Goal: Use online tool/utility: Utilize a website feature to perform a specific function

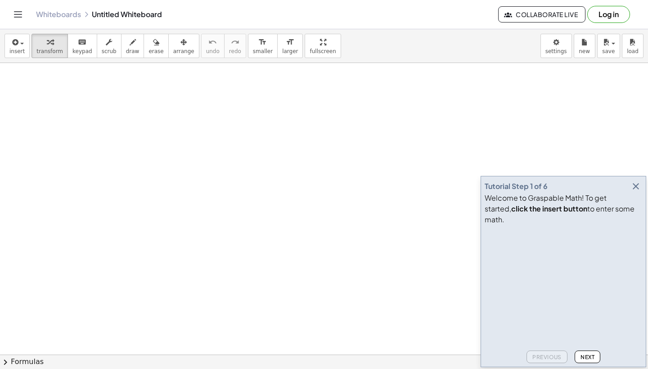
click at [636, 192] on icon "button" at bounding box center [635, 186] width 11 height 11
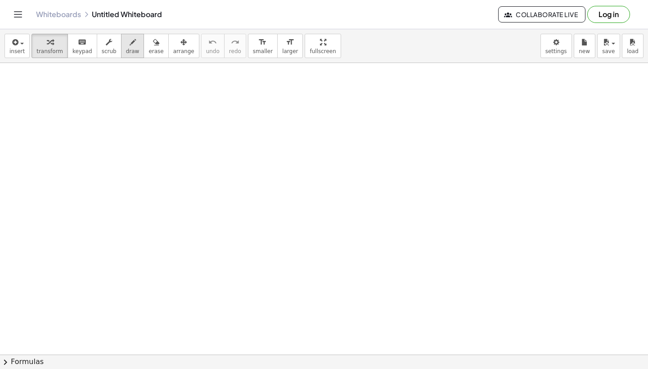
click at [132, 51] on span "draw" at bounding box center [132, 51] width 13 height 6
drag, startPoint x: 75, startPoint y: 120, endPoint x: 75, endPoint y: 143, distance: 22.5
drag, startPoint x: 85, startPoint y: 121, endPoint x: 81, endPoint y: 148, distance: 27.2
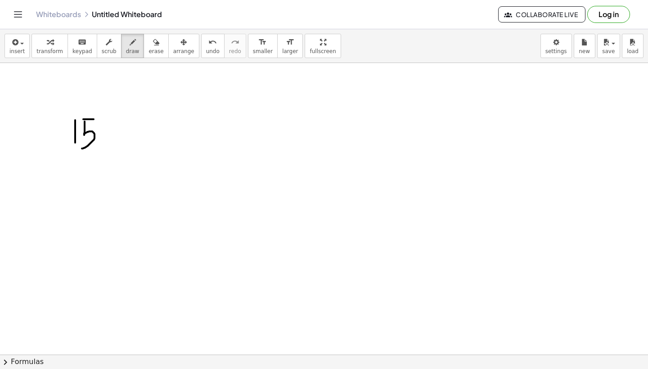
drag, startPoint x: 83, startPoint y: 119, endPoint x: 101, endPoint y: 119, distance: 18.0
drag, startPoint x: 60, startPoint y: 156, endPoint x: 116, endPoint y: 156, distance: 55.8
drag, startPoint x: 79, startPoint y: 161, endPoint x: 79, endPoint y: 188, distance: 26.5
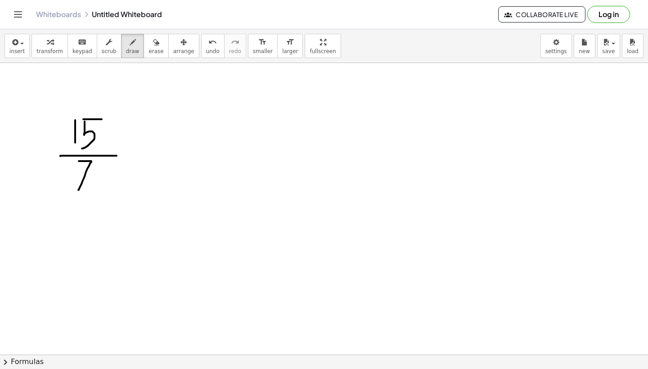
drag, startPoint x: 125, startPoint y: 147, endPoint x: 136, endPoint y: 159, distance: 16.3
drag, startPoint x: 138, startPoint y: 147, endPoint x: 120, endPoint y: 162, distance: 23.6
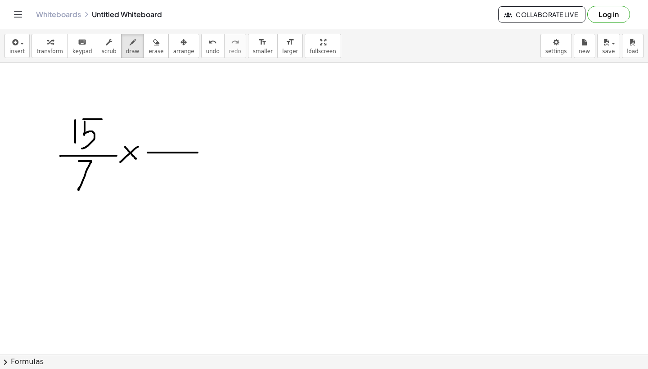
drag, startPoint x: 148, startPoint y: 153, endPoint x: 200, endPoint y: 153, distance: 52.6
drag, startPoint x: 161, startPoint y: 121, endPoint x: 161, endPoint y: 143, distance: 21.6
drag, startPoint x: 169, startPoint y: 125, endPoint x: 175, endPoint y: 141, distance: 17.4
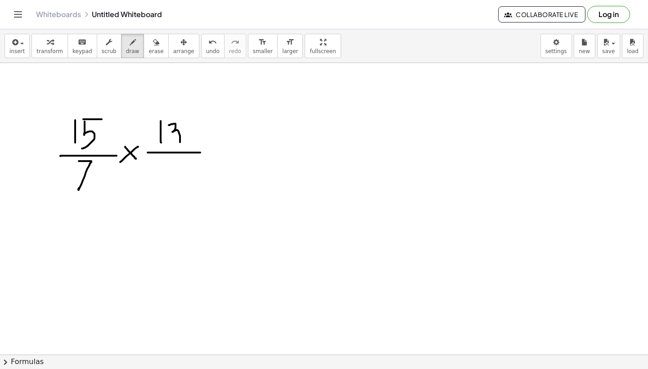
drag, startPoint x: 161, startPoint y: 162, endPoint x: 161, endPoint y: 184, distance: 22.0
drag, startPoint x: 180, startPoint y: 166, endPoint x: 176, endPoint y: 164, distance: 4.9
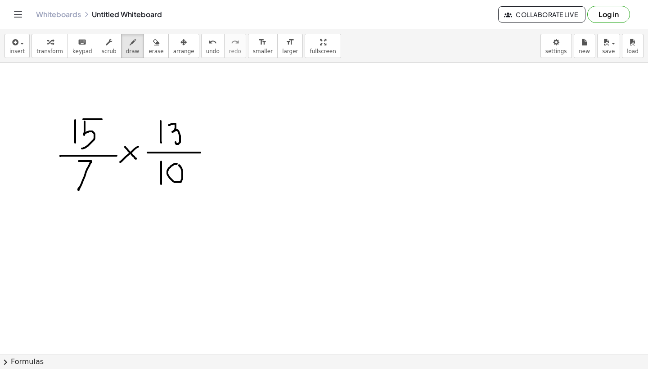
drag, startPoint x: 210, startPoint y: 140, endPoint x: 227, endPoint y: 157, distance: 23.9
drag, startPoint x: 228, startPoint y: 142, endPoint x: 203, endPoint y: 163, distance: 32.3
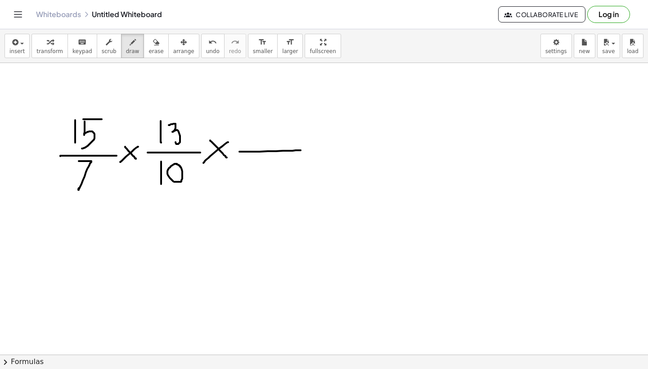
drag, startPoint x: 239, startPoint y: 152, endPoint x: 301, endPoint y: 150, distance: 61.7
drag, startPoint x: 262, startPoint y: 131, endPoint x: 276, endPoint y: 144, distance: 18.8
drag, startPoint x: 268, startPoint y: 158, endPoint x: 268, endPoint y: 183, distance: 24.3
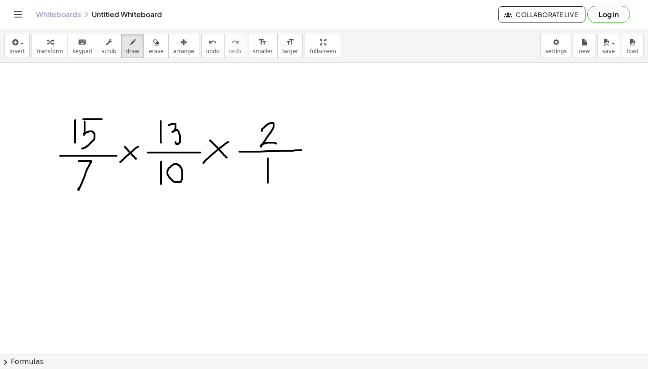
click at [18, 45] on icon "button" at bounding box center [14, 42] width 8 height 11
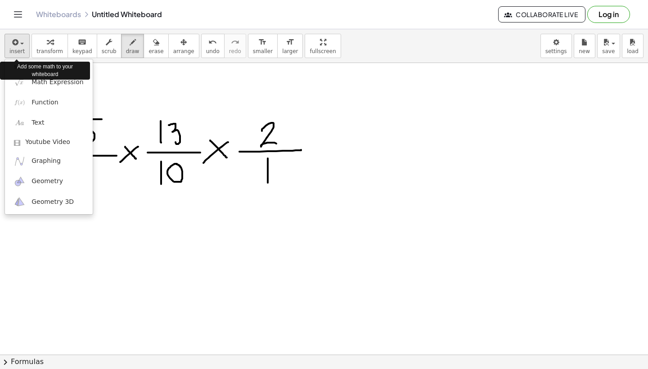
click at [18, 44] on icon "button" at bounding box center [14, 42] width 8 height 11
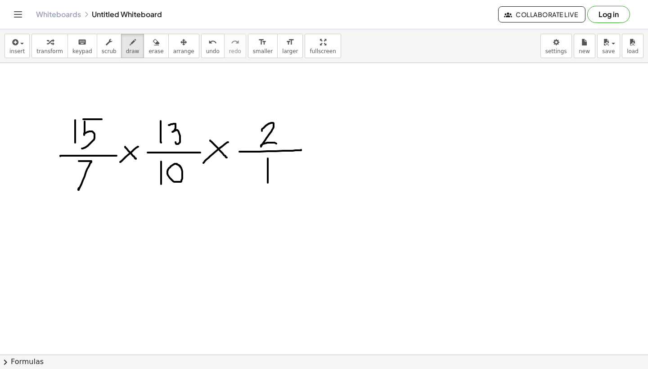
click at [21, 358] on button "chevron_right Formulas" at bounding box center [324, 362] width 648 height 14
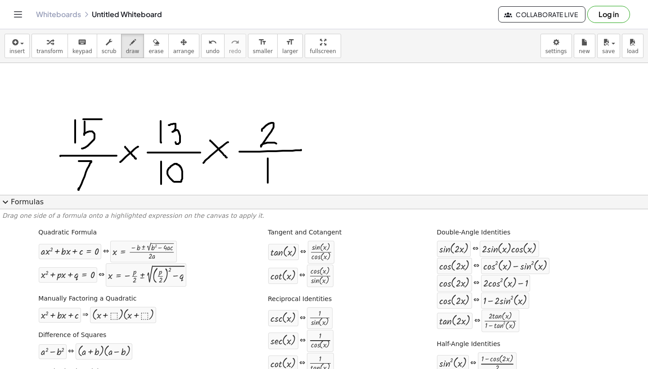
click at [35, 205] on button "expand_more Formulas" at bounding box center [324, 202] width 648 height 14
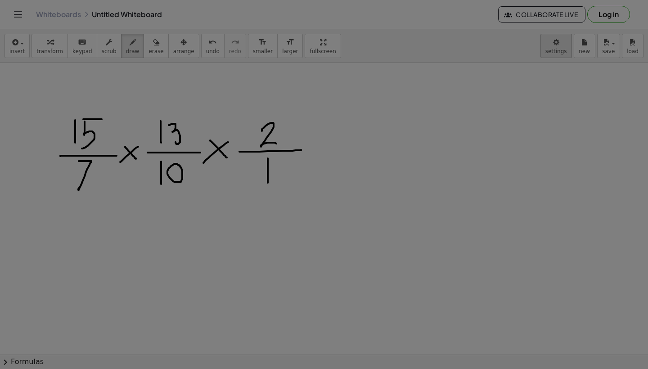
click at [556, 47] on body "Graspable Math Activities Get Started Activity Bank Assigned Work Classes White…" at bounding box center [324, 184] width 648 height 369
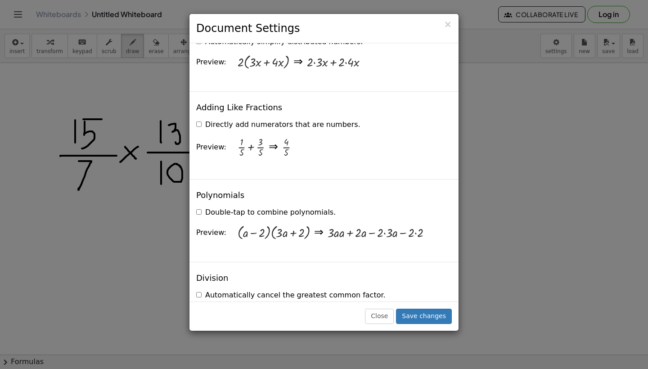
scroll to position [768, 0]
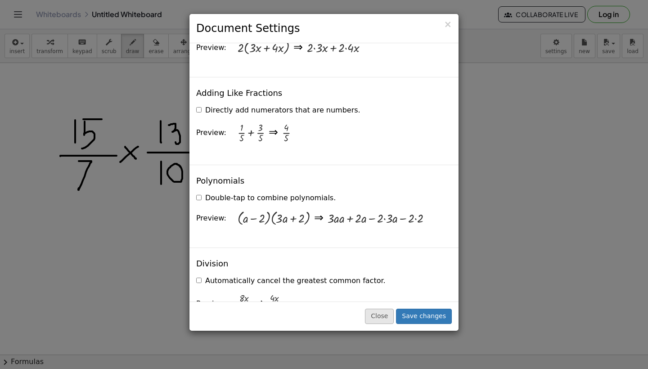
click at [385, 314] on button "Close" at bounding box center [379, 316] width 29 height 15
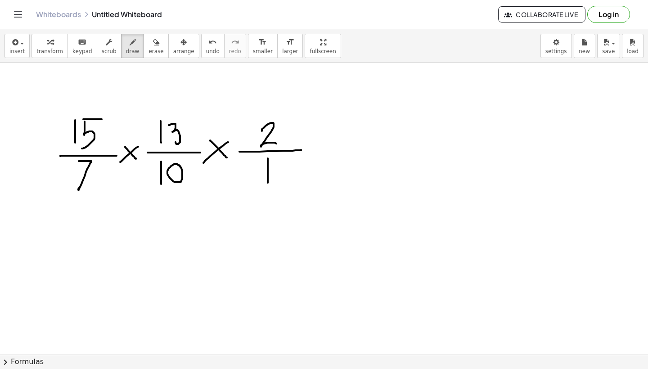
scroll to position [0, 0]
click at [18, 48] on span "insert" at bounding box center [16, 51] width 15 height 6
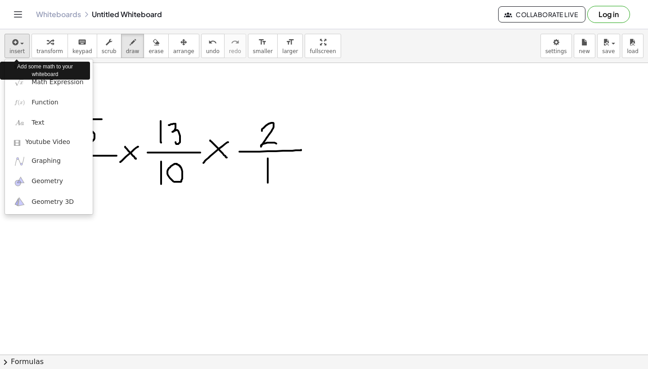
click at [18, 49] on span "insert" at bounding box center [16, 51] width 15 height 6
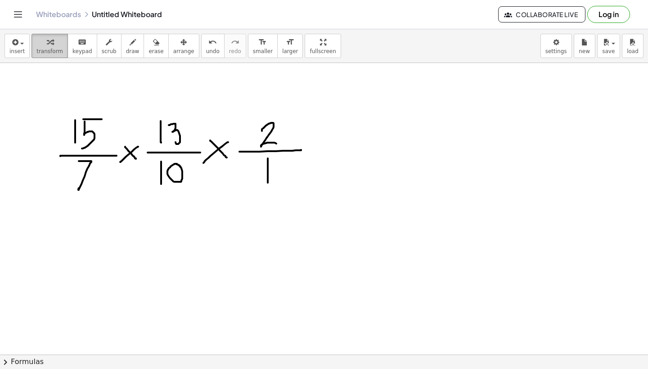
click at [49, 48] on span "transform" at bounding box center [49, 51] width 27 height 6
click at [130, 45] on icon "button" at bounding box center [133, 42] width 6 height 11
click at [21, 17] on icon "Toggle navigation" at bounding box center [18, 14] width 11 height 11
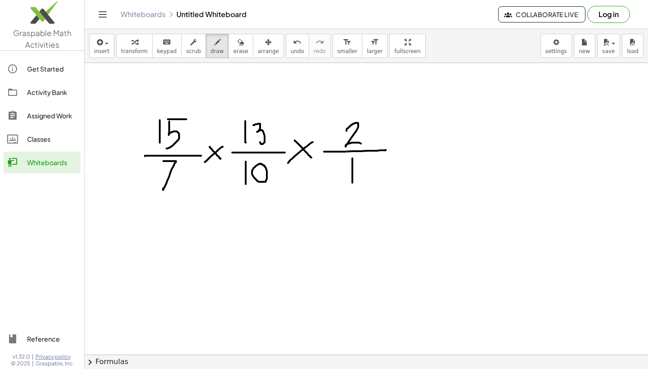
click at [44, 71] on div "Get Started" at bounding box center [52, 68] width 50 height 11
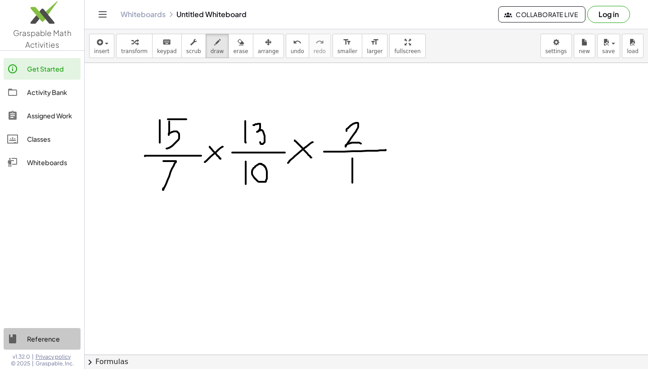
click at [22, 334] on div at bounding box center [17, 338] width 20 height 11
click at [52, 67] on div "Get Started" at bounding box center [52, 68] width 50 height 11
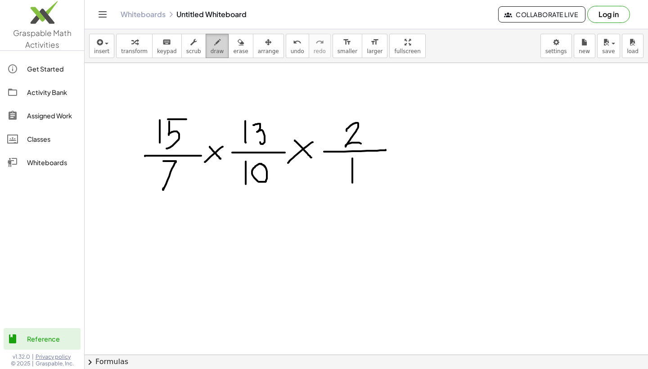
click at [215, 42] on icon "button" at bounding box center [217, 42] width 6 height 11
click at [162, 46] on icon "keyboard" at bounding box center [166, 42] width 9 height 11
click at [138, 46] on div "button" at bounding box center [134, 41] width 27 height 11
click at [142, 47] on button "transform" at bounding box center [134, 46] width 36 height 24
click at [165, 47] on icon "keyboard" at bounding box center [166, 42] width 9 height 11
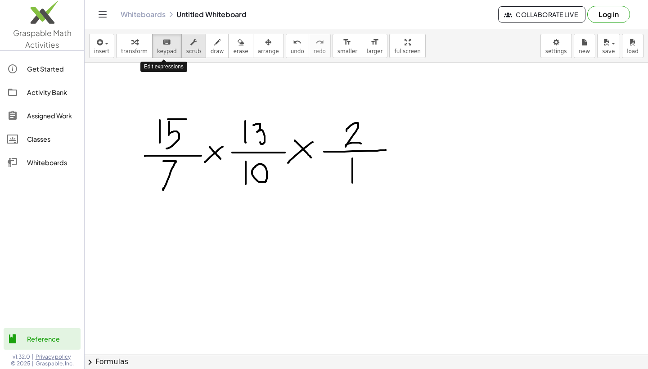
click at [193, 46] on div "button" at bounding box center [193, 41] width 15 height 11
click at [220, 49] on button "draw" at bounding box center [217, 46] width 23 height 24
click at [53, 36] on span "Graspable Math Activities" at bounding box center [42, 39] width 58 height 22
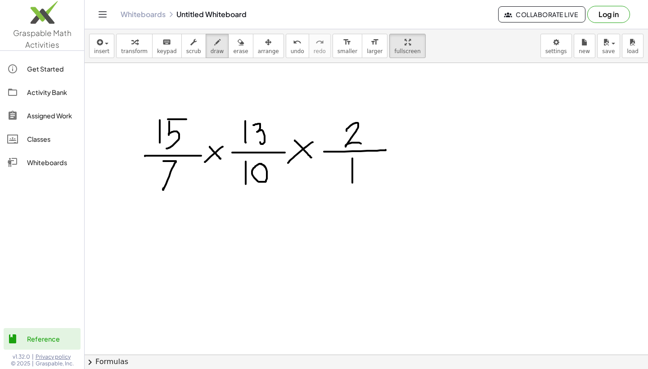
click at [51, 276] on div at bounding box center [42, 252] width 84 height 146
click at [293, 45] on icon "undo" at bounding box center [297, 42] width 9 height 11
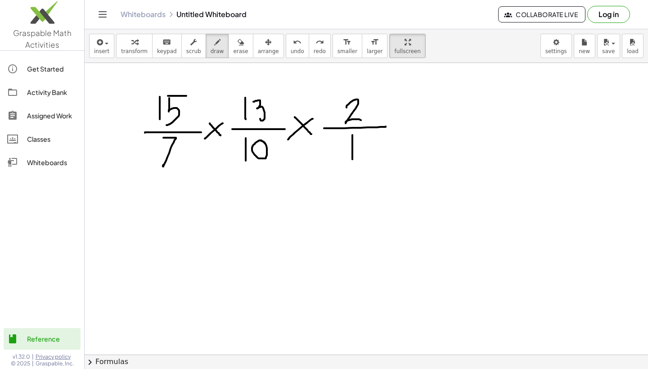
scroll to position [24, 0]
drag, startPoint x: 266, startPoint y: 246, endPoint x: 354, endPoint y: 247, distance: 87.3
click at [354, 247] on div at bounding box center [366, 360] width 563 height 642
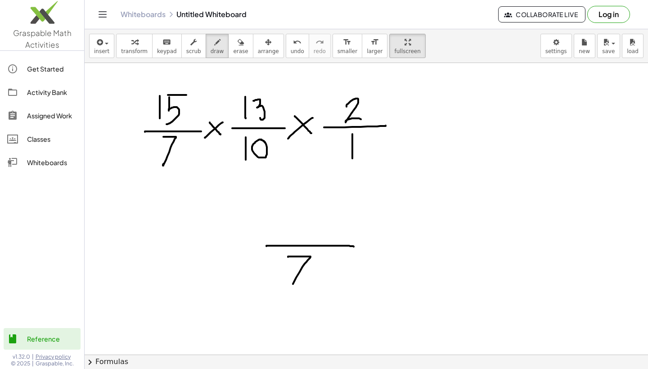
drag, startPoint x: 288, startPoint y: 257, endPoint x: 285, endPoint y: 296, distance: 39.7
click at [285, 296] on div at bounding box center [366, 360] width 563 height 642
click at [321, 258] on div at bounding box center [366, 360] width 563 height 642
drag, startPoint x: 280, startPoint y: 215, endPoint x: 285, endPoint y: 242, distance: 27.5
click at [285, 242] on div at bounding box center [366, 360] width 563 height 642
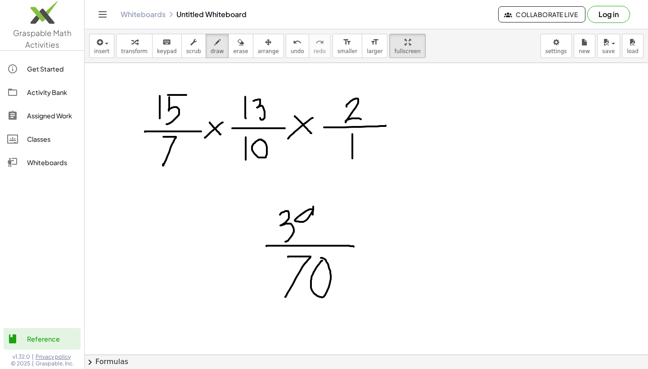
drag, startPoint x: 312, startPoint y: 209, endPoint x: 311, endPoint y: 238, distance: 29.3
click at [311, 239] on div at bounding box center [366, 360] width 563 height 642
drag, startPoint x: 332, startPoint y: 217, endPoint x: 328, endPoint y: 215, distance: 4.9
click at [328, 214] on div at bounding box center [366, 360] width 563 height 642
drag, startPoint x: 317, startPoint y: 217, endPoint x: 349, endPoint y: 250, distance: 46.5
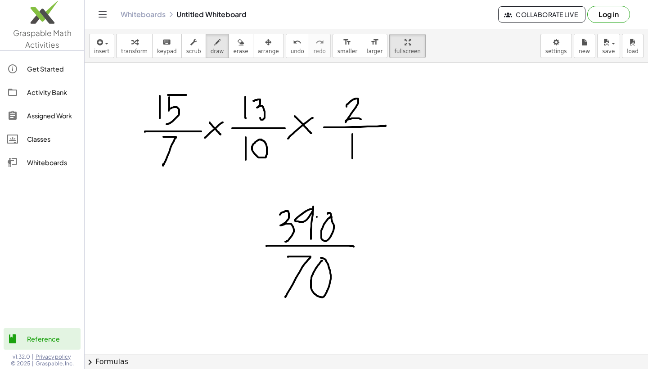
click at [349, 250] on div at bounding box center [366, 360] width 563 height 642
drag, startPoint x: 312, startPoint y: 266, endPoint x: 341, endPoint y: 299, distance: 43.9
click at [341, 299] on div at bounding box center [366, 360] width 563 height 642
drag, startPoint x: 416, startPoint y: 243, endPoint x: 529, endPoint y: 242, distance: 112.9
click at [529, 242] on div at bounding box center [366, 360] width 563 height 642
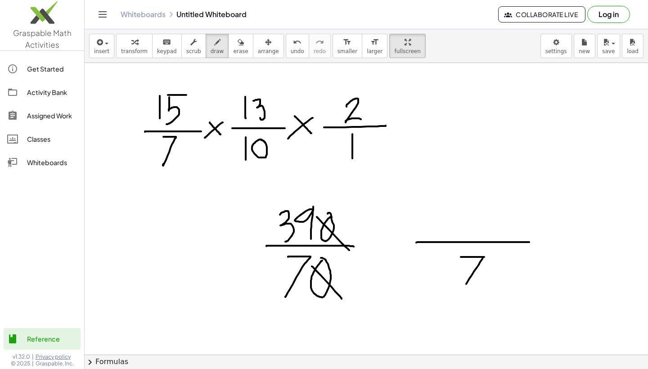
drag, startPoint x: 461, startPoint y: 257, endPoint x: 464, endPoint y: 288, distance: 31.3
click at [464, 288] on div at bounding box center [366, 360] width 563 height 642
drag, startPoint x: 434, startPoint y: 203, endPoint x: 436, endPoint y: 241, distance: 37.4
click at [436, 241] on div at bounding box center [366, 360] width 563 height 642
drag, startPoint x: 472, startPoint y: 205, endPoint x: 476, endPoint y: 239, distance: 34.3
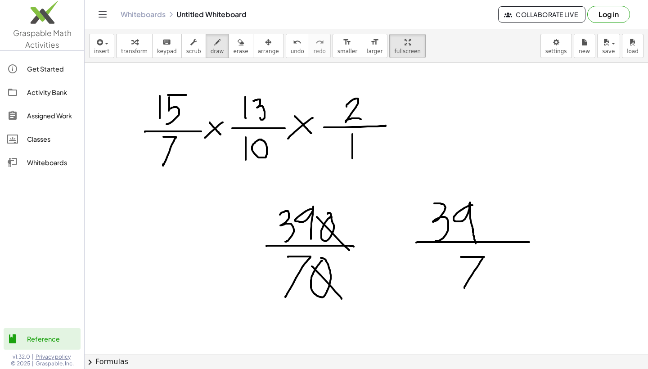
click at [476, 241] on div at bounding box center [366, 360] width 563 height 642
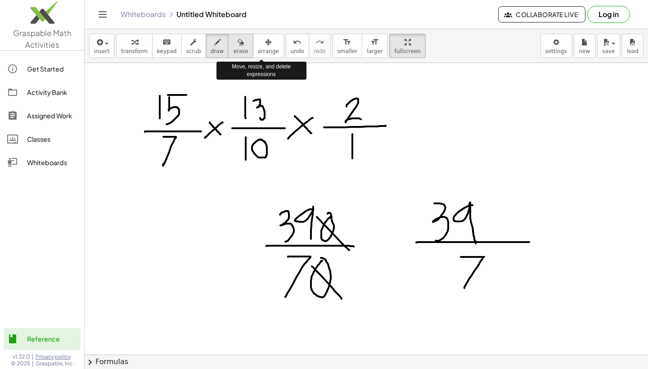
click at [238, 44] on icon "button" at bounding box center [241, 42] width 6 height 11
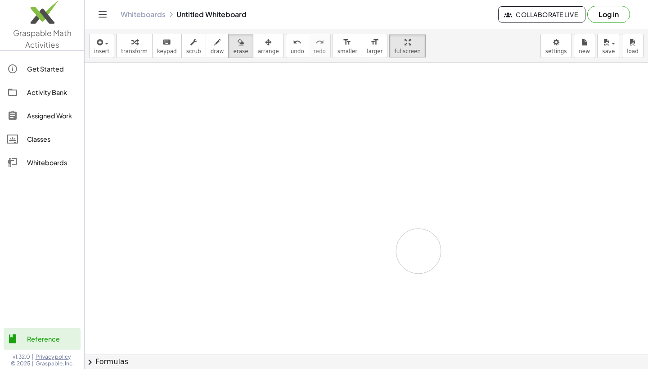
drag, startPoint x: 136, startPoint y: 99, endPoint x: 418, endPoint y: 251, distance: 320.5
click at [418, 251] on div at bounding box center [366, 360] width 563 height 642
drag, startPoint x: 193, startPoint y: 141, endPoint x: 202, endPoint y: 149, distance: 12.1
click at [202, 150] on div at bounding box center [366, 360] width 563 height 642
click at [214, 47] on icon "button" at bounding box center [217, 42] width 6 height 11
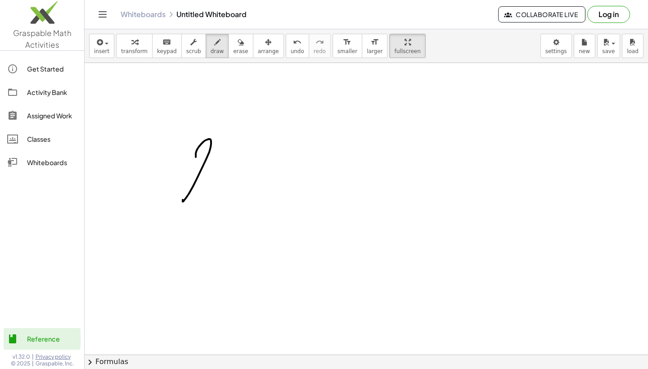
drag, startPoint x: 196, startPoint y: 157, endPoint x: 205, endPoint y: 191, distance: 34.9
click at [205, 191] on div at bounding box center [366, 360] width 563 height 642
drag, startPoint x: 224, startPoint y: 148, endPoint x: 221, endPoint y: 182, distance: 33.9
click at [221, 182] on div at bounding box center [366, 360] width 563 height 642
drag, startPoint x: 172, startPoint y: 214, endPoint x: 278, endPoint y: 215, distance: 106.2
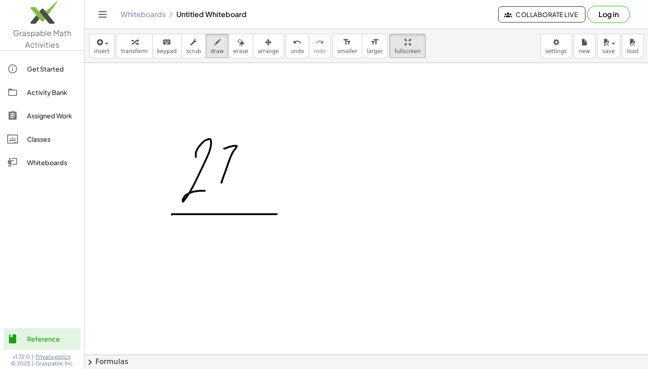
click at [278, 215] on div at bounding box center [366, 360] width 563 height 642
click at [229, 221] on div at bounding box center [366, 360] width 563 height 642
drag, startPoint x: 292, startPoint y: 202, endPoint x: 307, endPoint y: 226, distance: 28.3
click at [307, 226] on div at bounding box center [366, 360] width 563 height 642
drag, startPoint x: 310, startPoint y: 206, endPoint x: 289, endPoint y: 228, distance: 30.2
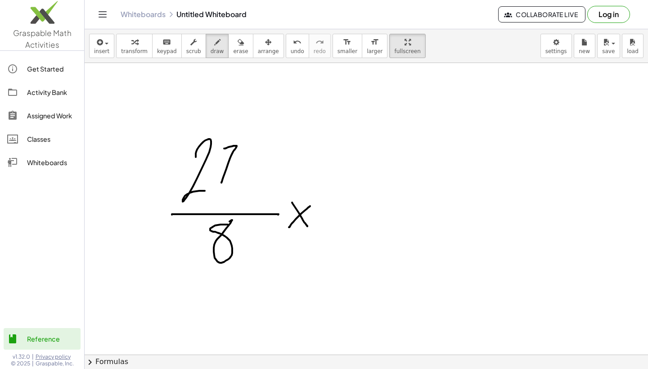
click at [289, 228] on div at bounding box center [366, 360] width 563 height 642
drag, startPoint x: 321, startPoint y: 213, endPoint x: 392, endPoint y: 213, distance: 71.1
click at [392, 213] on div at bounding box center [366, 360] width 563 height 642
drag, startPoint x: 356, startPoint y: 161, endPoint x: 351, endPoint y: 204, distance: 43.9
click at [351, 204] on div at bounding box center [366, 360] width 563 height 642
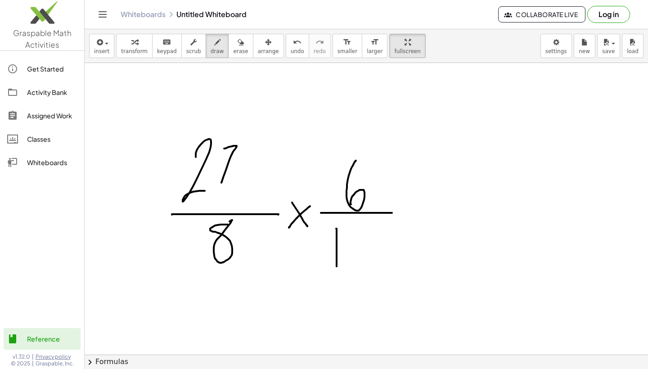
drag, startPoint x: 337, startPoint y: 229, endPoint x: 337, endPoint y: 266, distance: 37.8
click at [337, 266] on div at bounding box center [366, 360] width 563 height 642
drag, startPoint x: 359, startPoint y: 226, endPoint x: 359, endPoint y: 268, distance: 41.8
click at [359, 268] on div at bounding box center [366, 360] width 563 height 642
drag, startPoint x: 403, startPoint y: 215, endPoint x: 432, endPoint y: 215, distance: 29.2
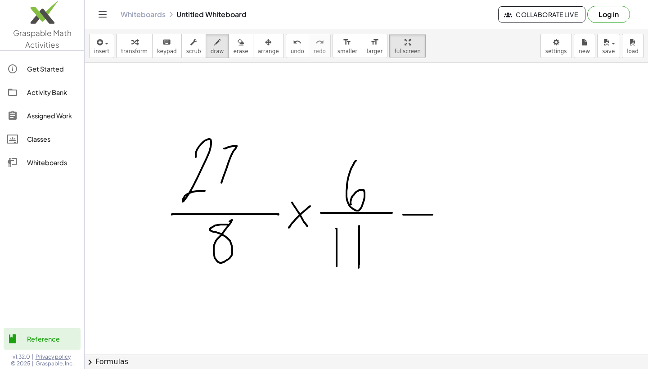
click at [432, 215] on div at bounding box center [366, 360] width 563 height 642
click at [418, 203] on div at bounding box center [366, 360] width 563 height 642
click at [418, 224] on div at bounding box center [366, 360] width 563 height 642
drag, startPoint x: 448, startPoint y: 211, endPoint x: 529, endPoint y: 212, distance: 80.5
click at [529, 212] on div at bounding box center [366, 360] width 563 height 642
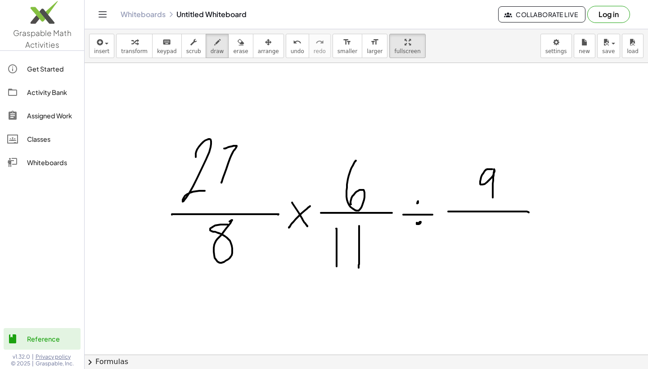
drag, startPoint x: 492, startPoint y: 169, endPoint x: 493, endPoint y: 207, distance: 37.3
click at [493, 207] on div at bounding box center [366, 360] width 563 height 642
drag, startPoint x: 487, startPoint y: 218, endPoint x: 485, endPoint y: 247, distance: 29.7
click at [485, 247] on div at bounding box center [366, 360] width 563 height 642
drag, startPoint x: 488, startPoint y: 217, endPoint x: 490, endPoint y: 229, distance: 11.6
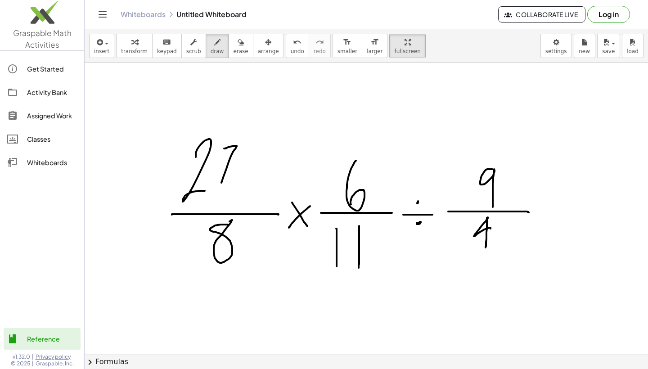
click at [490, 229] on div at bounding box center [366, 360] width 563 height 642
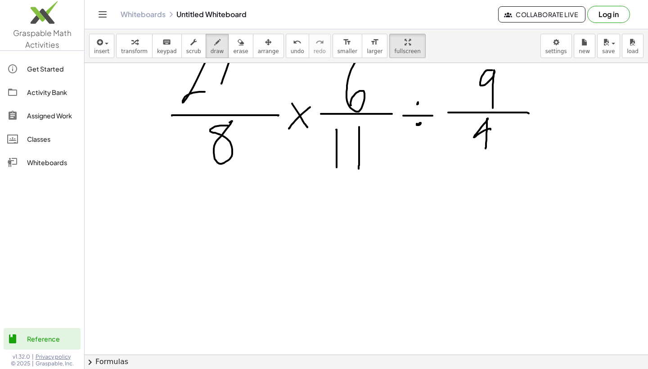
scroll to position [128, 0]
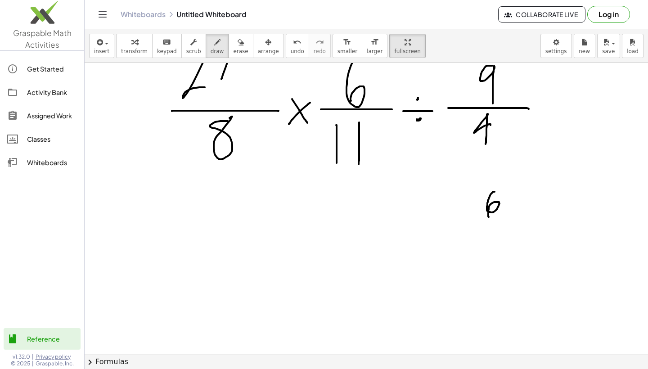
drag, startPoint x: 494, startPoint y: 192, endPoint x: 490, endPoint y: 216, distance: 24.8
click at [490, 216] on div at bounding box center [366, 256] width 563 height 642
drag, startPoint x: 474, startPoint y: 219, endPoint x: 517, endPoint y: 219, distance: 43.2
click at [518, 219] on div at bounding box center [366, 256] width 563 height 642
drag, startPoint x: 488, startPoint y: 227, endPoint x: 488, endPoint y: 254, distance: 27.0
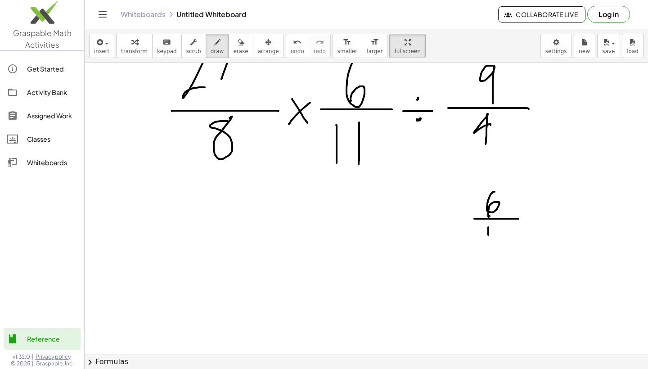
click at [488, 254] on div at bounding box center [366, 256] width 563 height 642
drag, startPoint x: 503, startPoint y: 229, endPoint x: 503, endPoint y: 259, distance: 30.1
click at [503, 259] on div at bounding box center [366, 256] width 563 height 642
click at [528, 218] on div at bounding box center [366, 256] width 563 height 642
drag, startPoint x: 538, startPoint y: 217, endPoint x: 577, endPoint y: 217, distance: 39.6
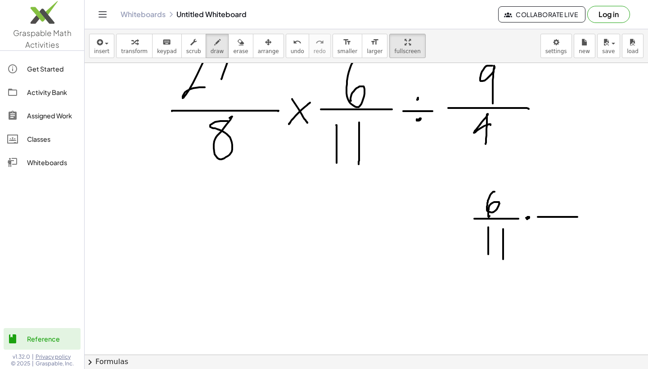
click at [577, 217] on div at bounding box center [366, 256] width 563 height 642
drag, startPoint x: 557, startPoint y: 188, endPoint x: 560, endPoint y: 210, distance: 22.7
click at [560, 210] on div at bounding box center [366, 256] width 563 height 642
click at [293, 45] on icon "undo" at bounding box center [297, 42] width 9 height 11
drag, startPoint x: 553, startPoint y: 191, endPoint x: 553, endPoint y: 211, distance: 19.8
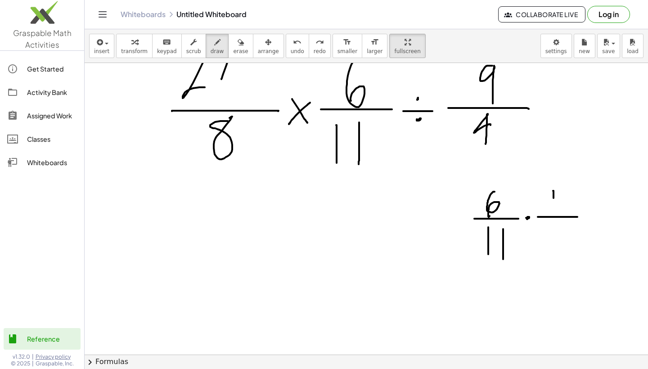
click at [553, 211] on div at bounding box center [366, 256] width 563 height 642
drag, startPoint x: 554, startPoint y: 191, endPoint x: 557, endPoint y: 198, distance: 7.6
click at [557, 198] on div at bounding box center [366, 256] width 563 height 642
drag, startPoint x: 554, startPoint y: 226, endPoint x: 555, endPoint y: 253, distance: 27.0
click at [555, 253] on div at bounding box center [366, 256] width 563 height 642
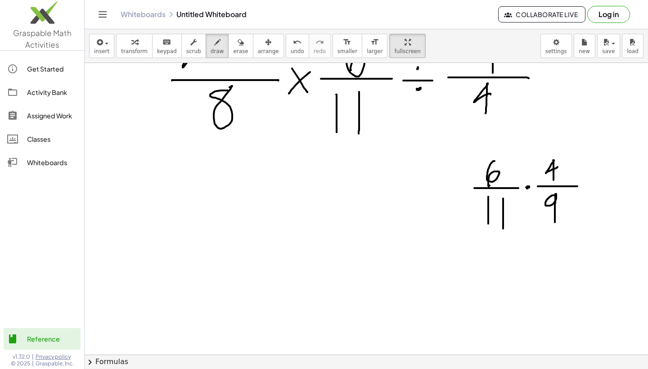
scroll to position [161, 0]
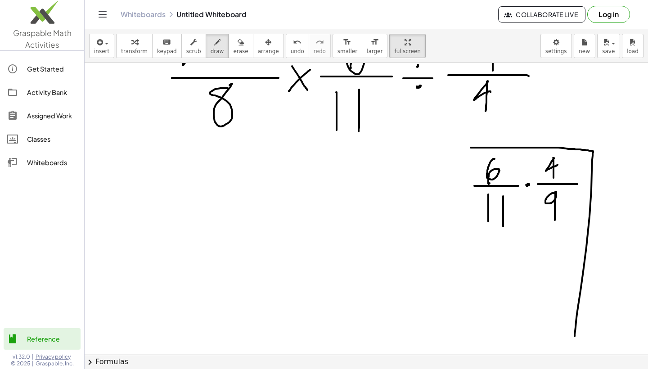
drag, startPoint x: 471, startPoint y: 148, endPoint x: 573, endPoint y: 337, distance: 215.6
click at [574, 338] on div at bounding box center [366, 223] width 563 height 642
drag, startPoint x: 469, startPoint y: 147, endPoint x: 467, endPoint y: 332, distance: 185.4
click at [467, 332] on div at bounding box center [366, 223] width 563 height 642
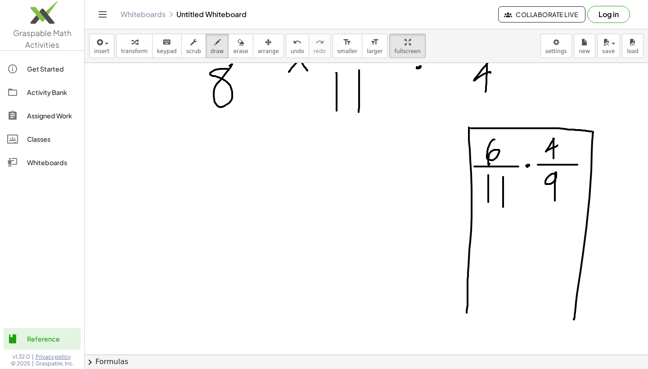
scroll to position [197, 0]
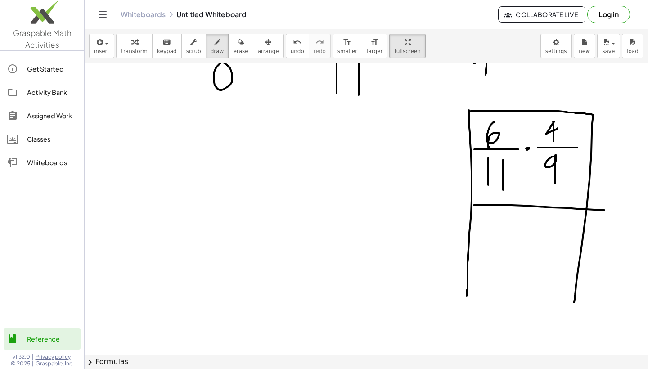
drag, startPoint x: 474, startPoint y: 205, endPoint x: 602, endPoint y: 210, distance: 128.3
click at [602, 210] on div at bounding box center [366, 187] width 563 height 642
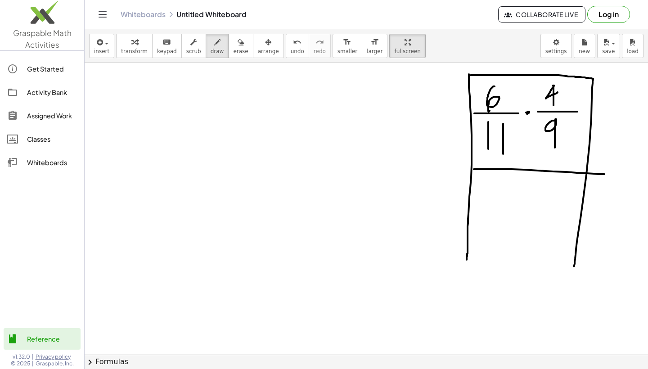
scroll to position [235, 0]
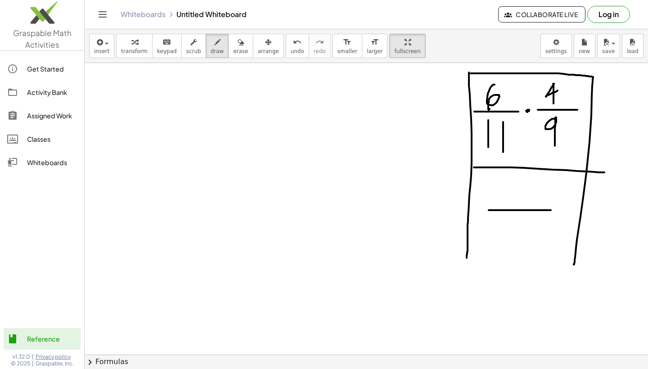
drag, startPoint x: 489, startPoint y: 210, endPoint x: 552, endPoint y: 210, distance: 63.4
click at [552, 210] on div at bounding box center [366, 149] width 563 height 642
drag, startPoint x: 502, startPoint y: 186, endPoint x: 515, endPoint y: 201, distance: 19.8
click at [515, 201] on div at bounding box center [366, 149] width 563 height 642
drag, startPoint x: 524, startPoint y: 181, endPoint x: 525, endPoint y: 204, distance: 23.4
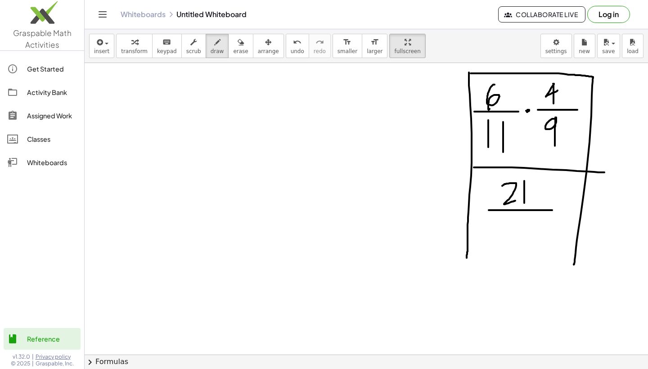
click at [525, 204] on div at bounding box center [366, 149] width 563 height 642
drag, startPoint x: 523, startPoint y: 180, endPoint x: 530, endPoint y: 189, distance: 10.9
click at [530, 189] on div at bounding box center [366, 149] width 563 height 642
drag, startPoint x: 512, startPoint y: 218, endPoint x: 513, endPoint y: 241, distance: 23.0
click at [513, 242] on div at bounding box center [366, 149] width 563 height 642
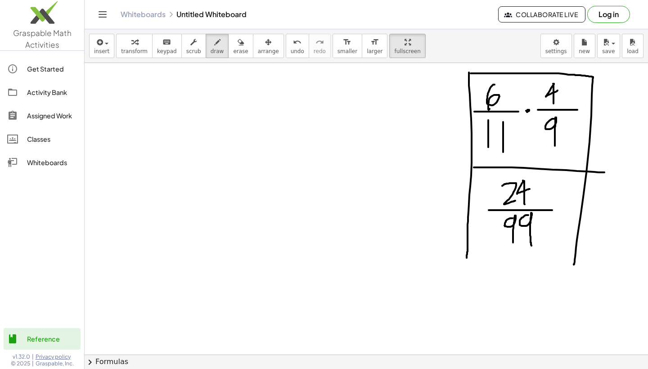
drag, startPoint x: 528, startPoint y: 215, endPoint x: 531, endPoint y: 245, distance: 29.9
click at [531, 246] on div at bounding box center [366, 149] width 563 height 642
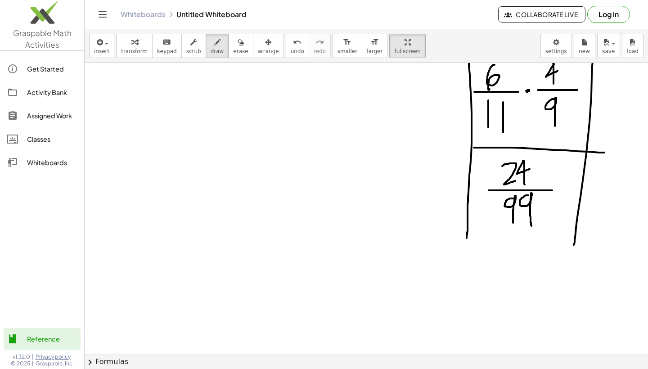
scroll to position [258, 0]
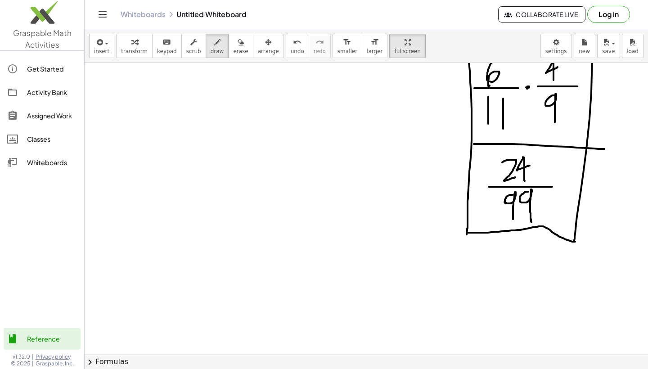
drag, startPoint x: 467, startPoint y: 233, endPoint x: 575, endPoint y: 241, distance: 107.9
click at [575, 241] on div at bounding box center [366, 126] width 563 height 642
click at [291, 50] on span "undo" at bounding box center [297, 51] width 13 height 6
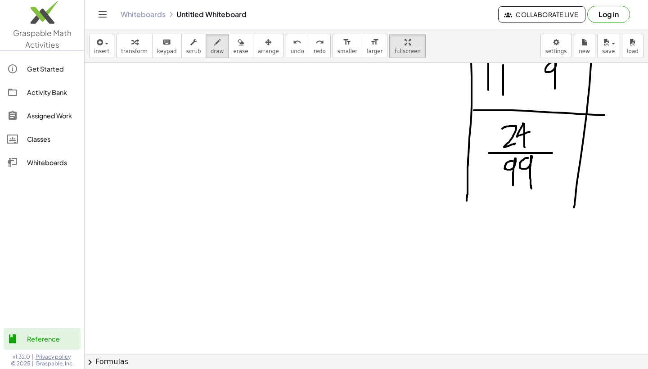
scroll to position [296, 0]
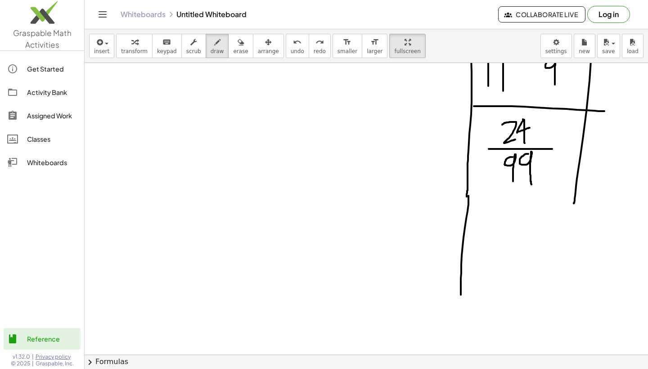
drag, startPoint x: 468, startPoint y: 196, endPoint x: 461, endPoint y: 295, distance: 99.3
click at [461, 295] on div at bounding box center [366, 88] width 563 height 642
drag, startPoint x: 575, startPoint y: 202, endPoint x: 576, endPoint y: 287, distance: 85.1
click at [576, 287] on div at bounding box center [366, 88] width 563 height 642
drag, startPoint x: 467, startPoint y: 196, endPoint x: 579, endPoint y: 207, distance: 112.1
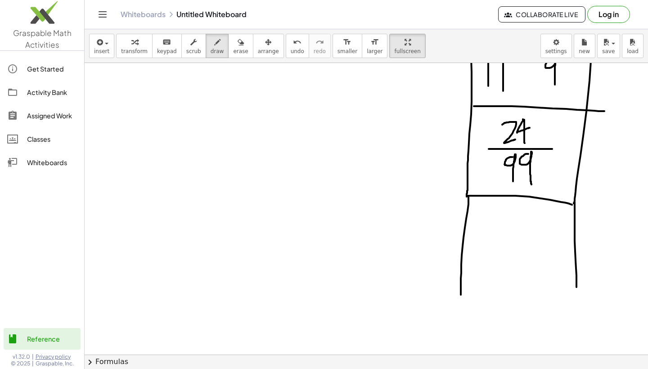
click at [579, 206] on div at bounding box center [366, 88] width 563 height 642
drag, startPoint x: 481, startPoint y: 245, endPoint x: 554, endPoint y: 244, distance: 72.4
click at [554, 244] on div at bounding box center [366, 88] width 563 height 642
drag, startPoint x: 500, startPoint y: 256, endPoint x: 501, endPoint y: 278, distance: 22.1
click at [502, 279] on div at bounding box center [366, 88] width 563 height 642
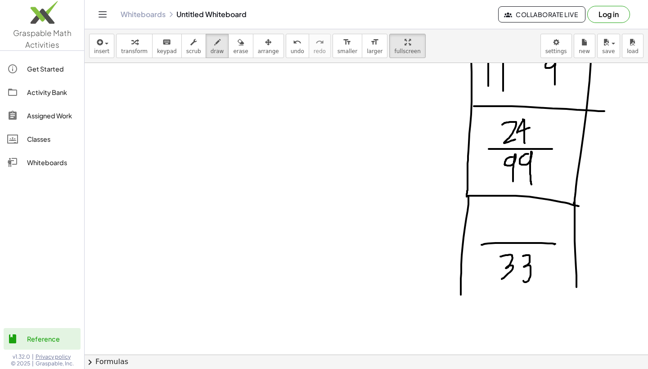
drag, startPoint x: 523, startPoint y: 256, endPoint x: 523, endPoint y: 279, distance: 23.4
click at [523, 280] on div at bounding box center [366, 88] width 563 height 642
click at [517, 213] on div at bounding box center [366, 88] width 563 height 642
drag, startPoint x: 461, startPoint y: 294, endPoint x: 580, endPoint y: 286, distance: 119.5
click at [580, 286] on div at bounding box center [366, 88] width 563 height 642
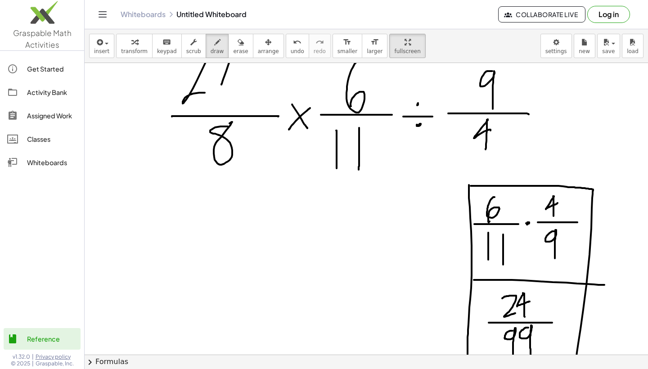
scroll to position [120, 0]
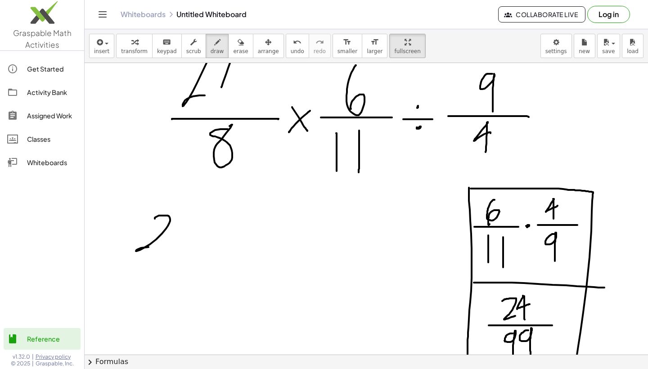
drag, startPoint x: 155, startPoint y: 219, endPoint x: 164, endPoint y: 252, distance: 35.0
click at [165, 252] on div at bounding box center [366, 264] width 563 height 642
drag, startPoint x: 180, startPoint y: 217, endPoint x: 174, endPoint y: 252, distance: 35.7
click at [174, 252] on div at bounding box center [366, 264] width 563 height 642
drag, startPoint x: 128, startPoint y: 265, endPoint x: 202, endPoint y: 265, distance: 73.3
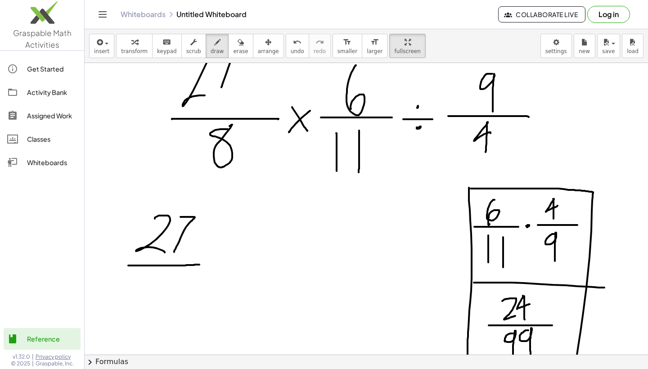
click at [200, 265] on div at bounding box center [366, 264] width 563 height 642
click at [166, 278] on div at bounding box center [366, 264] width 563 height 642
click at [212, 261] on div at bounding box center [366, 264] width 563 height 642
drag, startPoint x: 222, startPoint y: 261, endPoint x: 318, endPoint y: 255, distance: 95.5
click at [318, 255] on div at bounding box center [366, 264] width 563 height 642
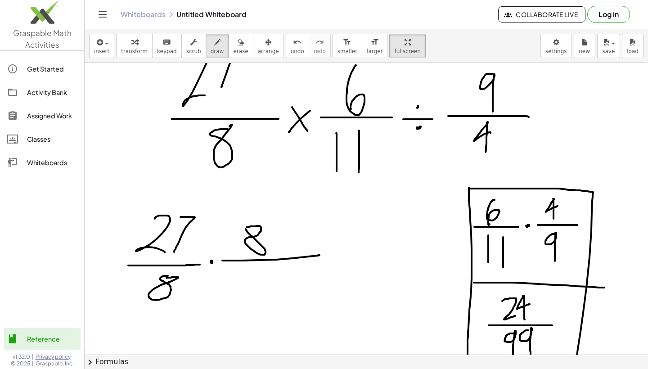
click at [245, 224] on div at bounding box center [366, 264] width 563 height 642
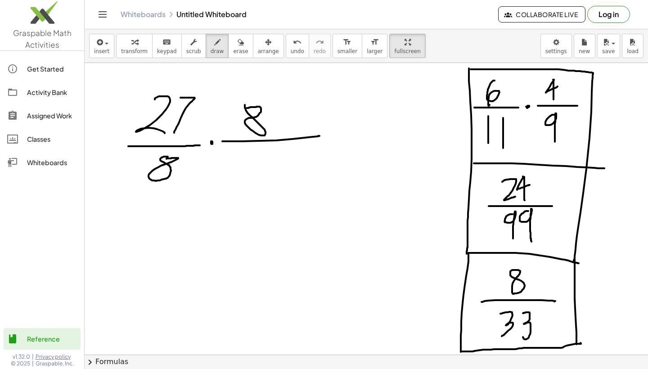
scroll to position [244, 0]
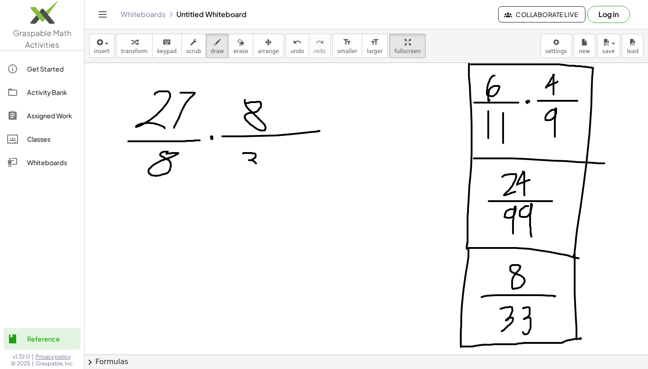
drag, startPoint x: 243, startPoint y: 153, endPoint x: 237, endPoint y: 188, distance: 34.7
click at [237, 188] on div at bounding box center [366, 140] width 563 height 642
drag, startPoint x: 268, startPoint y: 152, endPoint x: 259, endPoint y: 204, distance: 53.0
click at [259, 204] on div at bounding box center [366, 140] width 563 height 642
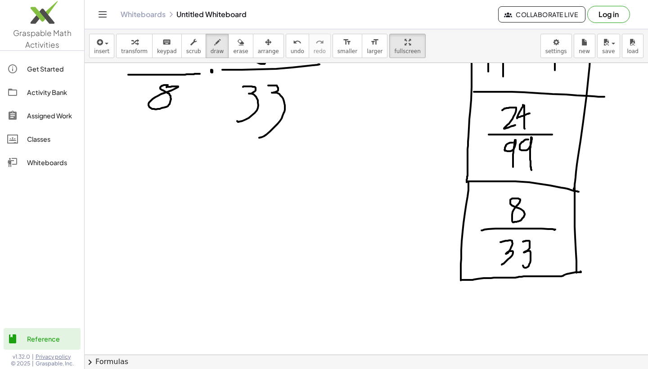
scroll to position [316, 0]
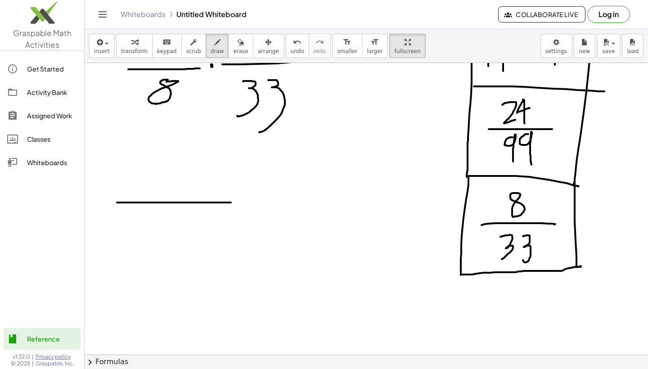
drag, startPoint x: 117, startPoint y: 202, endPoint x: 231, endPoint y: 202, distance: 114.3
click at [231, 202] on div at bounding box center [366, 68] width 563 height 642
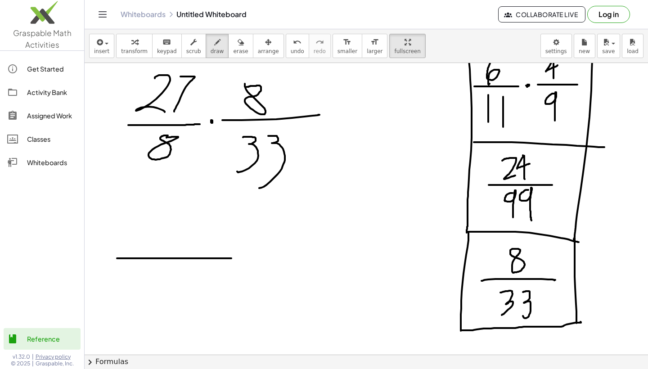
scroll to position [251, 0]
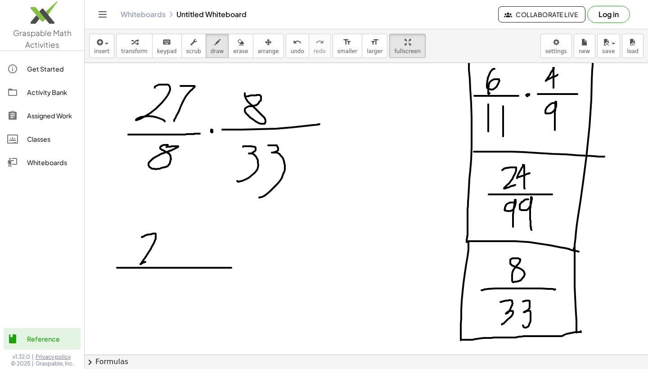
drag, startPoint x: 142, startPoint y: 237, endPoint x: 158, endPoint y: 263, distance: 30.3
click at [158, 263] on div at bounding box center [366, 133] width 563 height 642
drag, startPoint x: 168, startPoint y: 232, endPoint x: 168, endPoint y: 265, distance: 33.3
click at [168, 265] on div at bounding box center [366, 133] width 563 height 642
drag, startPoint x: 181, startPoint y: 232, endPoint x: 177, endPoint y: 267, distance: 35.8
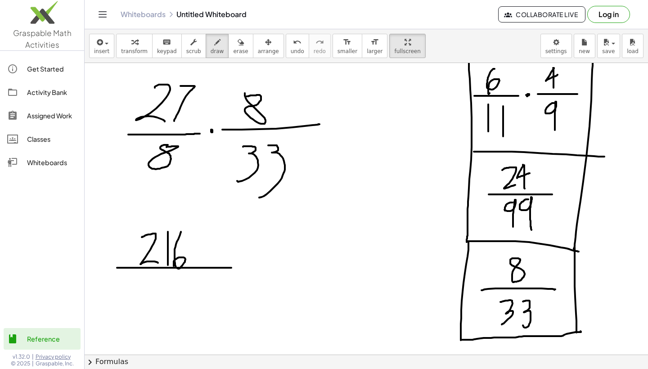
click at [177, 267] on div at bounding box center [366, 133] width 563 height 642
drag, startPoint x: 139, startPoint y: 289, endPoint x: 149, endPoint y: 302, distance: 16.4
click at [149, 302] on div at bounding box center [366, 133] width 563 height 642
drag, startPoint x: 163, startPoint y: 278, endPoint x: 161, endPoint y: 302, distance: 24.0
click at [161, 302] on div at bounding box center [366, 133] width 563 height 642
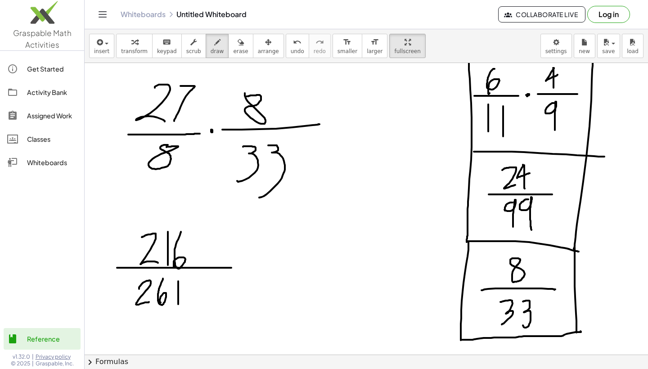
drag, startPoint x: 178, startPoint y: 281, endPoint x: 178, endPoint y: 307, distance: 25.6
click at [178, 307] on div at bounding box center [366, 133] width 563 height 642
drag, startPoint x: 179, startPoint y: 282, endPoint x: 186, endPoint y: 287, distance: 9.1
click at [186, 287] on div at bounding box center [366, 133] width 563 height 642
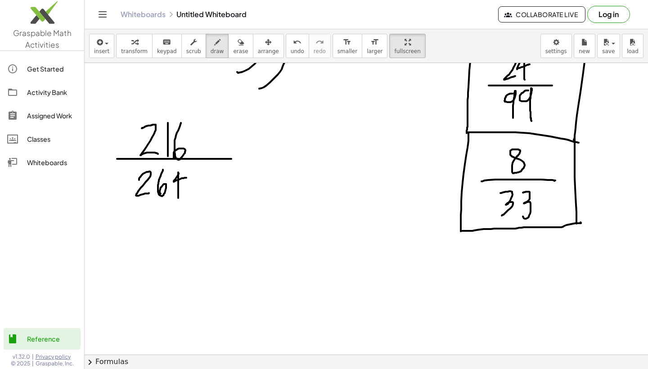
scroll to position [359, 0]
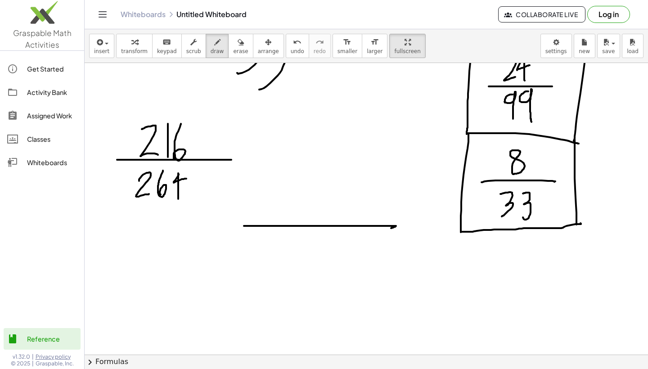
drag, startPoint x: 244, startPoint y: 226, endPoint x: 391, endPoint y: 228, distance: 147.1
click at [391, 228] on div at bounding box center [366, 141] width 563 height 875
drag, startPoint x: 289, startPoint y: 185, endPoint x: 289, endPoint y: 224, distance: 38.2
click at [289, 224] on div at bounding box center [366, 141] width 563 height 875
click at [307, 192] on div at bounding box center [366, 141] width 563 height 875
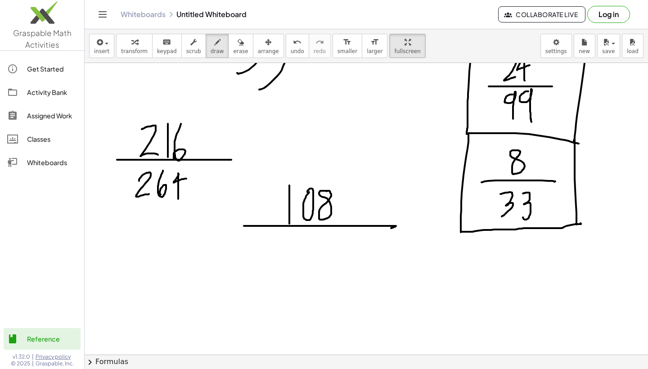
click at [325, 191] on div at bounding box center [366, 141] width 563 height 875
drag, startPoint x: 289, startPoint y: 238, endPoint x: 289, endPoint y: 270, distance: 31.9
click at [289, 270] on div at bounding box center [366, 141] width 563 height 875
drag, startPoint x: 298, startPoint y: 240, endPoint x: 300, endPoint y: 270, distance: 29.3
click at [300, 270] on div at bounding box center [366, 141] width 563 height 875
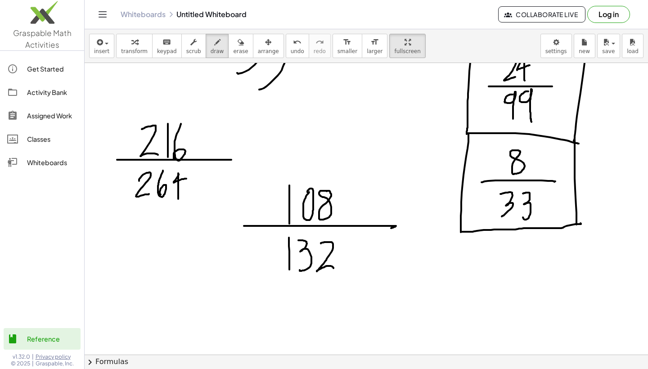
drag, startPoint x: 321, startPoint y: 243, endPoint x: 333, endPoint y: 267, distance: 27.0
click at [334, 268] on div at bounding box center [366, 141] width 563 height 875
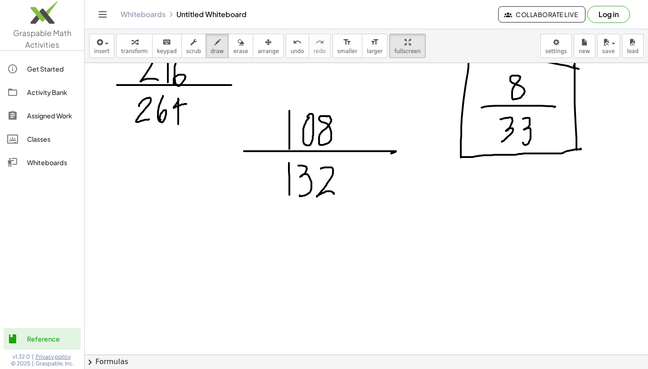
scroll to position [435, 0]
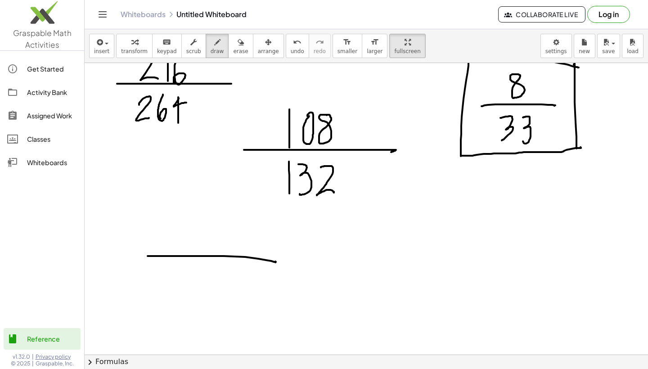
drag, startPoint x: 148, startPoint y: 256, endPoint x: 275, endPoint y: 261, distance: 127.9
click at [275, 261] on div at bounding box center [366, 65] width 563 height 875
drag, startPoint x: 181, startPoint y: 221, endPoint x: 178, endPoint y: 257, distance: 36.1
click at [178, 257] on div at bounding box center [366, 65] width 563 height 875
drag, startPoint x: 180, startPoint y: 222, endPoint x: 199, endPoint y: 222, distance: 19.4
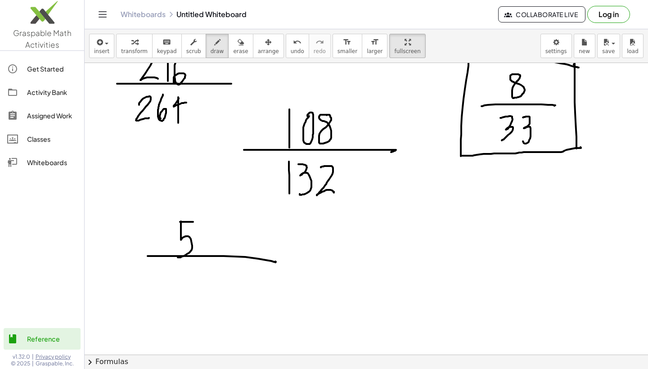
click at [200, 222] on div at bounding box center [366, 65] width 563 height 875
drag, startPoint x: 210, startPoint y: 219, endPoint x: 210, endPoint y: 256, distance: 37.3
click at [210, 256] on div at bounding box center [366, 65] width 563 height 875
click at [209, 209] on div at bounding box center [366, 65] width 563 height 875
click at [209, 210] on div at bounding box center [366, 65] width 563 height 875
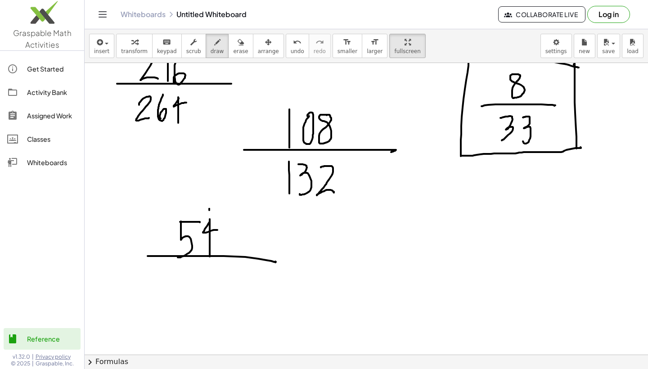
drag, startPoint x: 210, startPoint y: 221, endPoint x: 217, endPoint y: 230, distance: 11.5
click at [217, 230] on div at bounding box center [366, 65] width 563 height 875
drag, startPoint x: 186, startPoint y: 266, endPoint x: 185, endPoint y: 302, distance: 36.0
click at [185, 302] on div at bounding box center [366, 65] width 563 height 875
drag, startPoint x: 185, startPoint y: 267, endPoint x: 200, endPoint y: 267, distance: 14.8
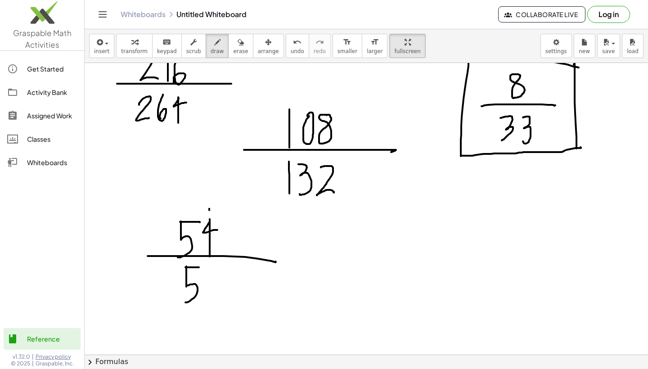
click at [200, 267] on div at bounding box center [366, 65] width 563 height 875
click at [291, 50] on span "undo" at bounding box center [297, 51] width 13 height 6
click at [292, 61] on div "insert select one: Math Expression Function Text Youtube Video Graphing Geometr…" at bounding box center [366, 46] width 563 height 34
click at [292, 56] on button "undo undo" at bounding box center [297, 46] width 23 height 24
drag, startPoint x: 183, startPoint y: 265, endPoint x: 177, endPoint y: 301, distance: 37.0
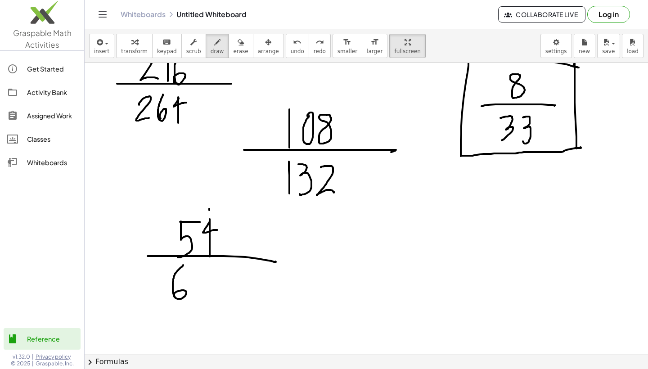
click at [177, 301] on div at bounding box center [366, 65] width 563 height 875
drag, startPoint x: 200, startPoint y: 266, endPoint x: 199, endPoint y: 302, distance: 36.0
click at [199, 302] on div at bounding box center [366, 65] width 563 height 875
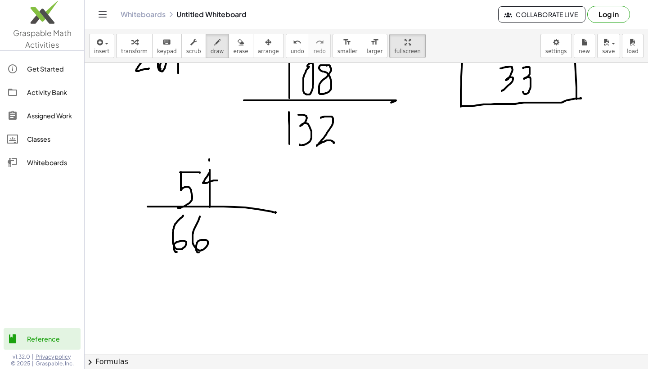
scroll to position [484, 0]
drag, startPoint x: 341, startPoint y: 238, endPoint x: 470, endPoint y: 234, distance: 129.2
click at [470, 233] on div at bounding box center [366, 16] width 563 height 875
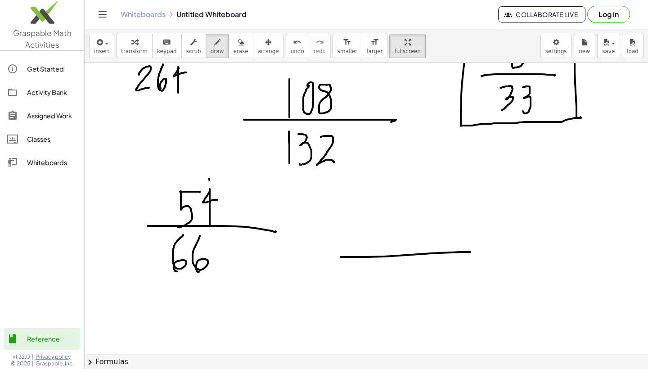
scroll to position [493, 0]
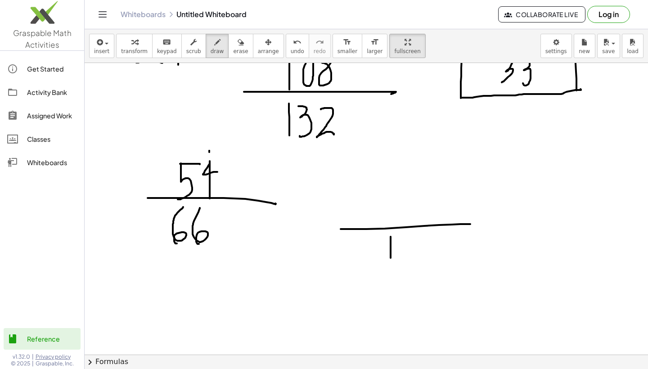
drag, startPoint x: 391, startPoint y: 237, endPoint x: 391, endPoint y: 265, distance: 28.3
click at [391, 265] on div at bounding box center [366, 7] width 563 height 875
drag, startPoint x: 402, startPoint y: 236, endPoint x: 401, endPoint y: 268, distance: 32.0
click at [401, 268] on div at bounding box center [366, 7] width 563 height 875
drag, startPoint x: 397, startPoint y: 193, endPoint x: 398, endPoint y: 218, distance: 25.2
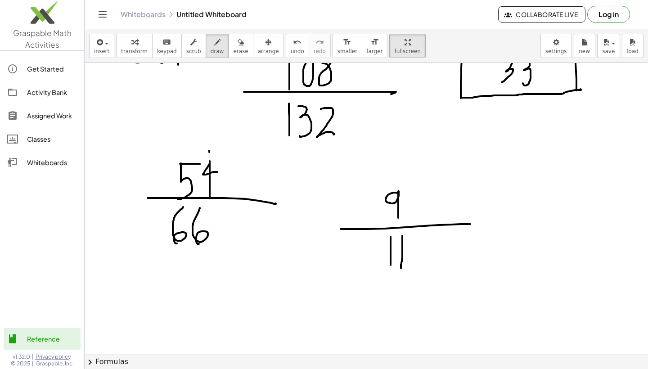
click at [398, 218] on div at bounding box center [366, 7] width 563 height 875
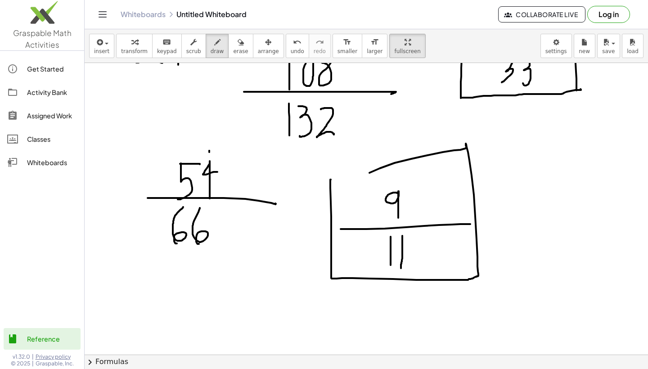
drag, startPoint x: 330, startPoint y: 180, endPoint x: 353, endPoint y: 182, distance: 23.1
click at [356, 180] on div at bounding box center [366, 7] width 563 height 875
click at [238, 45] on icon "button" at bounding box center [241, 42] width 6 height 11
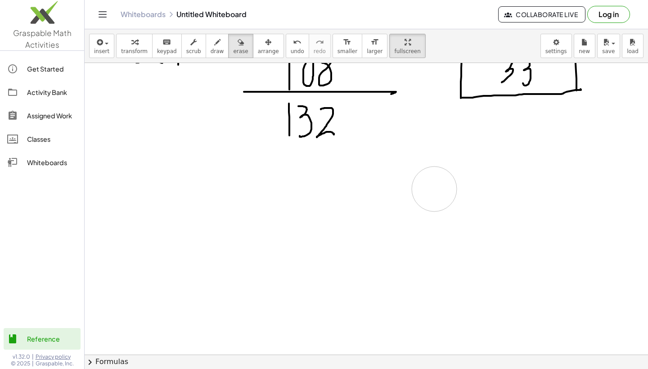
drag, startPoint x: 180, startPoint y: 286, endPoint x: 452, endPoint y: 180, distance: 291.6
click at [452, 180] on div at bounding box center [366, 7] width 563 height 875
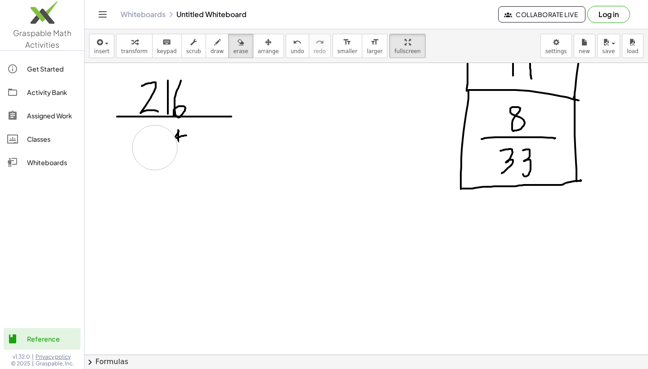
drag, startPoint x: 368, startPoint y: 175, endPoint x: 144, endPoint y: 120, distance: 230.7
click at [144, 120] on div at bounding box center [366, 98] width 563 height 875
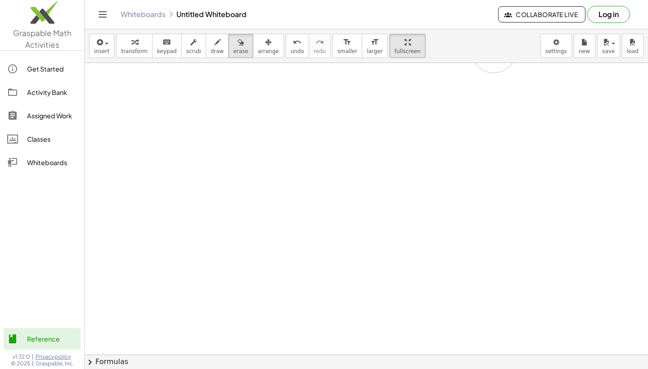
drag, startPoint x: 146, startPoint y: 120, endPoint x: 440, endPoint y: 76, distance: 298.0
click at [440, 76] on div at bounding box center [366, 98] width 563 height 875
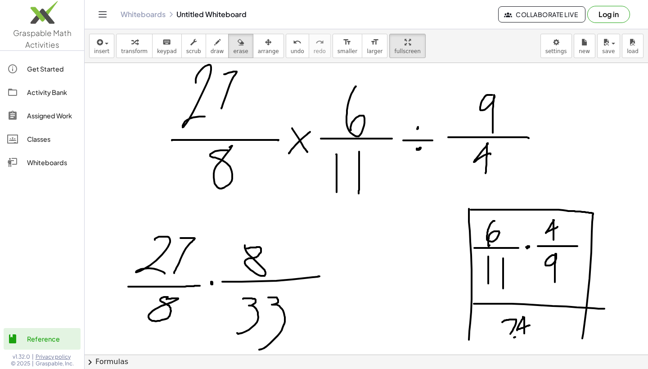
scroll to position [86, 0]
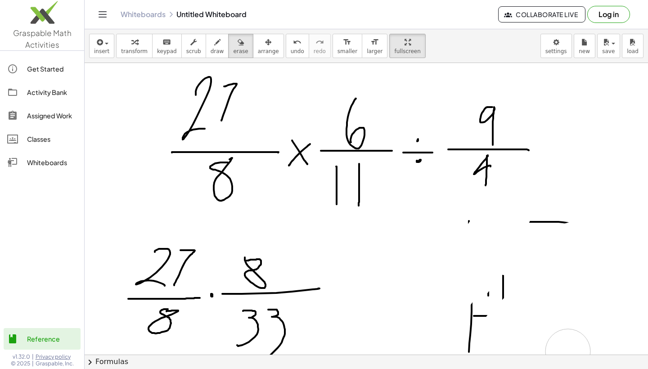
drag, startPoint x: 471, startPoint y: 278, endPoint x: 569, endPoint y: 343, distance: 117.8
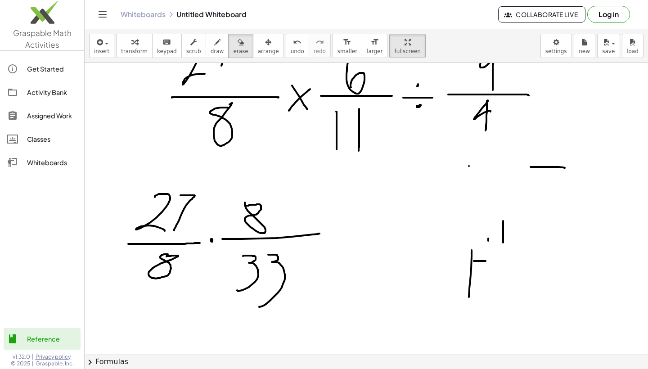
scroll to position [143, 0]
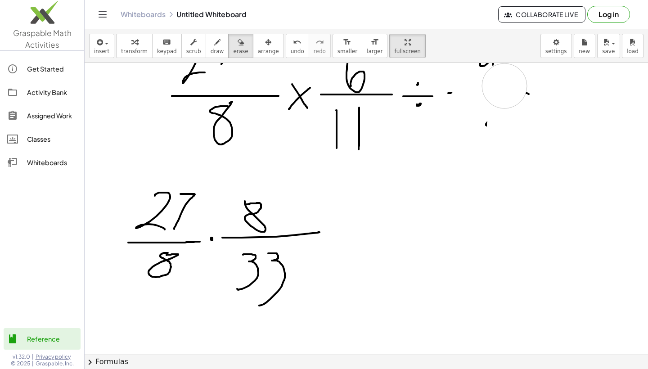
drag, startPoint x: 462, startPoint y: 328, endPoint x: 511, endPoint y: 83, distance: 250.1
click at [511, 83] on div at bounding box center [366, 357] width 563 height 875
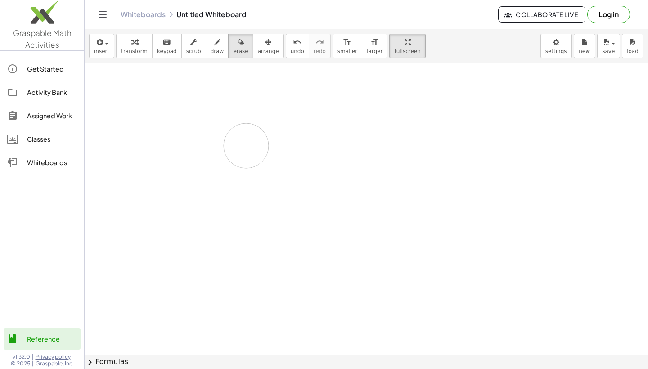
drag, startPoint x: 511, startPoint y: 83, endPoint x: 241, endPoint y: 153, distance: 278.8
click at [241, 153] on div at bounding box center [366, 357] width 563 height 875
drag, startPoint x: 180, startPoint y: 187, endPoint x: 138, endPoint y: 225, distance: 57.0
click at [138, 225] on div at bounding box center [366, 354] width 563 height 583
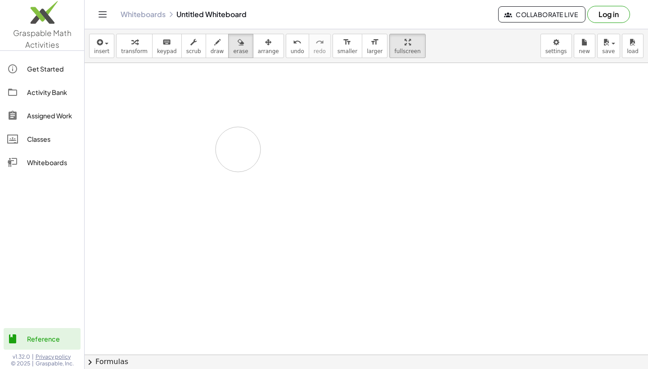
drag, startPoint x: 165, startPoint y: 149, endPoint x: 238, endPoint y: 149, distance: 73.3
click at [238, 149] on div at bounding box center [366, 354] width 563 height 583
click at [211, 54] on span "draw" at bounding box center [217, 51] width 13 height 6
drag, startPoint x: 174, startPoint y: 113, endPoint x: 173, endPoint y: 137, distance: 23.9
click at [173, 137] on div at bounding box center [366, 354] width 563 height 583
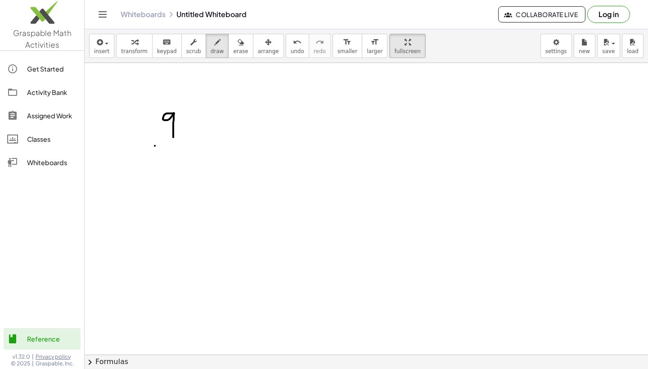
drag, startPoint x: 155, startPoint y: 146, endPoint x: 212, endPoint y: 146, distance: 57.1
click at [212, 146] on div at bounding box center [366, 354] width 563 height 583
drag, startPoint x: 177, startPoint y: 153, endPoint x: 177, endPoint y: 192, distance: 39.1
click at [177, 192] on div at bounding box center [366, 354] width 563 height 583
drag, startPoint x: 177, startPoint y: 156, endPoint x: 198, endPoint y: 164, distance: 22.1
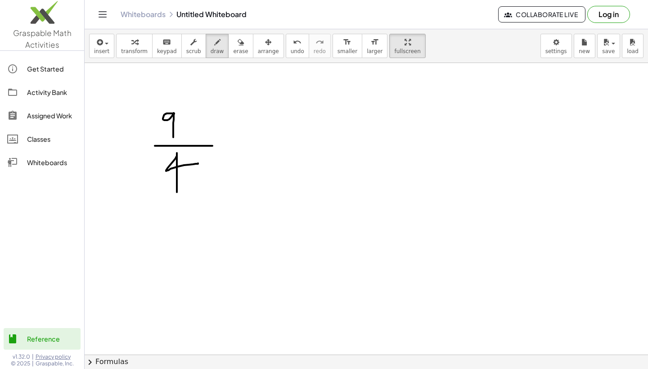
click at [198, 164] on div at bounding box center [366, 354] width 563 height 583
drag, startPoint x: 220, startPoint y: 147, endPoint x: 244, endPoint y: 147, distance: 23.8
click at [244, 147] on div at bounding box center [366, 354] width 563 height 583
drag, startPoint x: 251, startPoint y: 147, endPoint x: 323, endPoint y: 147, distance: 72.4
click at [323, 147] on div at bounding box center [366, 354] width 563 height 583
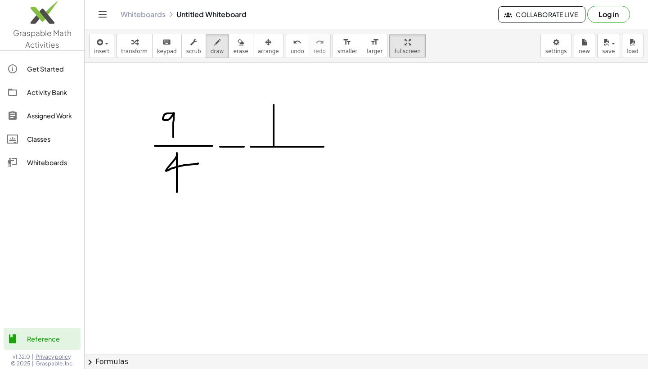
drag, startPoint x: 274, startPoint y: 105, endPoint x: 274, endPoint y: 148, distance: 43.2
click at [274, 148] on div at bounding box center [366, 354] width 563 height 583
drag, startPoint x: 287, startPoint y: 106, endPoint x: 287, endPoint y: 144, distance: 37.3
click at [287, 144] on div at bounding box center [366, 354] width 563 height 583
drag, startPoint x: 282, startPoint y: 152, endPoint x: 277, endPoint y: 195, distance: 43.0
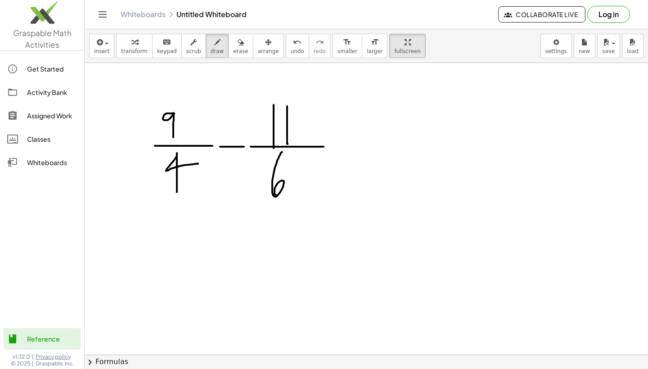
click at [277, 195] on div at bounding box center [366, 354] width 563 height 583
drag, startPoint x: 328, startPoint y: 144, endPoint x: 347, endPoint y: 144, distance: 18.9
click at [347, 144] on div at bounding box center [366, 354] width 563 height 583
drag, startPoint x: 354, startPoint y: 144, endPoint x: 421, endPoint y: 144, distance: 67.0
click at [421, 144] on div at bounding box center [366, 354] width 563 height 583
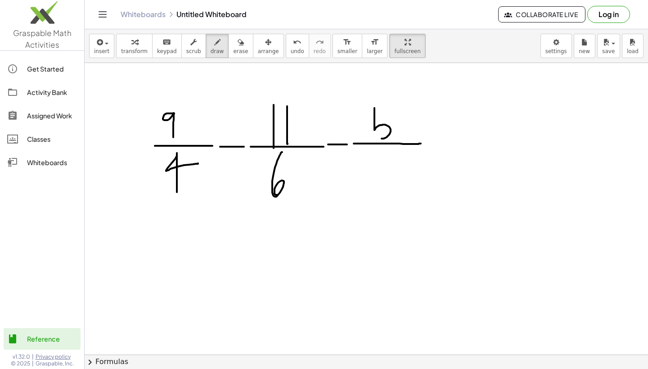
drag, startPoint x: 374, startPoint y: 108, endPoint x: 377, endPoint y: 137, distance: 28.9
click at [377, 137] on div at bounding box center [366, 354] width 563 height 583
drag, startPoint x: 373, startPoint y: 109, endPoint x: 405, endPoint y: 109, distance: 31.9
click at [405, 109] on div at bounding box center [366, 354] width 563 height 583
drag, startPoint x: 370, startPoint y: 153, endPoint x: 370, endPoint y: 188, distance: 34.2
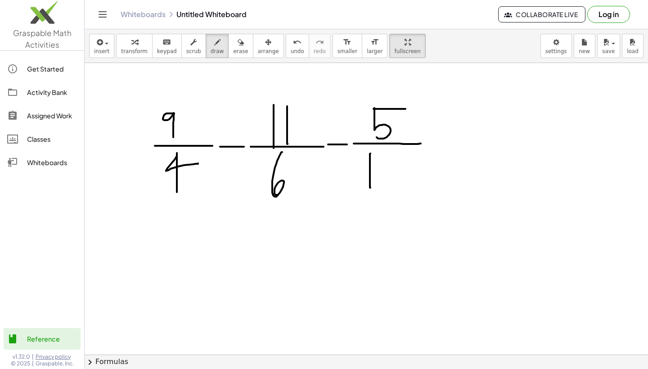
click at [370, 188] on div at bounding box center [366, 354] width 563 height 583
drag, startPoint x: 390, startPoint y: 156, endPoint x: 390, endPoint y: 189, distance: 32.8
click at [387, 190] on div at bounding box center [366, 354] width 563 height 583
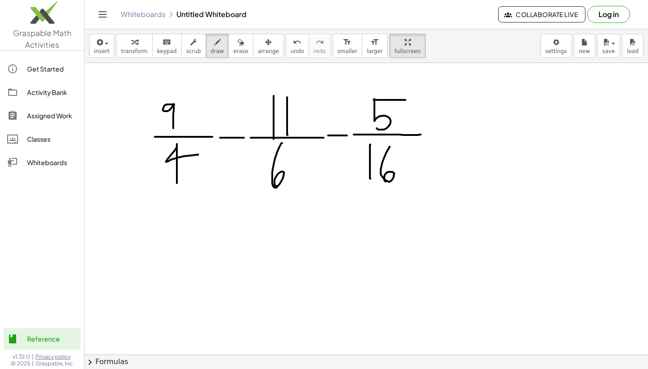
scroll to position [9, 0]
drag, startPoint x: 477, startPoint y: 117, endPoint x: 494, endPoint y: 140, distance: 28.6
click at [494, 140] on div at bounding box center [366, 345] width 563 height 583
drag, startPoint x: 500, startPoint y: 96, endPoint x: 500, endPoint y: 107, distance: 10.8
click at [500, 107] on div at bounding box center [366, 345] width 563 height 583
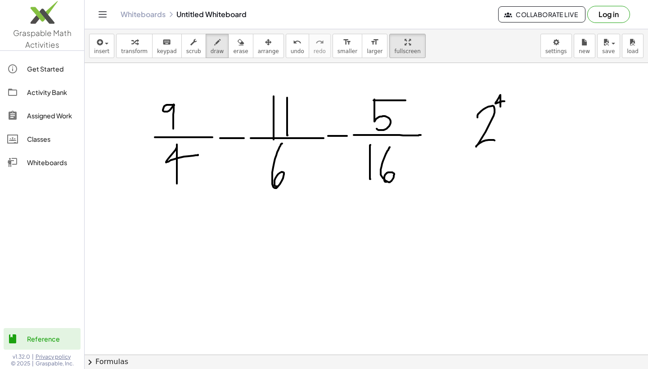
drag, startPoint x: 500, startPoint y: 95, endPoint x: 508, endPoint y: 101, distance: 9.3
click at [508, 101] on div at bounding box center [366, 345] width 563 height 583
drag, startPoint x: 484, startPoint y: 153, endPoint x: 495, endPoint y: 179, distance: 28.4
click at [495, 179] on div at bounding box center [366, 345] width 563 height 583
drag, startPoint x: 508, startPoint y: 156, endPoint x: 516, endPoint y: 166, distance: 12.2
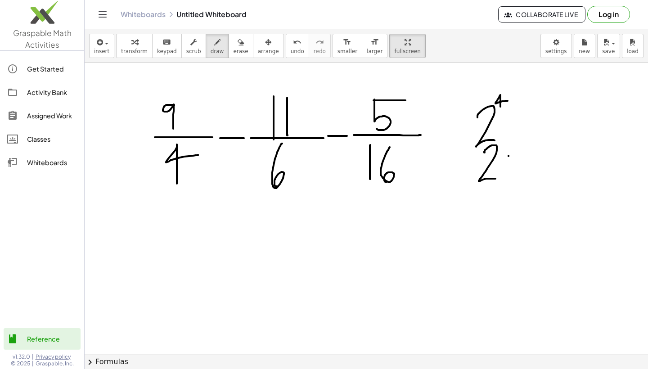
click at [516, 166] on div at bounding box center [366, 345] width 563 height 583
drag, startPoint x: 517, startPoint y: 157, endPoint x: 506, endPoint y: 166, distance: 14.0
click at [506, 166] on div at bounding box center [366, 345] width 563 height 583
drag, startPoint x: 529, startPoint y: 149, endPoint x: 533, endPoint y: 177, distance: 28.1
click at [533, 177] on div at bounding box center [366, 345] width 563 height 583
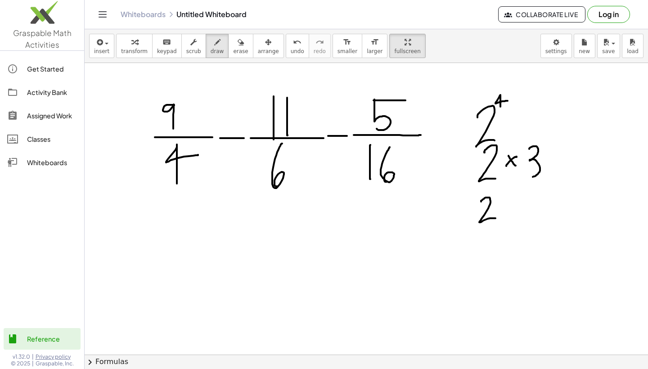
drag, startPoint x: 481, startPoint y: 202, endPoint x: 495, endPoint y: 218, distance: 22.0
click at [495, 218] on div at bounding box center [366, 345] width 563 height 583
drag, startPoint x: 492, startPoint y: 193, endPoint x: 499, endPoint y: 199, distance: 9.9
click at [499, 199] on div at bounding box center [366, 345] width 563 height 583
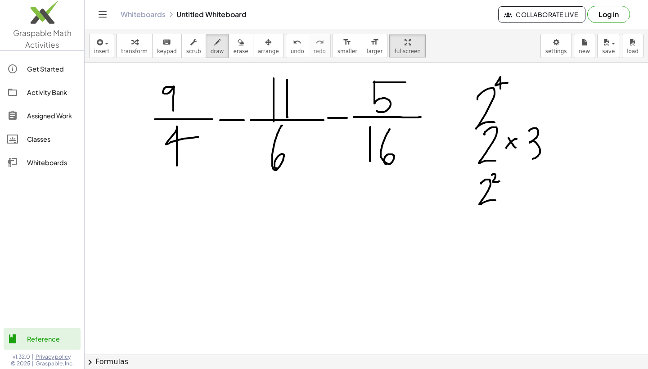
scroll to position [29, 0]
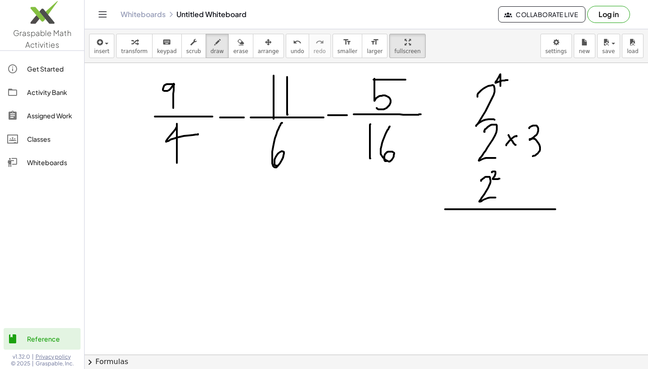
drag, startPoint x: 445, startPoint y: 209, endPoint x: 589, endPoint y: 209, distance: 144.4
click at [589, 209] on div at bounding box center [366, 325] width 563 height 583
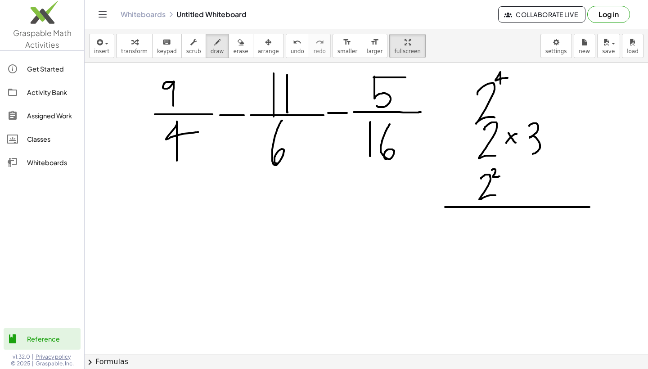
scroll to position [34, 0]
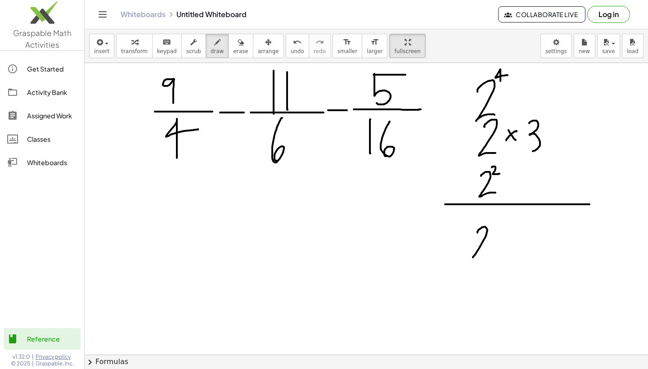
drag, startPoint x: 477, startPoint y: 233, endPoint x: 485, endPoint y: 253, distance: 22.1
click at [485, 253] on div at bounding box center [366, 320] width 563 height 583
drag, startPoint x: 490, startPoint y: 218, endPoint x: 491, endPoint y: 230, distance: 11.7
click at [491, 230] on div at bounding box center [366, 320] width 563 height 583
drag, startPoint x: 491, startPoint y: 218, endPoint x: 497, endPoint y: 224, distance: 8.6
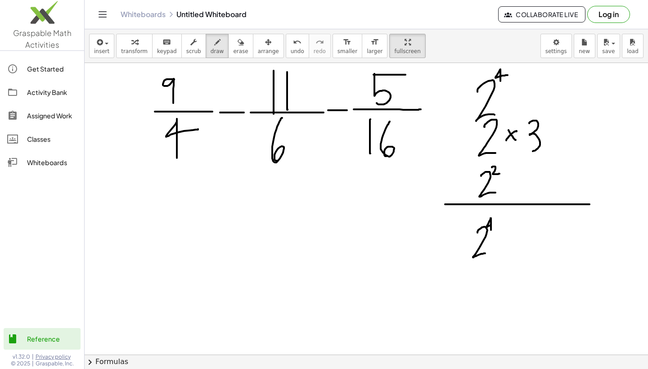
click at [497, 224] on div at bounding box center [366, 320] width 563 height 583
drag, startPoint x: 502, startPoint y: 235, endPoint x: 506, endPoint y: 244, distance: 10.1
click at [506, 244] on div at bounding box center [366, 320] width 563 height 583
drag, startPoint x: 510, startPoint y: 233, endPoint x: 500, endPoint y: 246, distance: 16.5
click at [500, 246] on div at bounding box center [366, 320] width 563 height 583
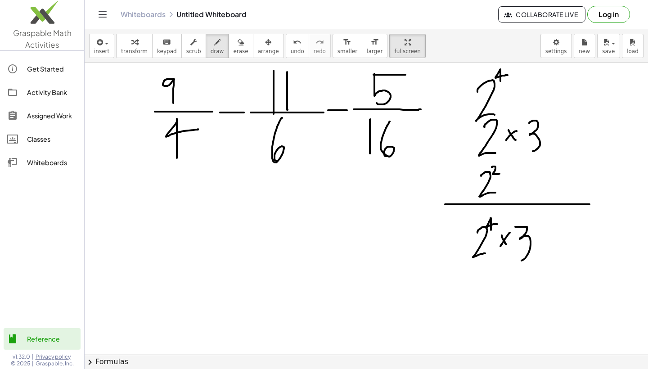
drag, startPoint x: 515, startPoint y: 227, endPoint x: 521, endPoint y: 261, distance: 34.6
click at [521, 261] on div at bounding box center [366, 320] width 563 height 583
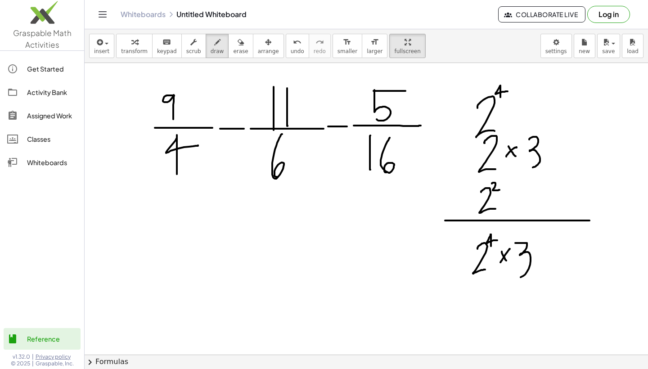
scroll to position [18, 0]
click at [233, 50] on span "erase" at bounding box center [240, 51] width 15 height 6
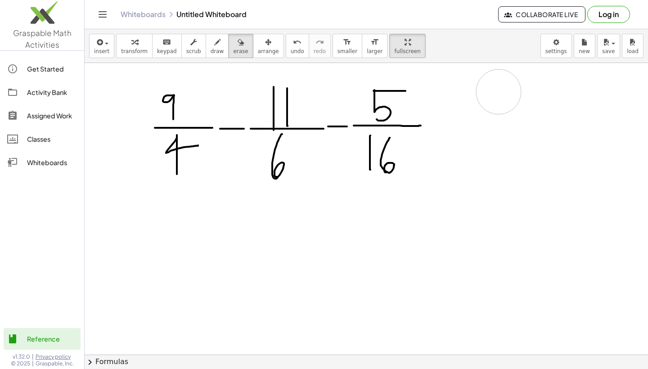
drag, startPoint x: 455, startPoint y: 275, endPoint x: 490, endPoint y: 92, distance: 186.4
click at [490, 92] on div at bounding box center [366, 336] width 563 height 583
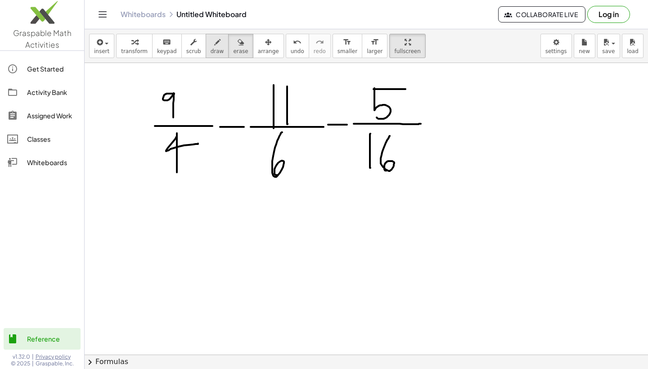
click at [215, 49] on span "draw" at bounding box center [217, 51] width 13 height 6
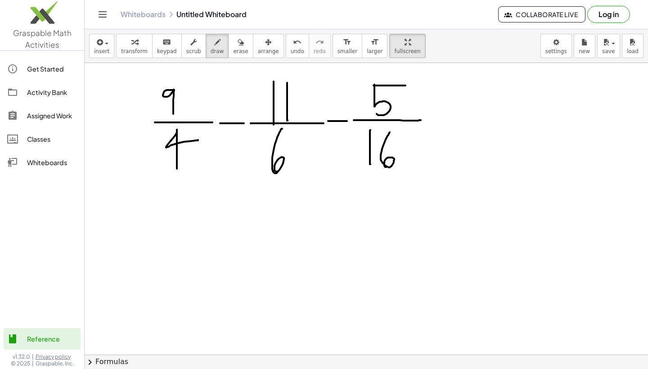
scroll to position [26, 0]
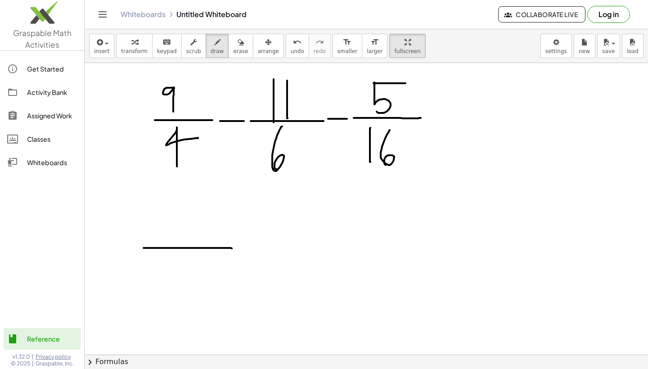
drag, startPoint x: 144, startPoint y: 248, endPoint x: 232, endPoint y: 248, distance: 88.2
click at [232, 248] on div at bounding box center [366, 328] width 563 height 583
drag, startPoint x: 168, startPoint y: 254, endPoint x: 169, endPoint y: 307, distance: 52.6
click at [169, 307] on div at bounding box center [366, 328] width 563 height 583
drag, startPoint x: 166, startPoint y: 254, endPoint x: 178, endPoint y: 282, distance: 30.1
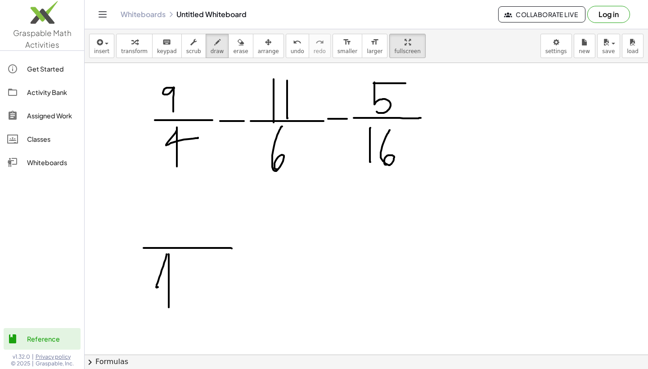
click at [178, 282] on div at bounding box center [366, 328] width 563 height 583
click at [198, 254] on div at bounding box center [366, 328] width 563 height 583
drag, startPoint x: 163, startPoint y: 208, endPoint x: 163, endPoint y: 242, distance: 33.3
click at [163, 242] on div at bounding box center [366, 328] width 563 height 583
click at [184, 209] on div at bounding box center [366, 328] width 563 height 583
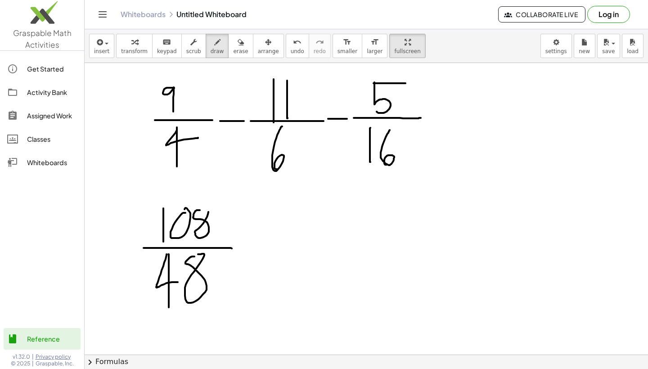
drag, startPoint x: 200, startPoint y: 210, endPoint x: 202, endPoint y: 205, distance: 5.8
click at [202, 205] on div at bounding box center [366, 328] width 563 height 583
drag, startPoint x: 237, startPoint y: 248, endPoint x: 255, endPoint y: 248, distance: 18.4
click at [255, 248] on div at bounding box center [366, 328] width 563 height 583
drag, startPoint x: 265, startPoint y: 247, endPoint x: 332, endPoint y: 249, distance: 67.1
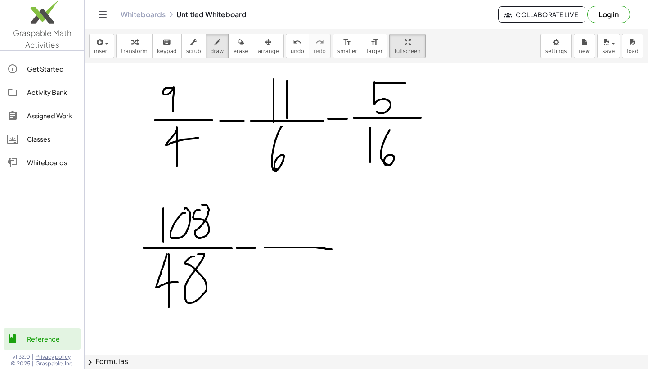
click at [332, 249] on div at bounding box center [366, 328] width 563 height 583
drag, startPoint x: 278, startPoint y: 256, endPoint x: 278, endPoint y: 291, distance: 34.6
click at [278, 291] on div at bounding box center [366, 328] width 563 height 583
drag, startPoint x: 278, startPoint y: 254, endPoint x: 288, endPoint y: 270, distance: 19.2
click at [289, 270] on div at bounding box center [366, 328] width 563 height 583
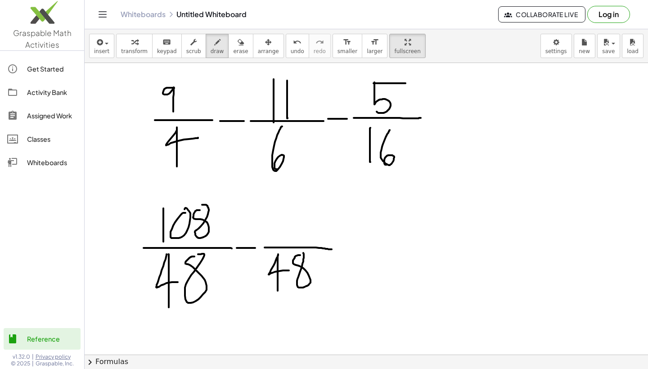
click at [303, 253] on div at bounding box center [366, 328] width 563 height 583
click at [286, 211] on div at bounding box center [366, 328] width 563 height 583
drag, startPoint x: 304, startPoint y: 212, endPoint x: 306, endPoint y: 207, distance: 5.4
click at [306, 207] on div at bounding box center [366, 328] width 563 height 583
drag, startPoint x: 337, startPoint y: 249, endPoint x: 351, endPoint y: 249, distance: 14.4
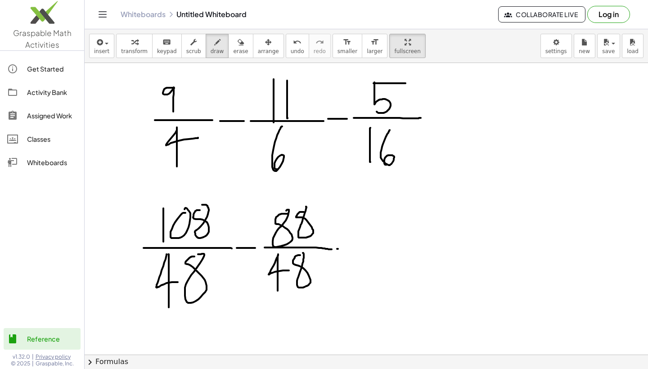
click at [351, 249] on div at bounding box center [366, 328] width 563 height 583
drag, startPoint x: 359, startPoint y: 247, endPoint x: 421, endPoint y: 247, distance: 61.6
click at [421, 247] on div at bounding box center [366, 328] width 563 height 583
drag, startPoint x: 376, startPoint y: 253, endPoint x: 376, endPoint y: 282, distance: 28.8
click at [376, 282] on div at bounding box center [366, 328] width 563 height 583
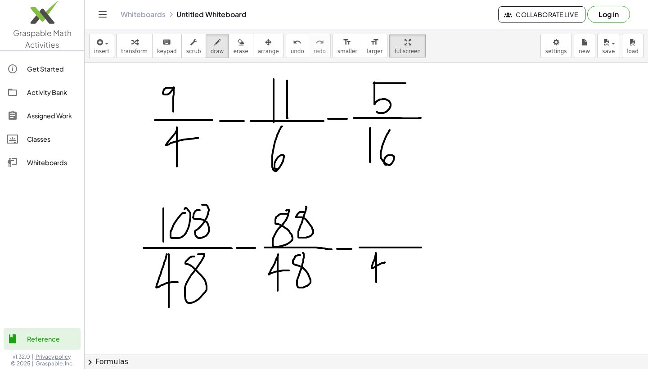
drag, startPoint x: 376, startPoint y: 253, endPoint x: 385, endPoint y: 263, distance: 13.7
click at [385, 263] on div at bounding box center [366, 328] width 563 height 583
click at [395, 252] on div at bounding box center [366, 328] width 563 height 583
drag, startPoint x: 374, startPoint y: 216, endPoint x: 374, endPoint y: 243, distance: 26.5
click at [374, 243] on div at bounding box center [366, 328] width 563 height 583
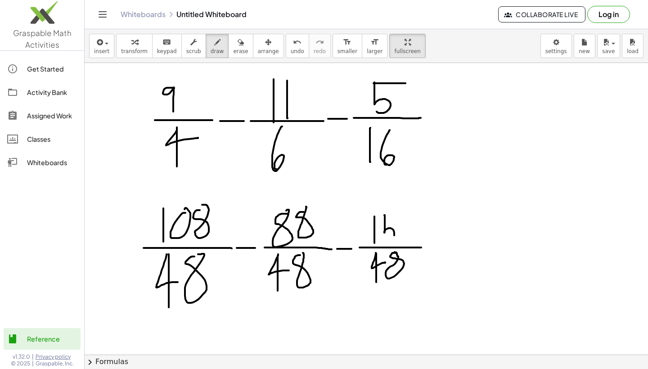
drag, startPoint x: 385, startPoint y: 215, endPoint x: 387, endPoint y: 242, distance: 27.1
click at [387, 242] on div at bounding box center [366, 328] width 563 height 583
drag, startPoint x: 384, startPoint y: 215, endPoint x: 396, endPoint y: 215, distance: 11.7
click at [396, 215] on div at bounding box center [366, 328] width 563 height 583
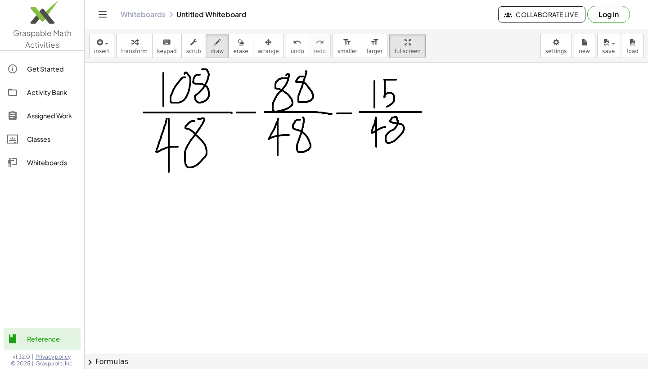
scroll to position [159, 0]
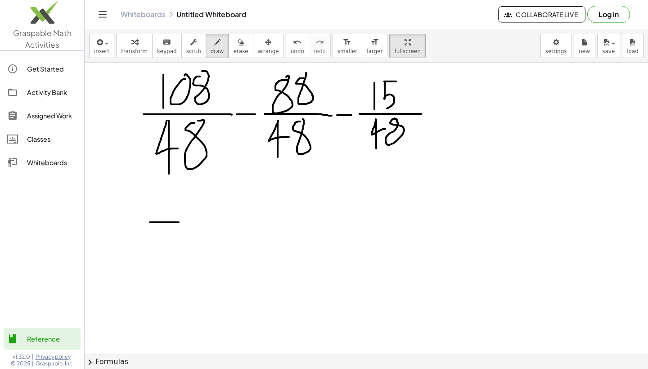
drag, startPoint x: 150, startPoint y: 222, endPoint x: 229, endPoint y: 222, distance: 79.2
click at [229, 222] on div at bounding box center [366, 195] width 563 height 583
drag, startPoint x: 168, startPoint y: 189, endPoint x: 169, endPoint y: 222, distance: 32.9
click at [169, 222] on div at bounding box center [366, 195] width 563 height 583
drag, startPoint x: 184, startPoint y: 194, endPoint x: 186, endPoint y: 199, distance: 5.0
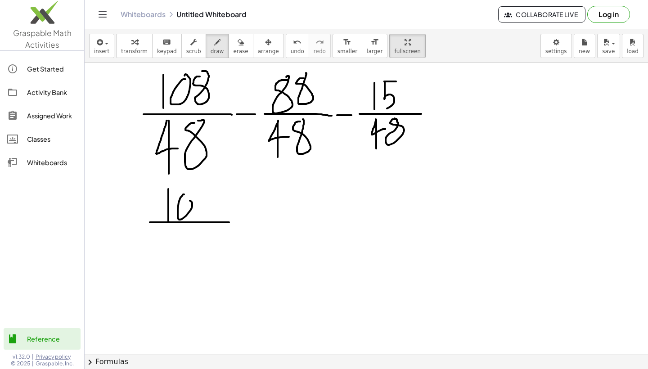
click at [186, 199] on div at bounding box center [366, 195] width 563 height 583
drag, startPoint x: 208, startPoint y: 191, endPoint x: 210, endPoint y: 182, distance: 9.7
click at [210, 182] on div at bounding box center [366, 195] width 563 height 583
drag, startPoint x: 179, startPoint y: 234, endPoint x: 179, endPoint y: 258, distance: 24.7
click at [179, 258] on div at bounding box center [366, 195] width 563 height 583
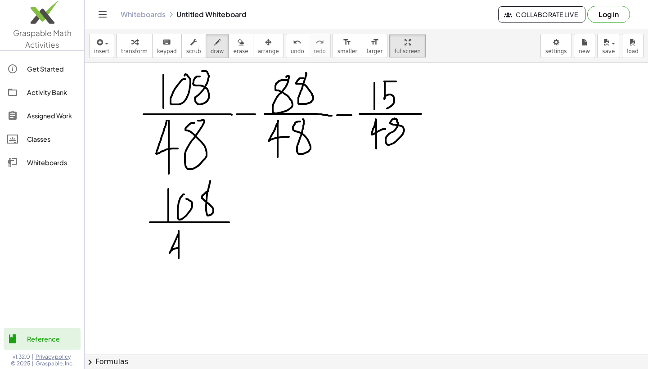
drag, startPoint x: 179, startPoint y: 231, endPoint x: 189, endPoint y: 246, distance: 18.1
click at [189, 246] on div at bounding box center [366, 195] width 563 height 583
click at [293, 45] on icon "undo" at bounding box center [297, 42] width 9 height 11
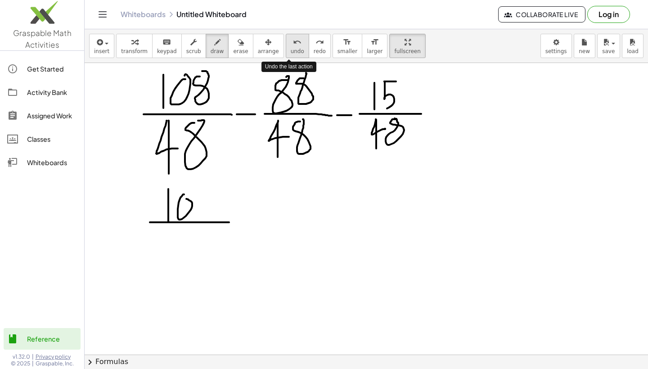
click at [293, 45] on icon "undo" at bounding box center [297, 42] width 9 height 11
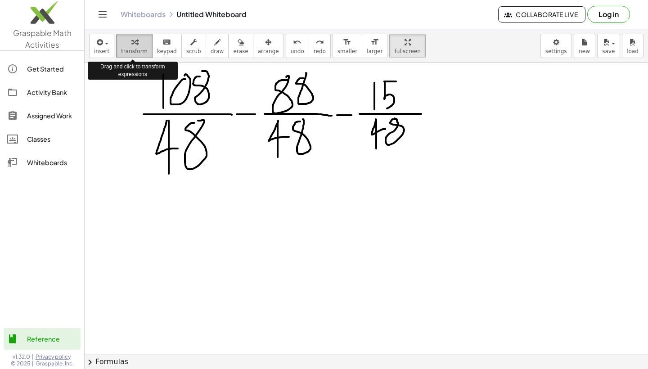
click at [143, 48] on span "transform" at bounding box center [134, 51] width 27 height 6
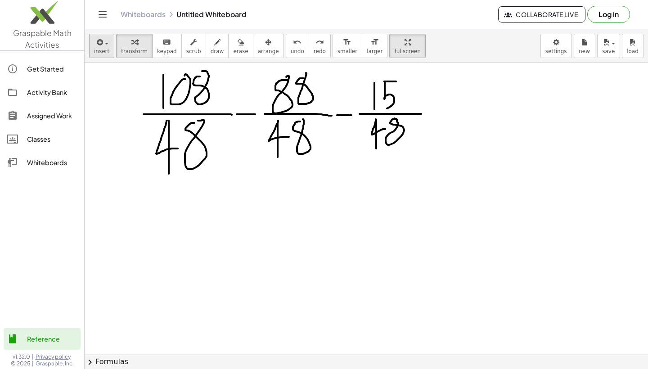
click at [99, 46] on icon "button" at bounding box center [99, 42] width 8 height 11
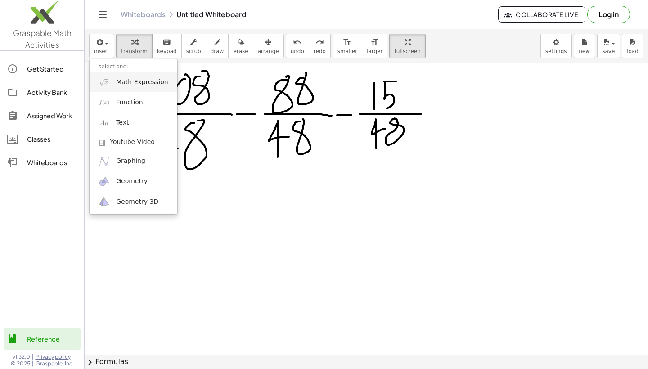
click at [121, 84] on span "Math Expression" at bounding box center [142, 82] width 52 height 9
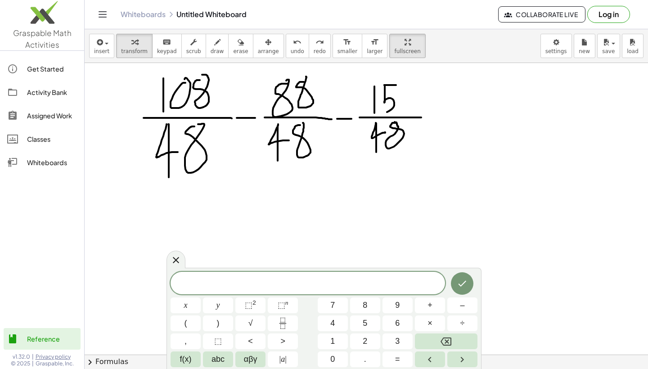
scroll to position [156, 0]
click at [333, 346] on span "1" at bounding box center [332, 341] width 4 height 12
click at [333, 361] on span "0" at bounding box center [332, 359] width 4 height 12
click at [359, 309] on button "8" at bounding box center [365, 305] width 30 height 16
click at [464, 326] on span "÷" at bounding box center [462, 323] width 4 height 12
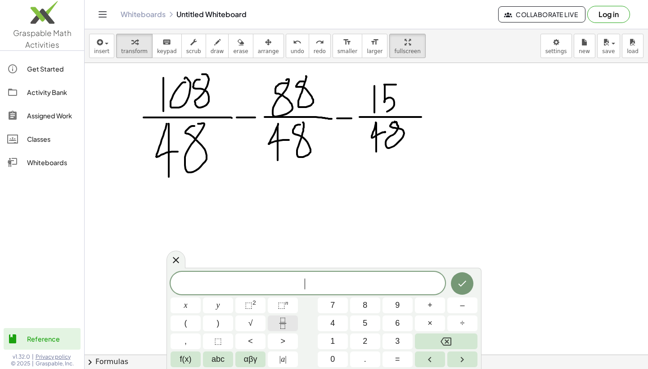
click at [283, 322] on icon "Fraction" at bounding box center [282, 323] width 11 height 11
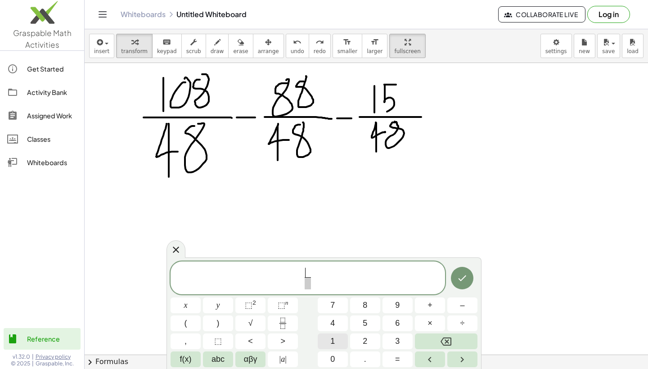
click at [332, 341] on span "1" at bounding box center [332, 341] width 4 height 12
click at [332, 360] on span "0" at bounding box center [332, 359] width 4 height 12
click at [372, 302] on button "8" at bounding box center [365, 305] width 30 height 16
click at [310, 283] on span at bounding box center [307, 283] width 17 height 12
click at [338, 323] on button "4" at bounding box center [333, 323] width 30 height 16
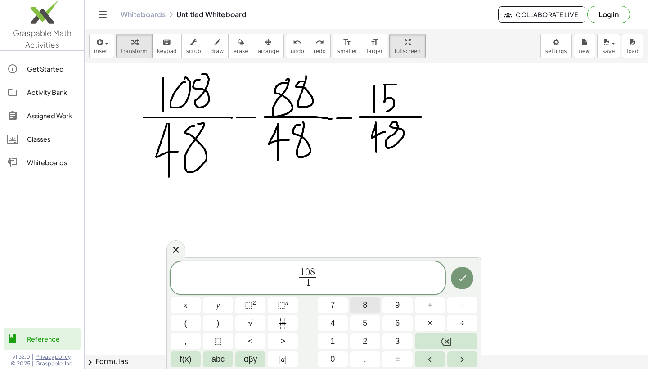
click at [366, 310] on span "8" at bounding box center [365, 305] width 4 height 12
click at [338, 276] on span "1 0 8 4 8 ​ ​" at bounding box center [308, 279] width 274 height 24
click at [467, 305] on button "–" at bounding box center [462, 305] width 30 height 16
click at [287, 320] on icon "Fraction" at bounding box center [282, 323] width 11 height 11
click at [370, 307] on button "8" at bounding box center [365, 305] width 30 height 16
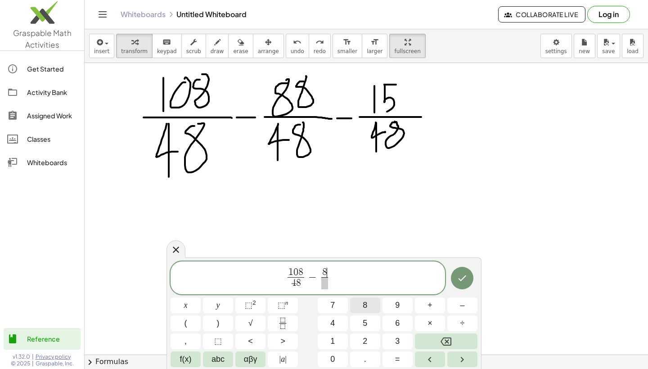
click at [370, 307] on button "8" at bounding box center [365, 305] width 30 height 16
click at [327, 282] on span at bounding box center [325, 283] width 12 height 12
click at [338, 322] on button "4" at bounding box center [333, 323] width 30 height 16
click at [368, 308] on button "8" at bounding box center [365, 305] width 30 height 16
click at [342, 278] on span "1 0 8 4 8 ​ − 8 8 4 8 ​ ​" at bounding box center [308, 279] width 274 height 24
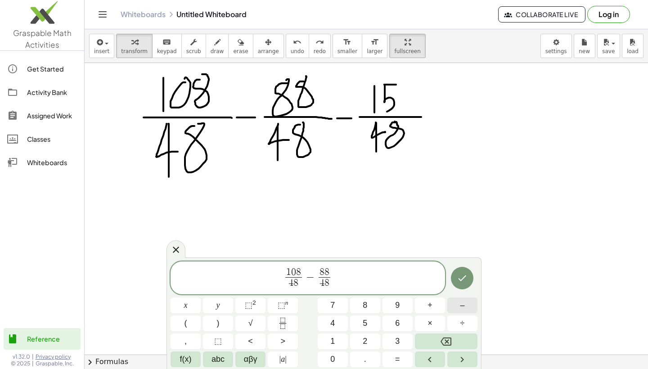
click at [457, 307] on button "–" at bounding box center [462, 305] width 30 height 16
click at [293, 323] on button "Fraction" at bounding box center [283, 323] width 30 height 16
click at [333, 343] on span "1" at bounding box center [332, 341] width 4 height 12
click at [372, 317] on button "5" at bounding box center [365, 323] width 30 height 16
click at [340, 285] on span at bounding box center [339, 283] width 12 height 12
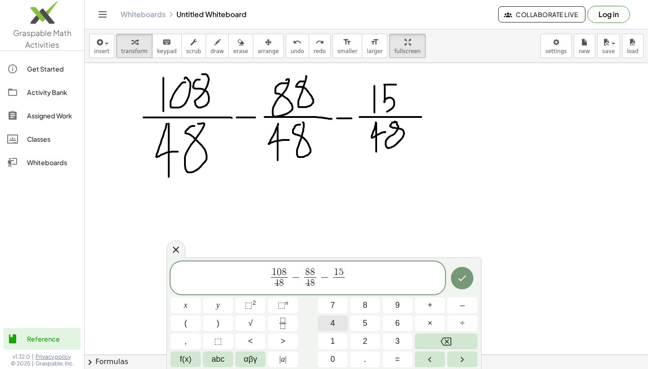
click at [331, 320] on span "4" at bounding box center [332, 323] width 4 height 12
click at [355, 310] on button "8" at bounding box center [365, 305] width 30 height 16
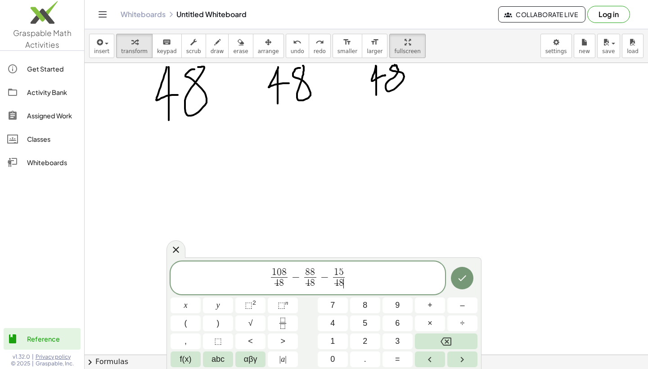
scroll to position [231, 0]
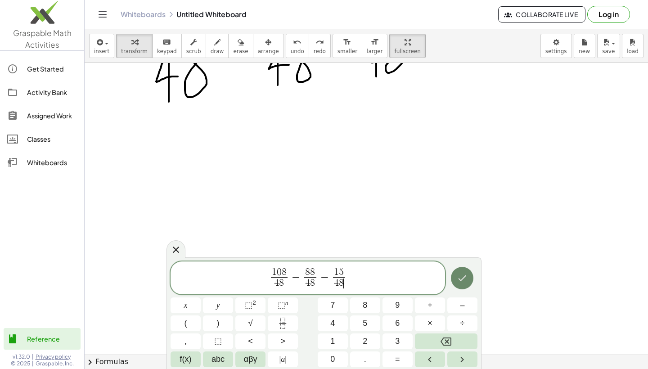
click at [467, 271] on button "Done" at bounding box center [462, 278] width 22 height 22
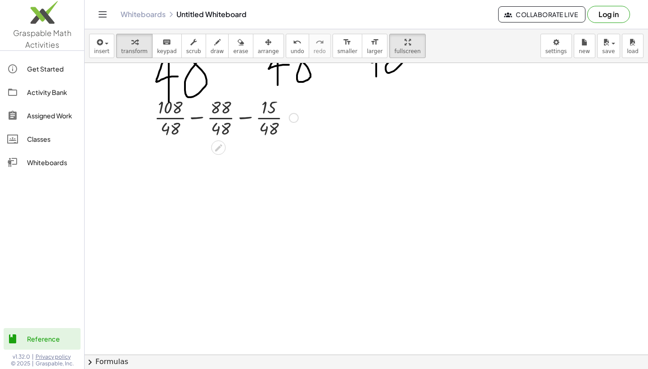
click at [246, 117] on div at bounding box center [226, 116] width 153 height 45
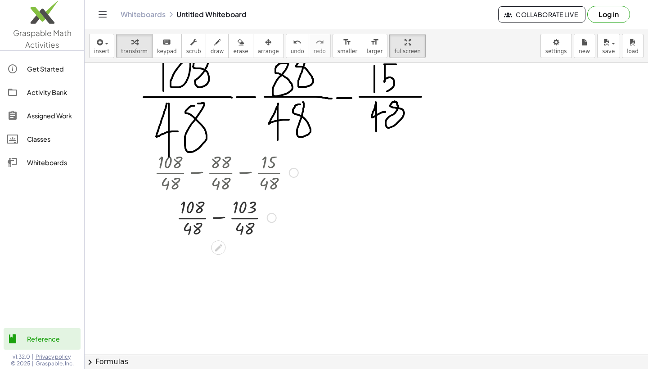
scroll to position [177, 0]
click at [294, 52] on span "undo" at bounding box center [297, 51] width 13 height 6
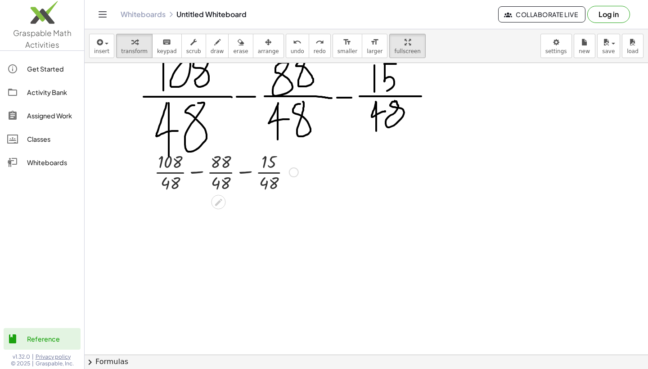
click at [200, 172] on div at bounding box center [226, 171] width 153 height 45
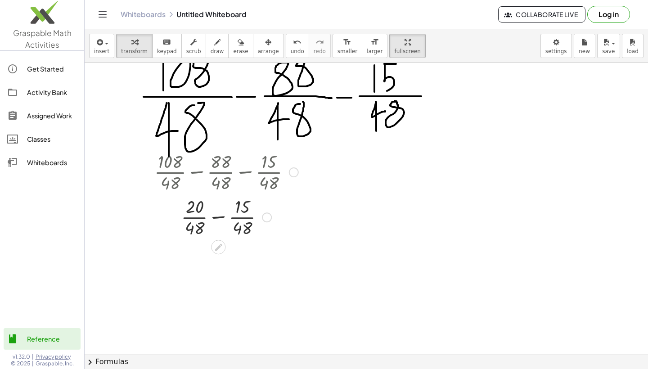
click at [217, 219] on div at bounding box center [226, 216] width 153 height 45
click at [218, 218] on div at bounding box center [226, 216] width 153 height 45
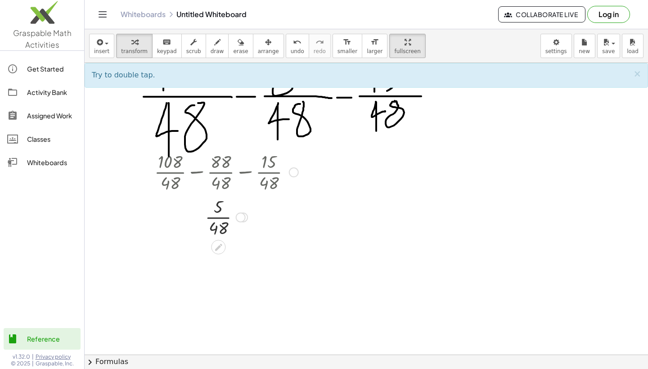
click at [219, 220] on div at bounding box center [226, 216] width 153 height 45
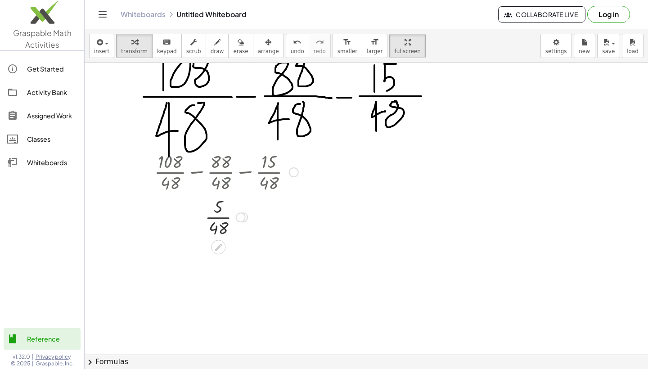
click at [219, 220] on div at bounding box center [226, 216] width 153 height 45
click at [294, 44] on div "undo" at bounding box center [297, 41] width 13 height 11
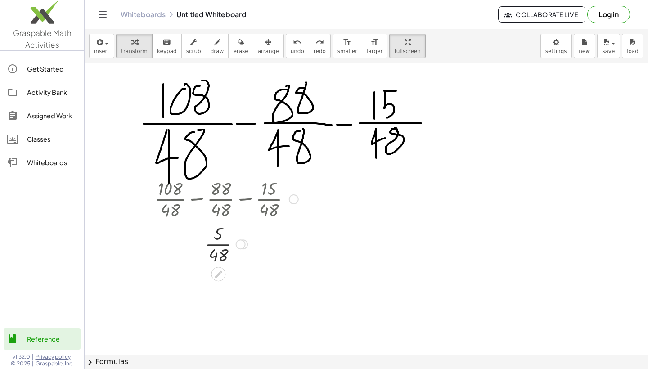
scroll to position [148, 0]
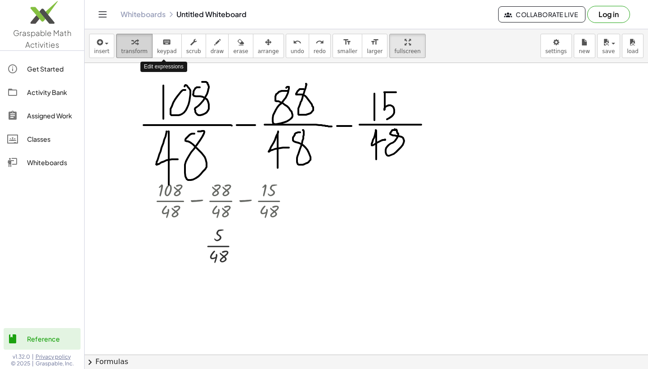
click at [137, 47] on button "transform" at bounding box center [134, 46] width 36 height 24
click at [216, 234] on div at bounding box center [226, 244] width 124 height 45
click at [224, 241] on div at bounding box center [226, 244] width 124 height 45
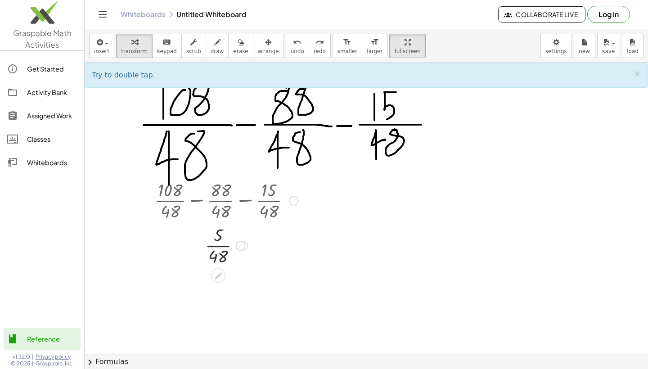
click at [220, 232] on div at bounding box center [226, 244] width 124 height 45
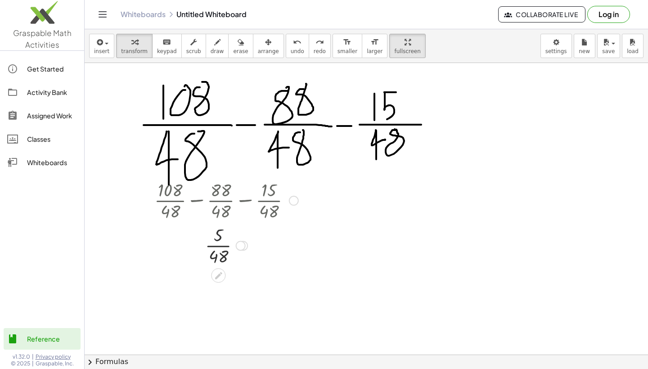
click at [220, 233] on div at bounding box center [226, 244] width 124 height 45
click at [243, 204] on div at bounding box center [226, 199] width 153 height 45
click at [244, 200] on div at bounding box center [226, 199] width 153 height 45
click at [146, 45] on button "transform" at bounding box center [134, 46] width 36 height 24
click at [187, 50] on span "scrub" at bounding box center [193, 51] width 15 height 6
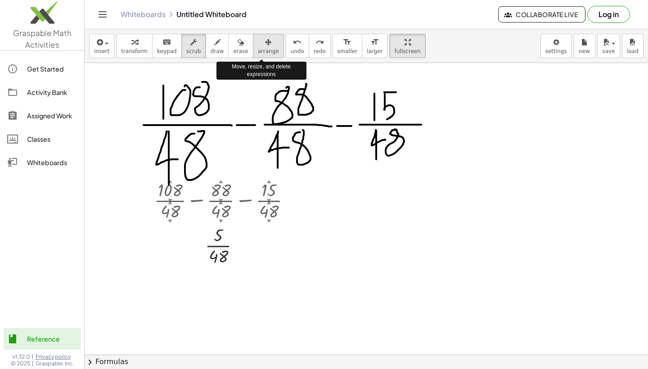
click at [258, 49] on span "arrange" at bounding box center [268, 51] width 21 height 6
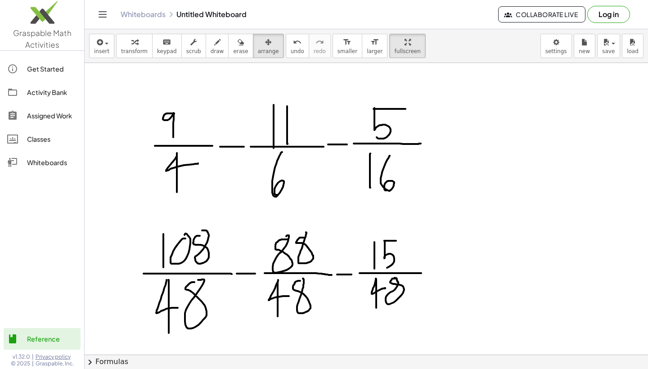
scroll to position [20, 0]
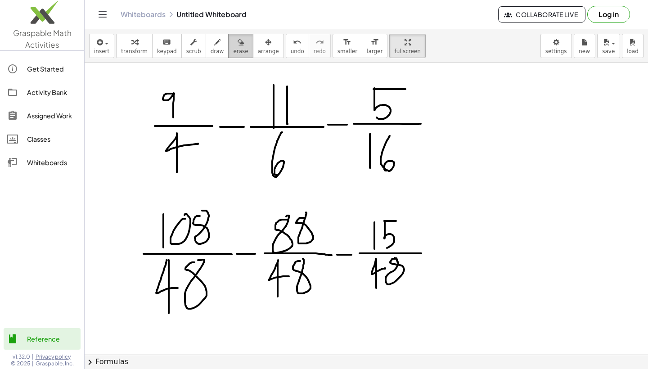
click at [238, 44] on icon "button" at bounding box center [241, 42] width 6 height 11
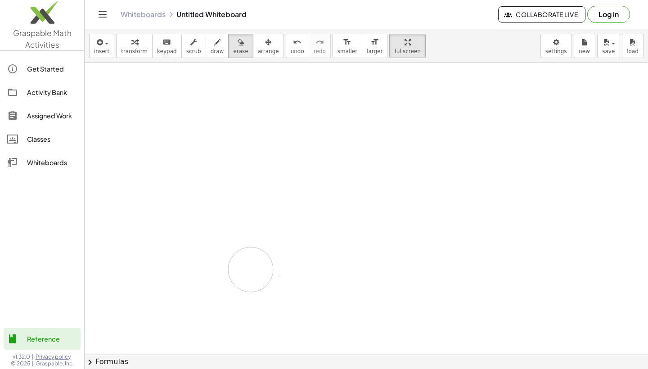
drag, startPoint x: 180, startPoint y: 264, endPoint x: 261, endPoint y: 236, distance: 86.4
click at [261, 236] on div at bounding box center [366, 334] width 563 height 583
drag, startPoint x: 148, startPoint y: 88, endPoint x: 148, endPoint y: 125, distance: 36.9
click at [148, 125] on div at bounding box center [366, 354] width 563 height 583
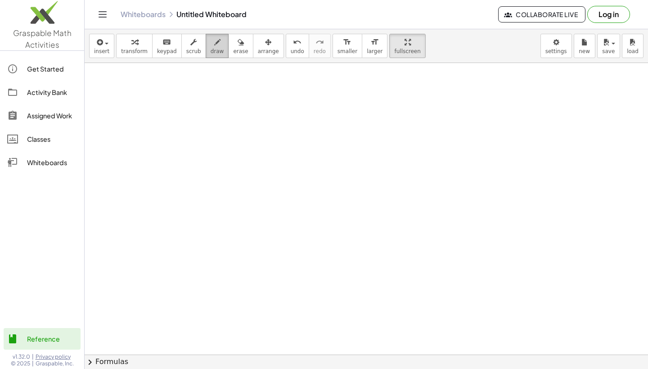
click at [214, 46] on icon "button" at bounding box center [217, 42] width 6 height 11
drag, startPoint x: 143, startPoint y: 99, endPoint x: 143, endPoint y: 145, distance: 45.9
click at [143, 145] on div at bounding box center [366, 354] width 563 height 583
drag, startPoint x: 156, startPoint y: 105, endPoint x: 164, endPoint y: 144, distance: 40.5
click at [164, 144] on div at bounding box center [366, 354] width 563 height 583
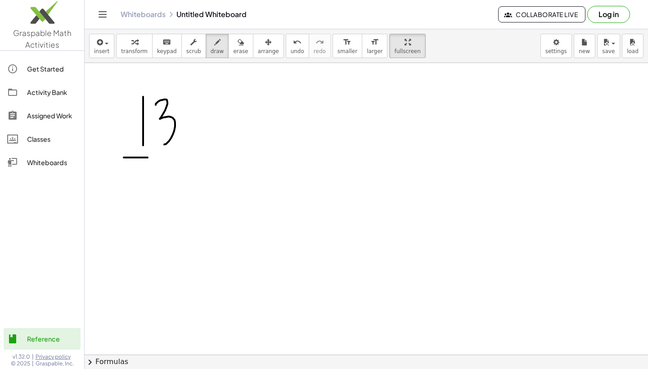
drag, startPoint x: 128, startPoint y: 157, endPoint x: 206, endPoint y: 157, distance: 77.8
click at [205, 157] on div at bounding box center [366, 354] width 563 height 583
drag, startPoint x: 158, startPoint y: 168, endPoint x: 153, endPoint y: 208, distance: 40.9
click at [153, 208] on div at bounding box center [366, 354] width 563 height 583
drag, startPoint x: 219, startPoint y: 157, endPoint x: 240, endPoint y: 157, distance: 21.6
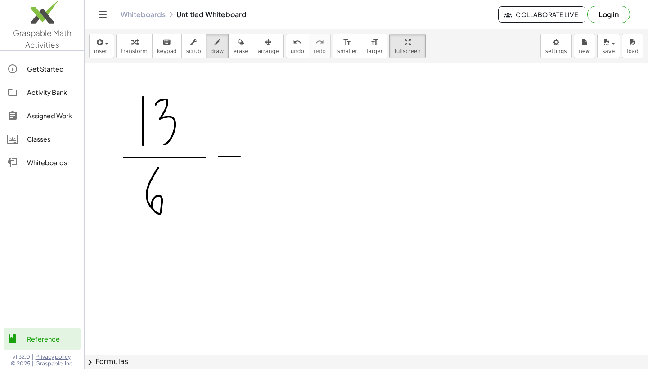
click at [240, 157] on div at bounding box center [366, 354] width 563 height 583
drag, startPoint x: 252, startPoint y: 155, endPoint x: 305, endPoint y: 155, distance: 53.1
click at [305, 155] on div at bounding box center [366, 354] width 563 height 583
drag, startPoint x: 273, startPoint y: 114, endPoint x: 273, endPoint y: 153, distance: 39.6
click at [273, 153] on div at bounding box center [366, 354] width 563 height 583
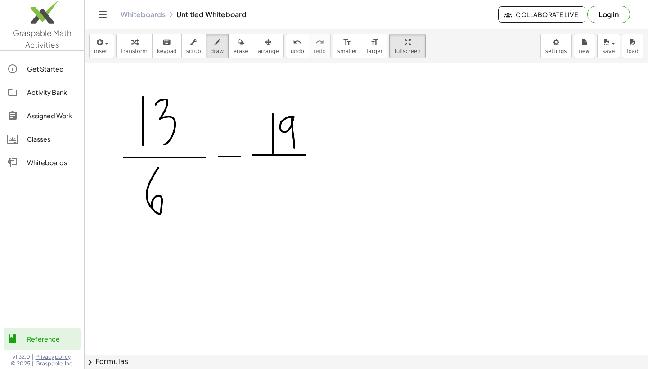
drag, startPoint x: 294, startPoint y: 117, endPoint x: 294, endPoint y: 148, distance: 31.0
click at [294, 148] on div at bounding box center [366, 354] width 563 height 583
drag, startPoint x: 268, startPoint y: 162, endPoint x: 268, endPoint y: 194, distance: 31.9
click at [268, 194] on div at bounding box center [366, 354] width 563 height 583
drag, startPoint x: 286, startPoint y: 166, endPoint x: 286, endPoint y: 195, distance: 28.8
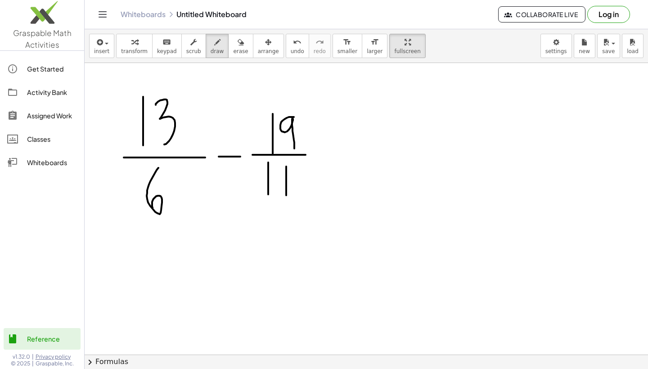
click at [286, 195] on div at bounding box center [366, 354] width 563 height 583
drag, startPoint x: 286, startPoint y: 164, endPoint x: 294, endPoint y: 180, distance: 17.3
click at [294, 180] on div at bounding box center [366, 354] width 563 height 583
drag, startPoint x: 314, startPoint y: 155, endPoint x: 324, endPoint y: 155, distance: 9.9
click at [324, 155] on div at bounding box center [366, 354] width 563 height 583
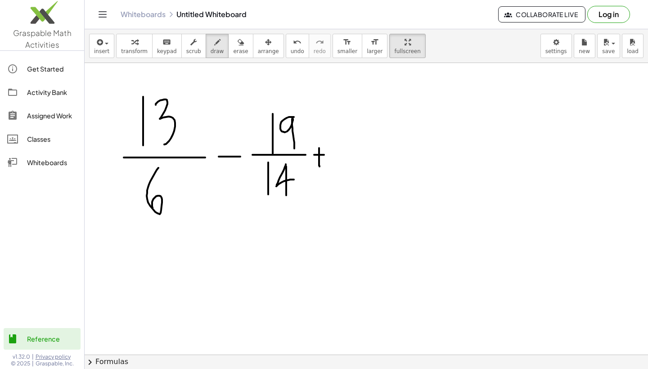
drag, startPoint x: 319, startPoint y: 148, endPoint x: 319, endPoint y: 166, distance: 18.5
click at [319, 166] on div at bounding box center [366, 354] width 563 height 583
drag, startPoint x: 334, startPoint y: 155, endPoint x: 397, endPoint y: 154, distance: 63.4
click at [397, 154] on div at bounding box center [366, 354] width 563 height 583
drag, startPoint x: 351, startPoint y: 162, endPoint x: 358, endPoint y: 191, distance: 29.2
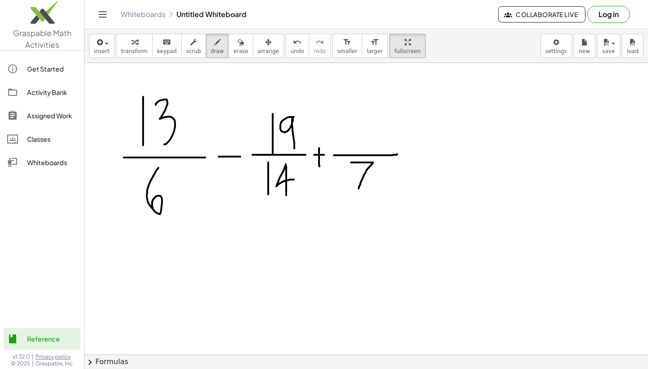
click at [358, 191] on div at bounding box center [366, 354] width 563 height 583
drag, startPoint x: 345, startPoint y: 123, endPoint x: 346, endPoint y: 144, distance: 21.2
click at [346, 144] on div at bounding box center [366, 354] width 563 height 583
drag, startPoint x: 358, startPoint y: 127, endPoint x: 365, endPoint y: 153, distance: 27.1
click at [365, 153] on div at bounding box center [366, 354] width 563 height 583
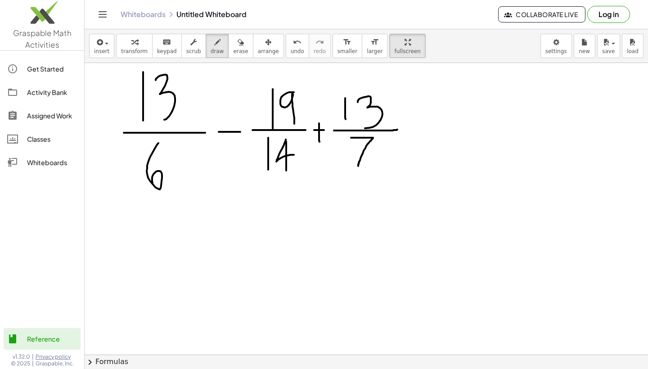
scroll to position [30, 0]
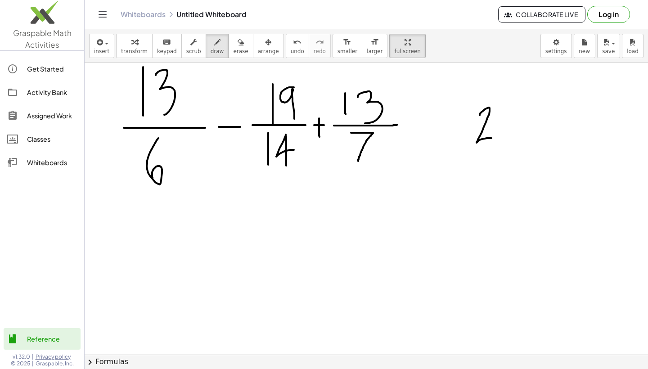
drag, startPoint x: 480, startPoint y: 115, endPoint x: 491, endPoint y: 138, distance: 25.8
click at [491, 138] on div at bounding box center [366, 324] width 563 height 583
drag, startPoint x: 499, startPoint y: 119, endPoint x: 507, endPoint y: 127, distance: 10.8
click at [507, 127] on div at bounding box center [366, 324] width 563 height 583
drag, startPoint x: 507, startPoint y: 118, endPoint x: 498, endPoint y: 128, distance: 13.4
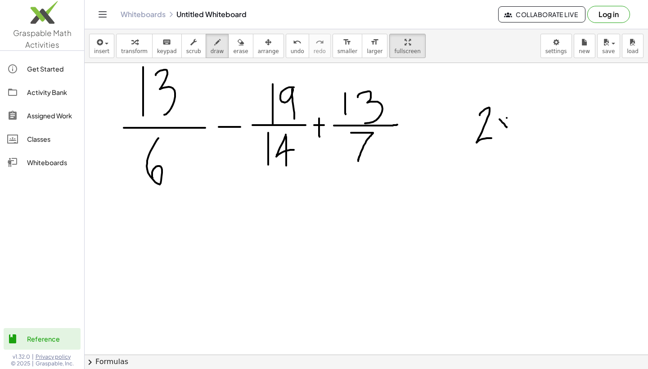
click at [498, 128] on div at bounding box center [366, 324] width 563 height 583
drag, startPoint x: 516, startPoint y: 111, endPoint x: 524, endPoint y: 135, distance: 25.2
click at [524, 135] on div at bounding box center [366, 324] width 563 height 583
drag, startPoint x: 479, startPoint y: 154, endPoint x: 493, endPoint y: 175, distance: 25.1
click at [493, 175] on div at bounding box center [366, 324] width 563 height 583
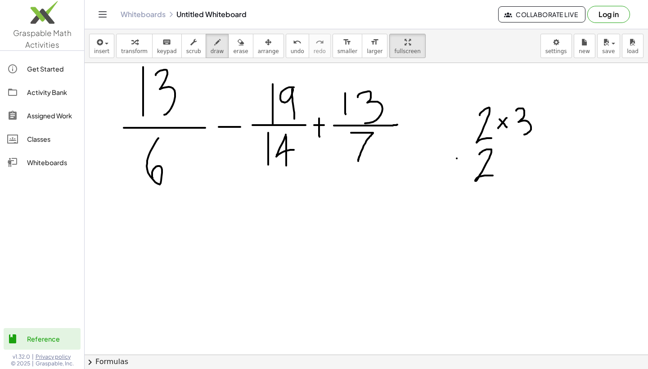
drag, startPoint x: 457, startPoint y: 158, endPoint x: 466, endPoint y: 170, distance: 14.7
click at [466, 170] on div at bounding box center [366, 324] width 563 height 583
drag, startPoint x: 466, startPoint y: 157, endPoint x: 456, endPoint y: 169, distance: 16.0
click at [456, 169] on div at bounding box center [366, 324] width 563 height 583
drag, startPoint x: 432, startPoint y: 153, endPoint x: 440, endPoint y: 176, distance: 23.8
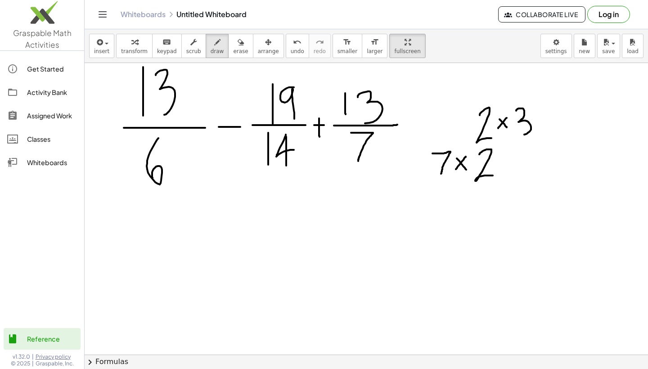
click at [440, 176] on div at bounding box center [366, 324] width 563 height 583
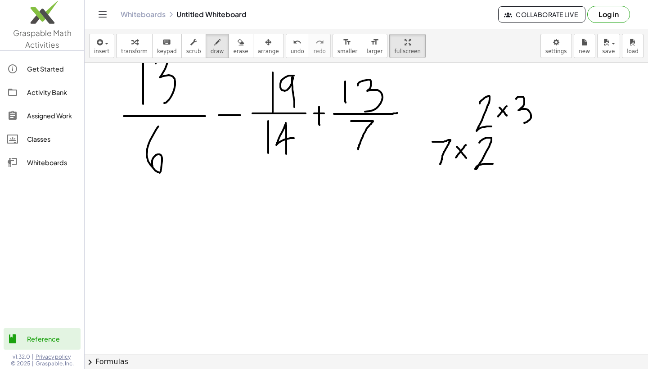
scroll to position [46, 0]
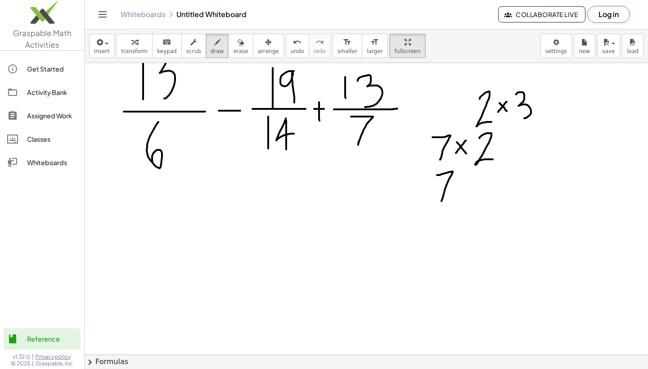
drag, startPoint x: 437, startPoint y: 175, endPoint x: 440, endPoint y: 201, distance: 26.3
click at [440, 202] on div at bounding box center [366, 308] width 563 height 583
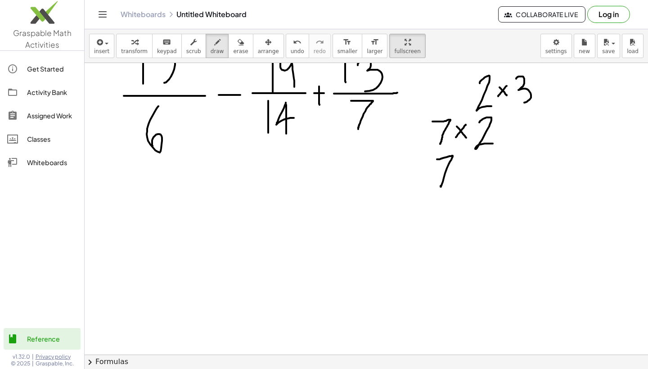
scroll to position [81, 0]
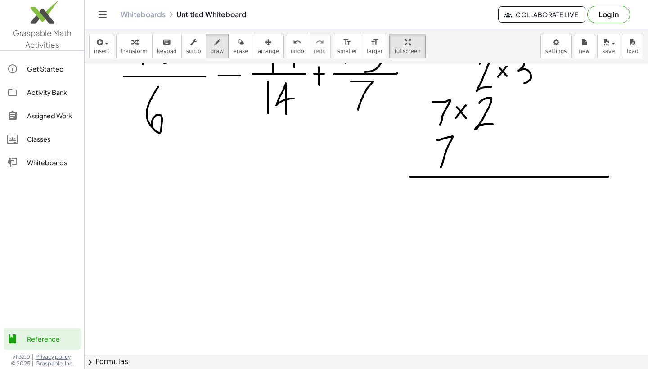
drag, startPoint x: 410, startPoint y: 177, endPoint x: 647, endPoint y: 178, distance: 237.6
click at [647, 178] on div "Try to double tap. ×" at bounding box center [366, 209] width 563 height 292
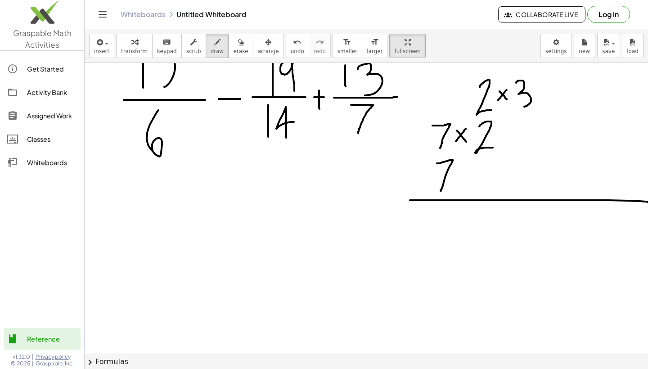
scroll to position [60, 0]
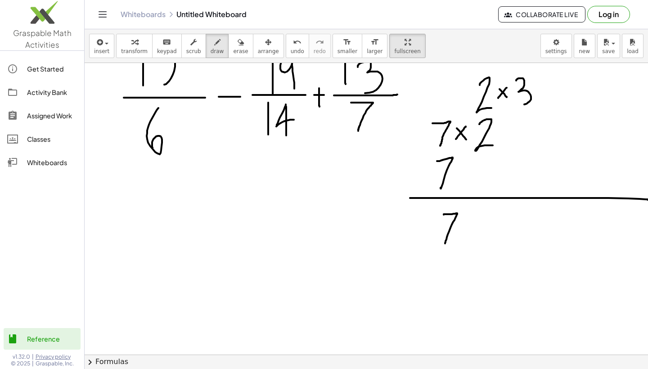
drag, startPoint x: 444, startPoint y: 214, endPoint x: 445, endPoint y: 243, distance: 28.8
click at [445, 243] on div at bounding box center [368, 294] width 566 height 583
drag, startPoint x: 462, startPoint y: 223, endPoint x: 471, endPoint y: 232, distance: 12.7
click at [471, 232] on div at bounding box center [368, 294] width 566 height 583
drag, startPoint x: 471, startPoint y: 221, endPoint x: 463, endPoint y: 234, distance: 15.6
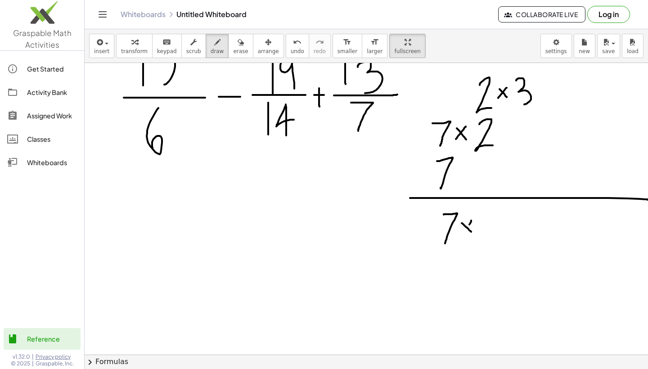
click at [463, 234] on div at bounding box center [368, 294] width 566 height 583
drag, startPoint x: 476, startPoint y: 217, endPoint x: 488, endPoint y: 234, distance: 20.9
click at [488, 234] on div at bounding box center [368, 294] width 566 height 583
drag, startPoint x: 498, startPoint y: 216, endPoint x: 510, endPoint y: 230, distance: 18.8
click at [510, 230] on div at bounding box center [368, 294] width 566 height 583
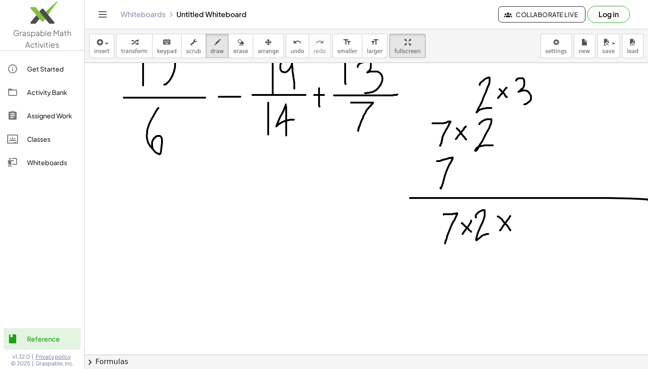
drag, startPoint x: 510, startPoint y: 216, endPoint x: 500, endPoint y: 230, distance: 17.7
click at [500, 230] on div at bounding box center [368, 294] width 566 height 583
drag, startPoint x: 517, startPoint y: 210, endPoint x: 523, endPoint y: 238, distance: 28.5
click at [523, 238] on div at bounding box center [368, 294] width 566 height 583
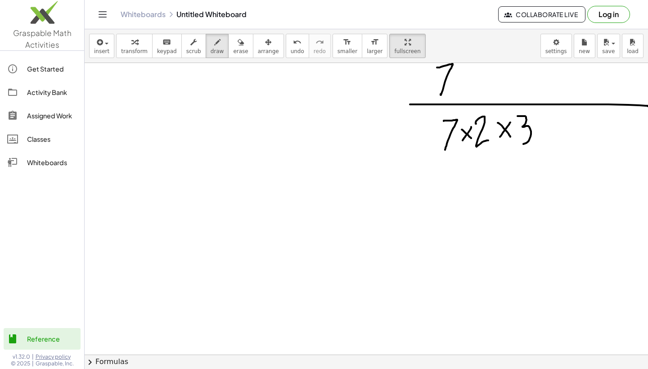
scroll to position [155, 0]
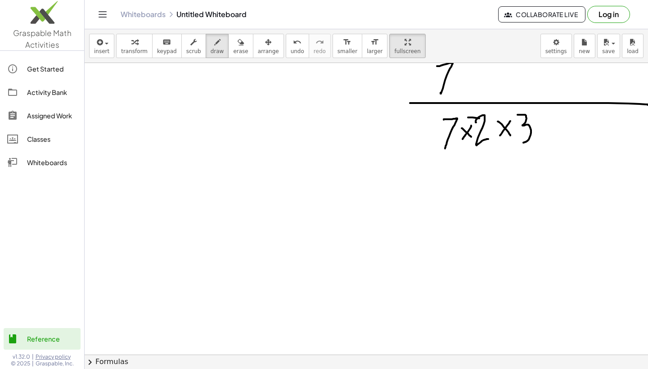
drag, startPoint x: 468, startPoint y: 117, endPoint x: 539, endPoint y: 139, distance: 74.2
click at [539, 139] on div at bounding box center [368, 199] width 566 height 583
drag, startPoint x: 501, startPoint y: 147, endPoint x: 499, endPoint y: 180, distance: 32.5
click at [498, 180] on div at bounding box center [368, 199] width 566 height 583
drag, startPoint x: 463, startPoint y: 164, endPoint x: 472, endPoint y: 173, distance: 12.7
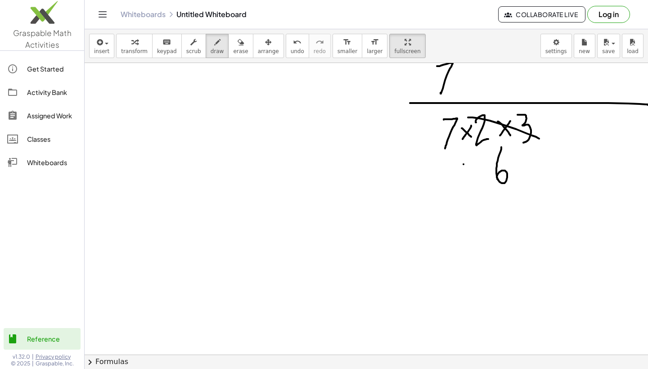
click at [472, 173] on div at bounding box center [368, 199] width 566 height 583
drag, startPoint x: 472, startPoint y: 163, endPoint x: 462, endPoint y: 174, distance: 14.3
click at [462, 174] on div at bounding box center [368, 199] width 566 height 583
drag, startPoint x: 444, startPoint y: 161, endPoint x: 445, endPoint y: 191, distance: 29.7
click at [445, 191] on div at bounding box center [368, 199] width 566 height 583
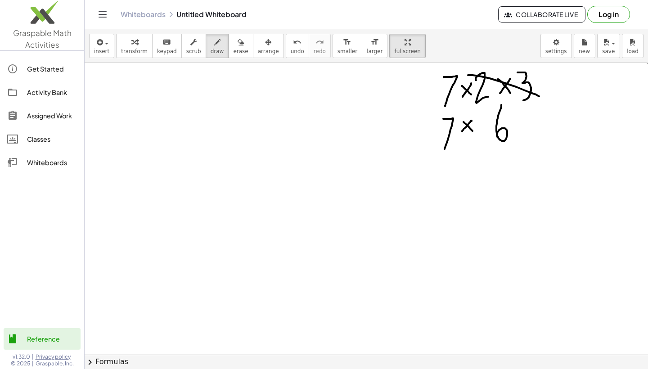
scroll to position [198, 0]
drag, startPoint x: 463, startPoint y: 167, endPoint x: 463, endPoint y: 201, distance: 34.2
click at [463, 201] on div at bounding box center [368, 156] width 566 height 583
drag, startPoint x: 463, startPoint y: 167, endPoint x: 467, endPoint y: 179, distance: 12.7
click at [467, 179] on div at bounding box center [368, 156] width 566 height 583
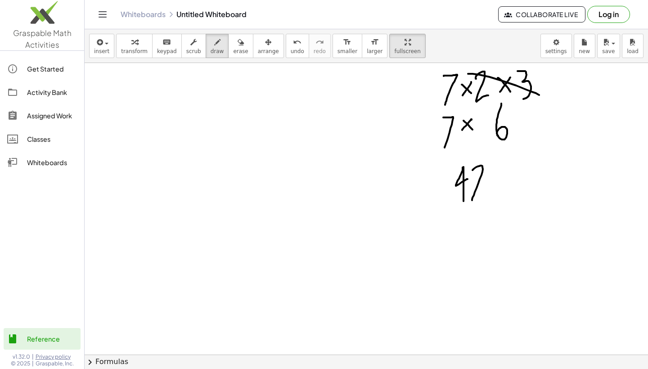
drag, startPoint x: 472, startPoint y: 170, endPoint x: 487, endPoint y: 193, distance: 27.5
click at [487, 193] on div at bounding box center [368, 156] width 566 height 583
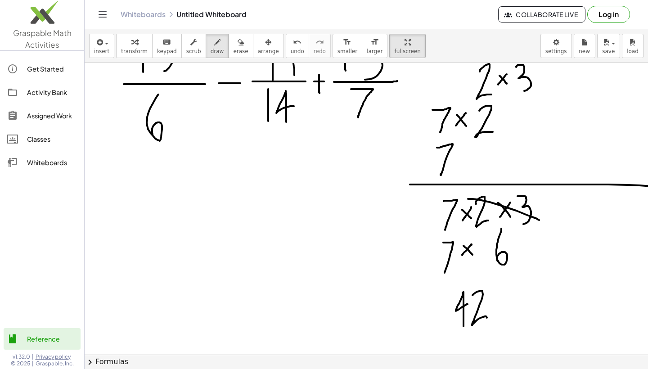
scroll to position [74, 0]
click at [238, 47] on icon "button" at bounding box center [241, 42] width 6 height 11
drag, startPoint x: 424, startPoint y: 244, endPoint x: 565, endPoint y: 247, distance: 141.3
click at [565, 247] on div at bounding box center [368, 280] width 566 height 583
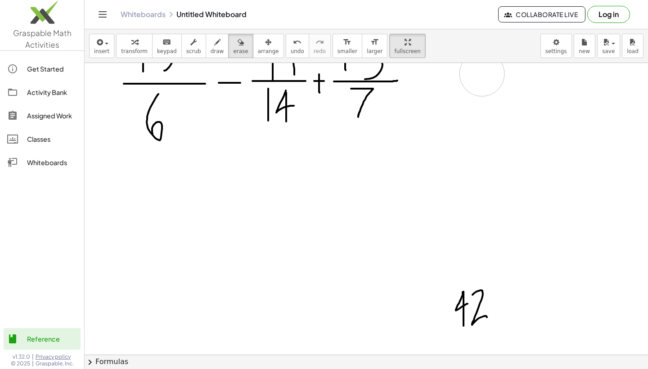
drag, startPoint x: 440, startPoint y: 266, endPoint x: 485, endPoint y: 71, distance: 199.8
click at [485, 71] on div at bounding box center [368, 280] width 566 height 583
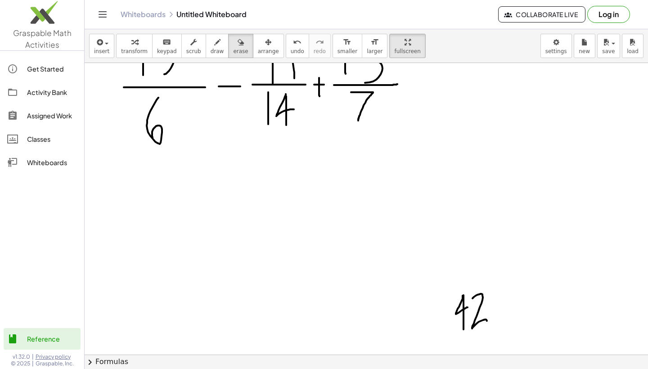
scroll to position [78, 0]
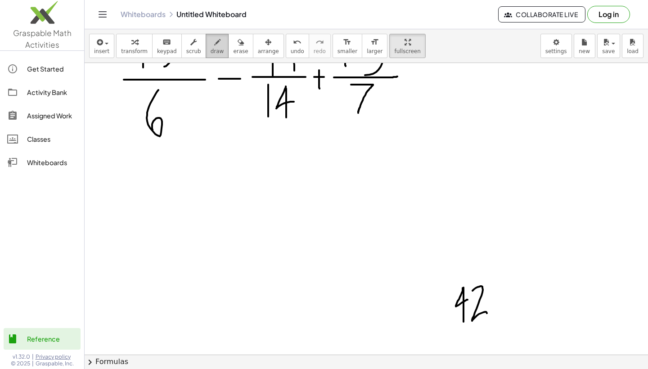
click at [213, 48] on span "draw" at bounding box center [217, 51] width 13 height 6
drag, startPoint x: 119, startPoint y: 190, endPoint x: 191, endPoint y: 188, distance: 72.5
click at [190, 189] on div at bounding box center [368, 276] width 566 height 583
drag, startPoint x: 141, startPoint y: 201, endPoint x: 141, endPoint y: 236, distance: 35.1
click at [141, 236] on div at bounding box center [368, 276] width 566 height 583
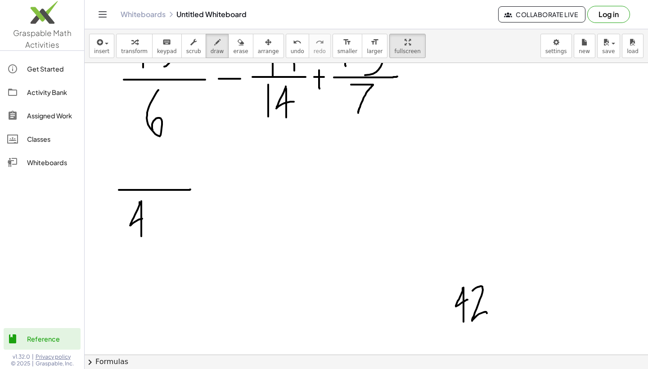
drag, startPoint x: 139, startPoint y: 202, endPoint x: 153, endPoint y: 217, distance: 19.8
click at [153, 217] on div at bounding box center [368, 276] width 566 height 583
drag, startPoint x: 159, startPoint y: 206, endPoint x: 179, endPoint y: 232, distance: 33.1
click at [179, 232] on div at bounding box center [368, 276] width 566 height 583
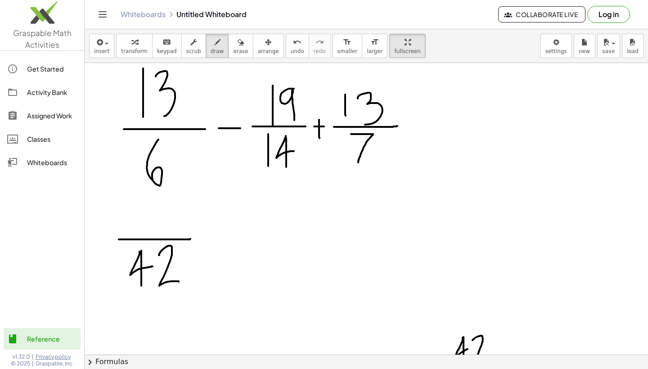
scroll to position [20, 0]
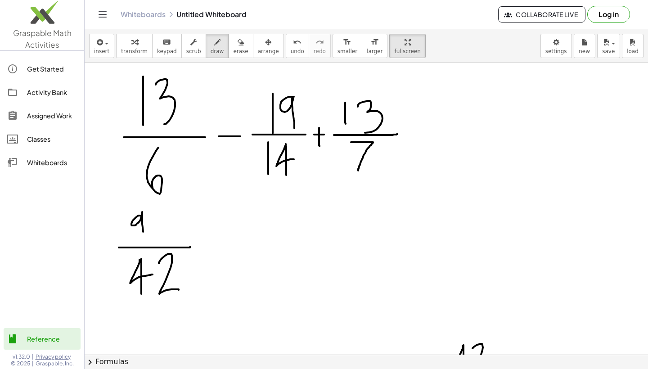
drag, startPoint x: 141, startPoint y: 216, endPoint x: 145, endPoint y: 243, distance: 27.7
click at [145, 243] on div at bounding box center [368, 334] width 566 height 583
drag, startPoint x: 165, startPoint y: 210, endPoint x: 165, endPoint y: 239, distance: 29.7
click at [165, 239] on div at bounding box center [368, 334] width 566 height 583
drag, startPoint x: 196, startPoint y: 247, endPoint x: 220, endPoint y: 247, distance: 24.3
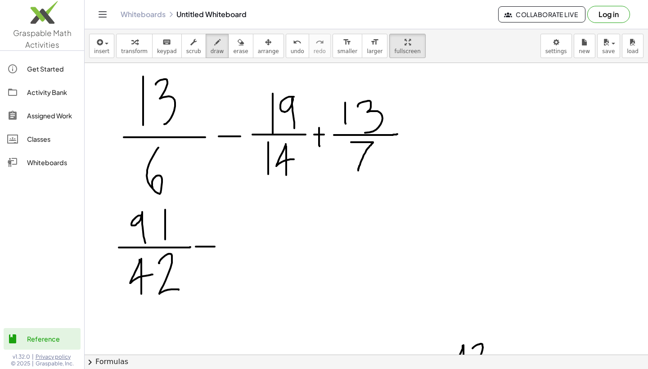
click at [220, 247] on div at bounding box center [368, 334] width 566 height 583
drag, startPoint x: 233, startPoint y: 246, endPoint x: 326, endPoint y: 247, distance: 93.1
click at [326, 247] on div at bounding box center [368, 334] width 566 height 583
drag, startPoint x: 255, startPoint y: 254, endPoint x: 256, endPoint y: 296, distance: 41.8
click at [256, 296] on div at bounding box center [368, 334] width 566 height 583
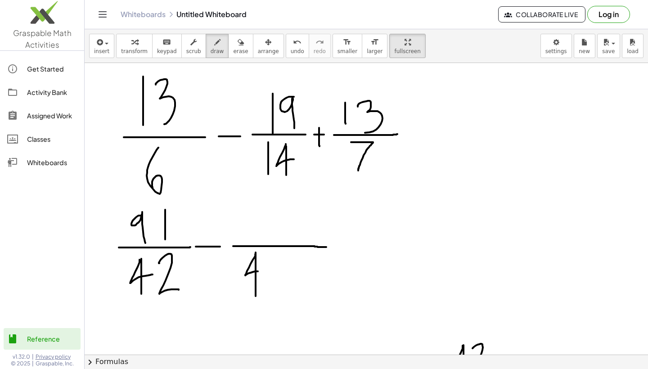
drag, startPoint x: 256, startPoint y: 252, endPoint x: 259, endPoint y: 271, distance: 18.7
click at [259, 271] on div at bounding box center [368, 334] width 566 height 583
drag, startPoint x: 265, startPoint y: 260, endPoint x: 283, endPoint y: 291, distance: 36.3
click at [283, 291] on div at bounding box center [368, 334] width 566 height 583
drag, startPoint x: 258, startPoint y: 209, endPoint x: 263, endPoint y: 241, distance: 32.8
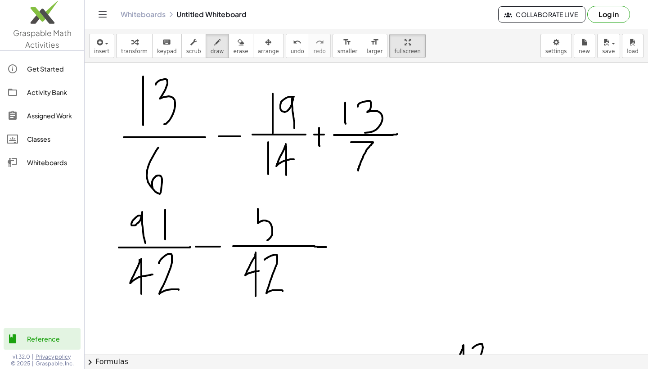
click at [263, 241] on div at bounding box center [368, 334] width 566 height 583
drag, startPoint x: 257, startPoint y: 208, endPoint x: 270, endPoint y: 208, distance: 13.5
click at [270, 208] on div at bounding box center [368, 334] width 566 height 583
drag, startPoint x: 282, startPoint y: 209, endPoint x: 284, endPoint y: 237, distance: 28.0
click at [284, 237] on div at bounding box center [368, 334] width 566 height 583
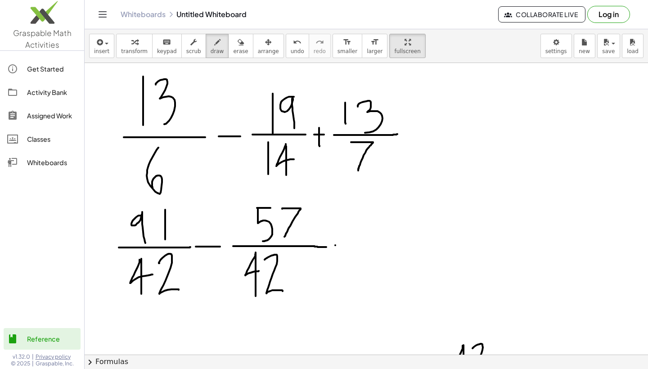
drag, startPoint x: 335, startPoint y: 245, endPoint x: 349, endPoint y: 245, distance: 13.5
click at [349, 245] on div at bounding box center [368, 334] width 566 height 583
drag, startPoint x: 342, startPoint y: 238, endPoint x: 342, endPoint y: 254, distance: 15.7
click at [342, 254] on div at bounding box center [368, 334] width 566 height 583
drag, startPoint x: 360, startPoint y: 246, endPoint x: 404, endPoint y: 246, distance: 44.1
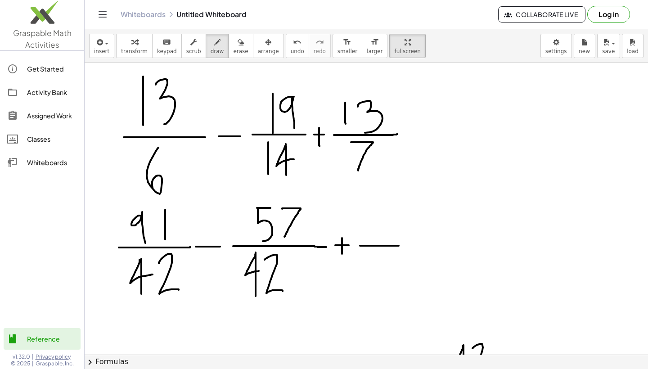
click at [404, 246] on div at bounding box center [368, 334] width 566 height 583
drag, startPoint x: 370, startPoint y: 253, endPoint x: 370, endPoint y: 281, distance: 27.9
click at [370, 281] on div at bounding box center [368, 334] width 566 height 583
drag, startPoint x: 370, startPoint y: 254, endPoint x: 374, endPoint y: 263, distance: 9.3
click at [374, 263] on div at bounding box center [368, 334] width 566 height 583
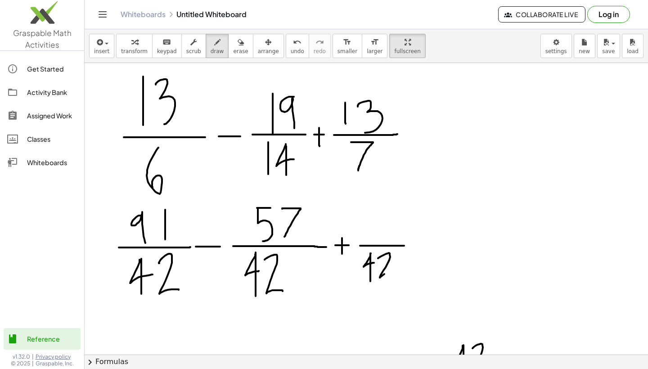
drag, startPoint x: 378, startPoint y: 258, endPoint x: 396, endPoint y: 274, distance: 23.6
click at [396, 274] on div at bounding box center [368, 334] width 566 height 583
drag, startPoint x: 364, startPoint y: 221, endPoint x: 368, endPoint y: 240, distance: 18.9
click at [368, 240] on div at bounding box center [368, 334] width 566 height 583
drag, startPoint x: 388, startPoint y: 219, endPoint x: 392, endPoint y: 209, distance: 10.3
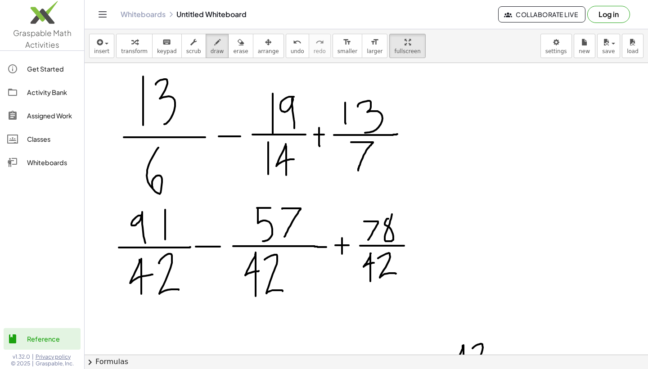
click at [392, 209] on div at bounding box center [368, 334] width 566 height 583
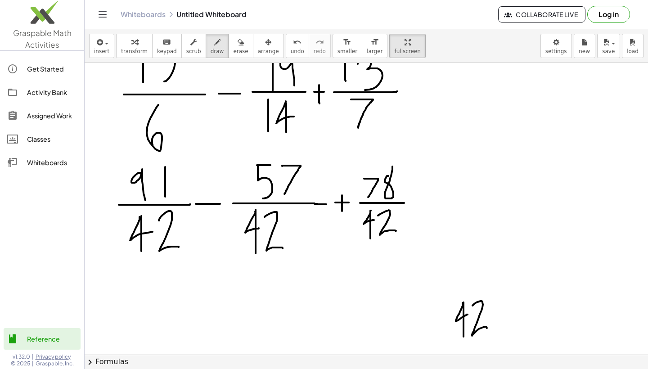
scroll to position [87, 0]
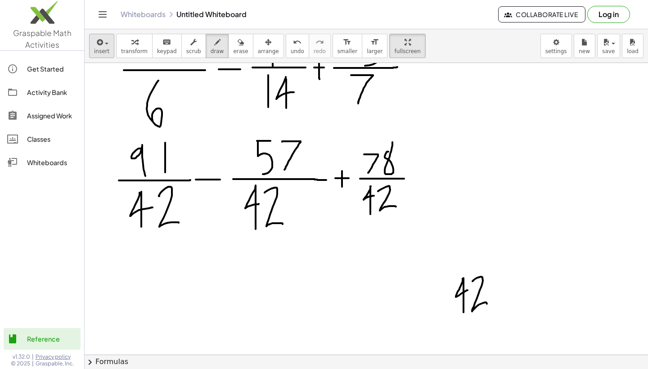
click at [109, 48] on button "insert" at bounding box center [101, 46] width 25 height 24
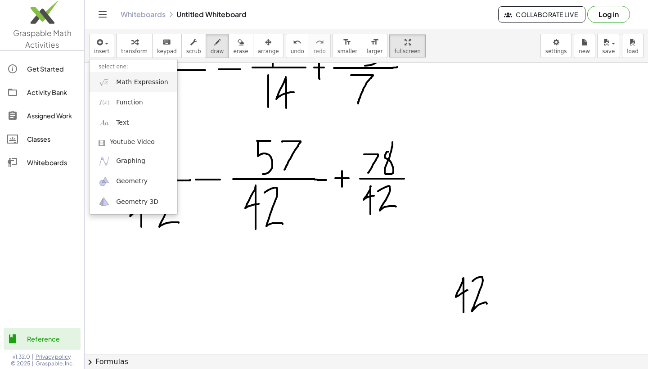
click at [121, 85] on span "Math Expression" at bounding box center [142, 82] width 52 height 9
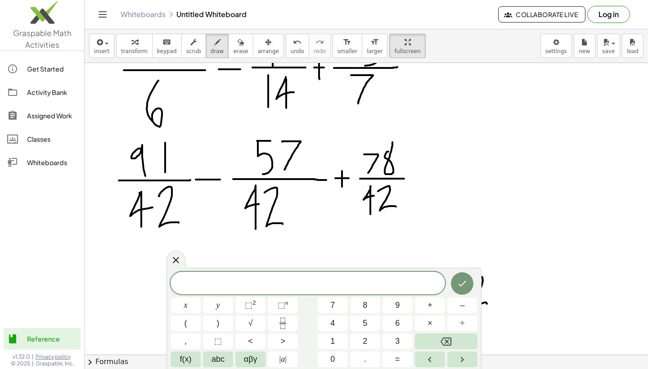
scroll to position [94, 0]
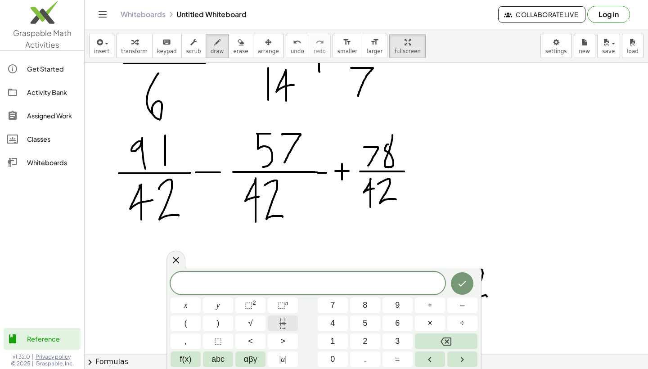
click at [285, 323] on icon "Fraction" at bounding box center [282, 323] width 11 height 11
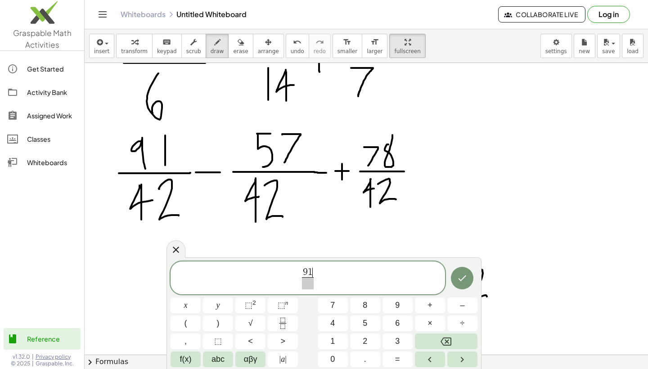
click at [310, 285] on span at bounding box center [308, 283] width 12 height 12
click at [324, 276] on span "9 1 4 2 ​ ​" at bounding box center [308, 279] width 274 height 24
click at [463, 280] on icon "Done" at bounding box center [462, 278] width 8 height 6
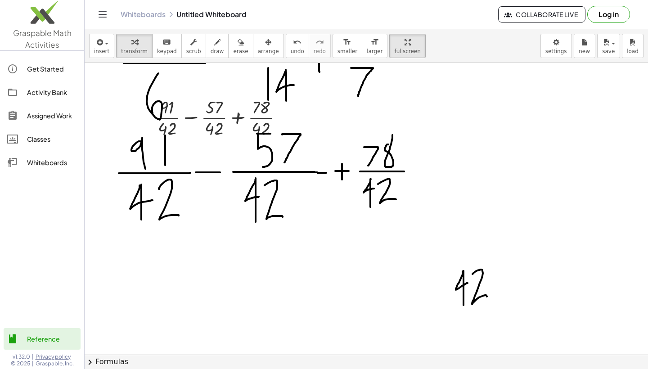
scroll to position [109, 0]
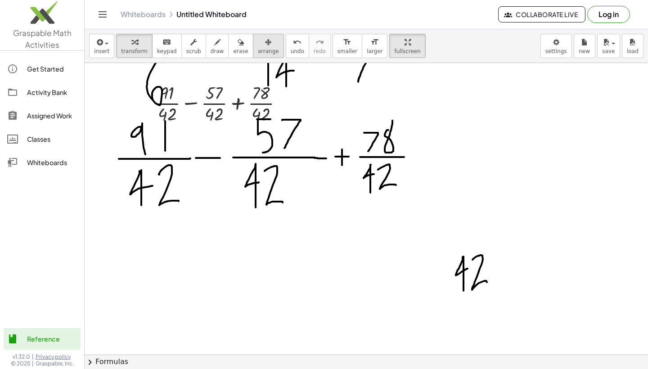
click at [268, 42] on div "button" at bounding box center [268, 41] width 21 height 11
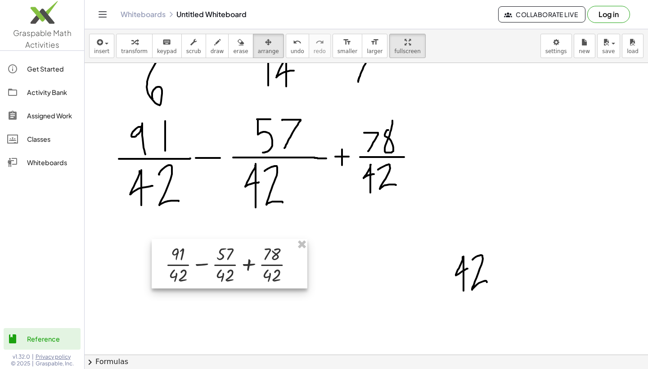
drag, startPoint x: 213, startPoint y: 96, endPoint x: 224, endPoint y: 253, distance: 156.9
click at [224, 252] on div at bounding box center [230, 263] width 156 height 49
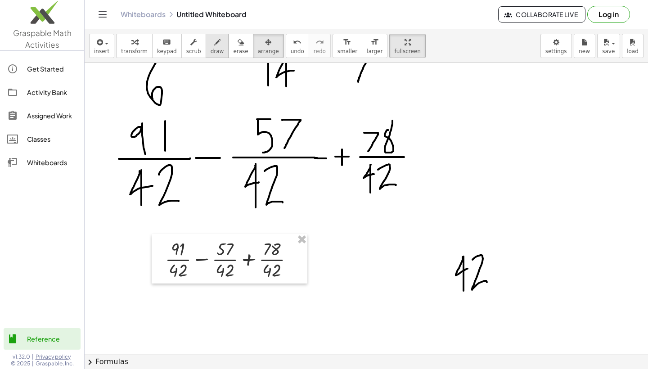
click at [217, 48] on span "draw" at bounding box center [217, 51] width 13 height 6
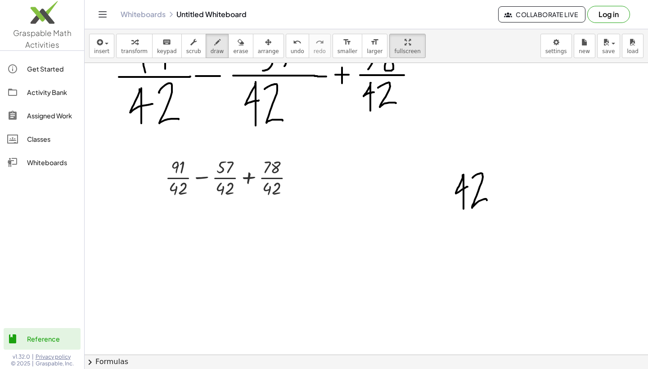
scroll to position [190, 0]
click at [202, 179] on div at bounding box center [368, 164] width 566 height 583
click at [199, 179] on div at bounding box center [368, 164] width 566 height 583
click at [291, 49] on span "undo" at bounding box center [297, 51] width 13 height 6
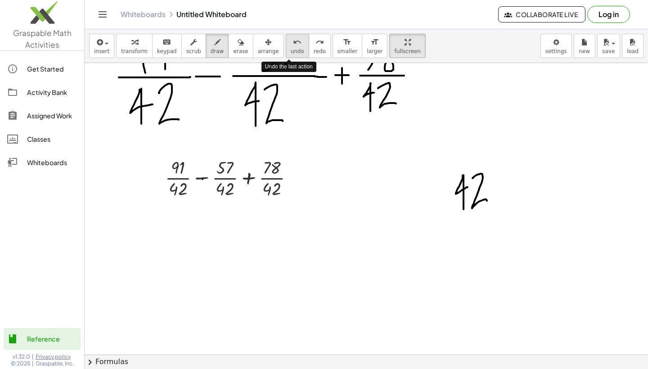
click at [291, 49] on span "undo" at bounding box center [297, 51] width 13 height 6
click at [121, 43] on div "button" at bounding box center [134, 41] width 27 height 11
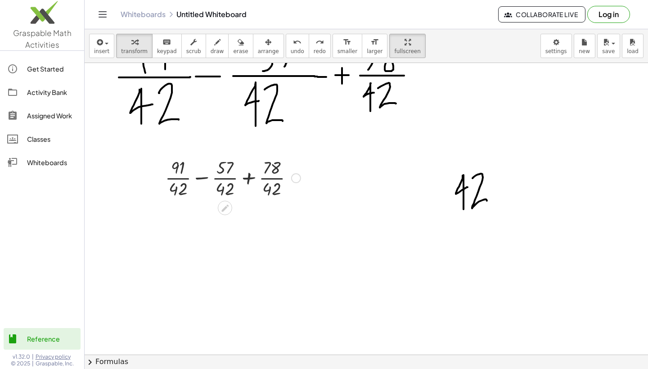
click at [202, 179] on div at bounding box center [233, 177] width 144 height 45
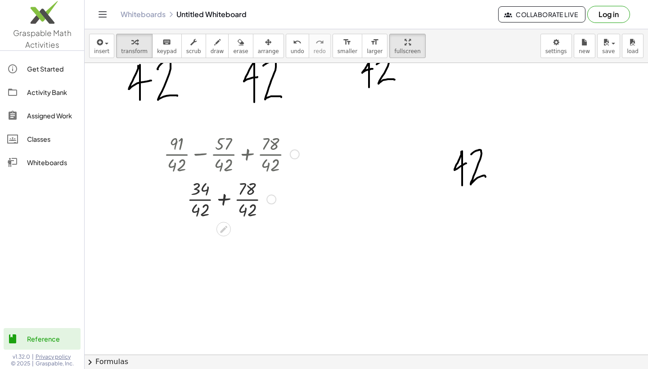
scroll to position [224, 1]
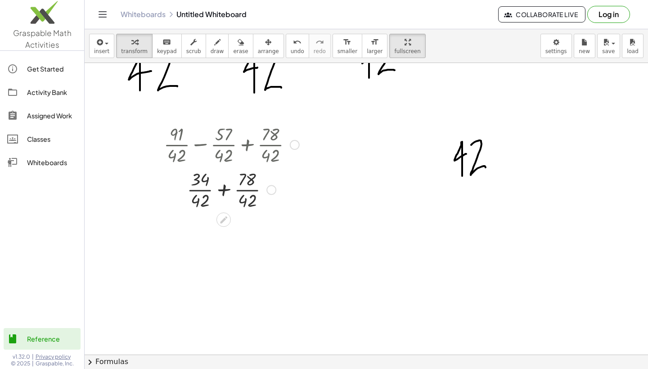
click at [225, 190] on div at bounding box center [231, 188] width 144 height 45
click at [224, 191] on div at bounding box center [231, 188] width 144 height 45
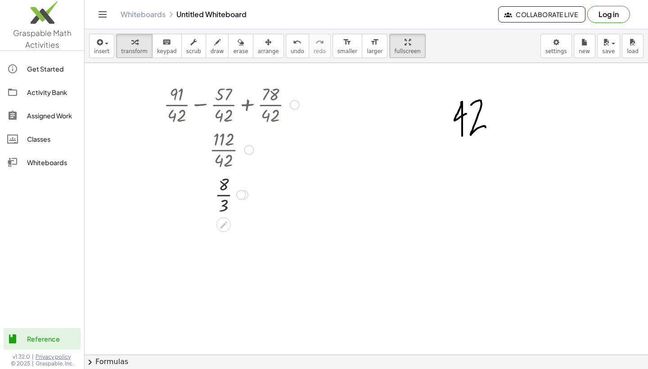
scroll to position [266, 1]
click at [238, 46] on icon "button" at bounding box center [241, 42] width 6 height 11
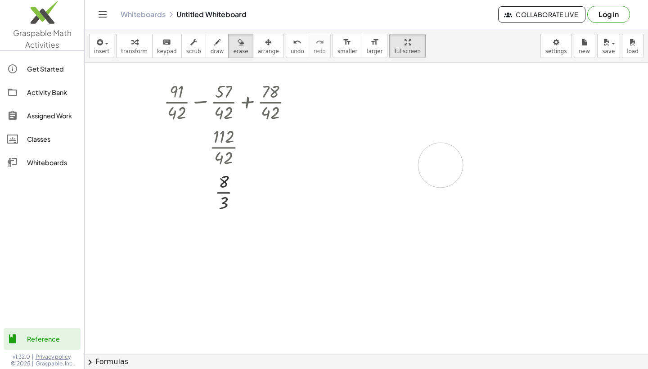
drag, startPoint x: 437, startPoint y: 104, endPoint x: 479, endPoint y: 144, distance: 57.6
click at [479, 144] on div at bounding box center [366, 88] width 566 height 583
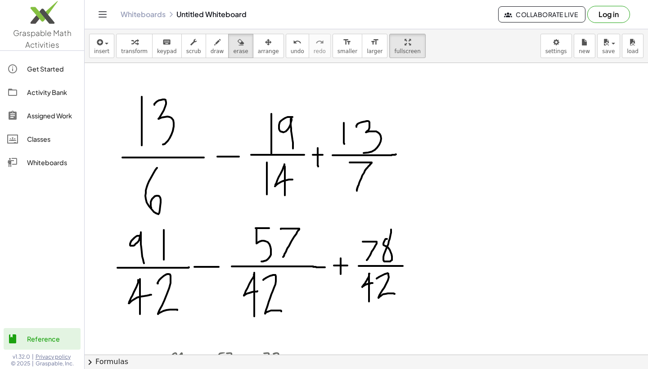
scroll to position [0, 1]
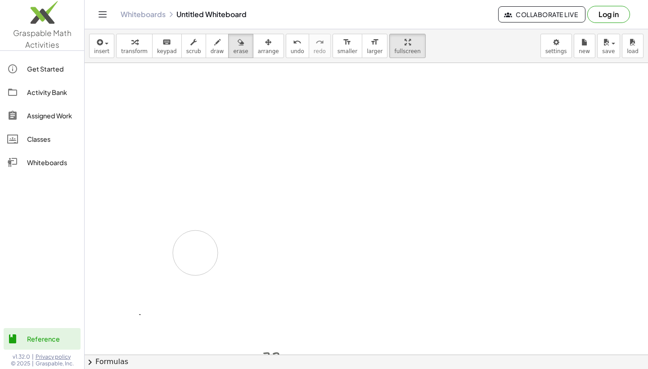
drag, startPoint x: 415, startPoint y: 259, endPoint x: 193, endPoint y: 311, distance: 228.3
click at [193, 311] on div at bounding box center [366, 354] width 566 height 583
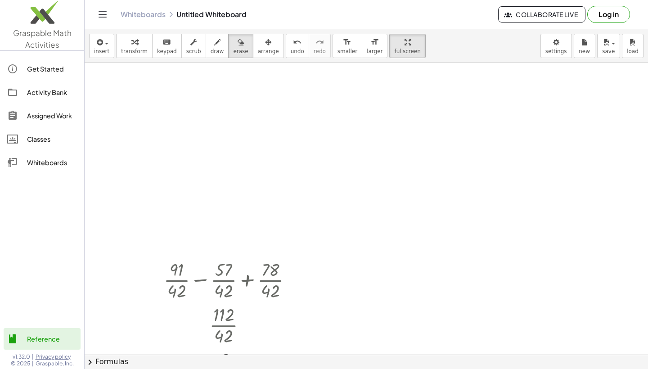
scroll to position [113, 1]
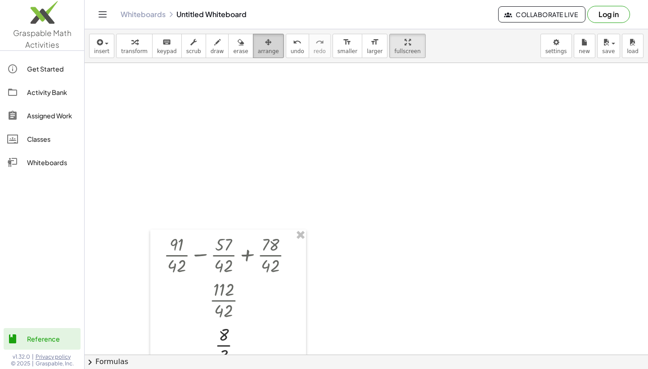
click at [265, 41] on icon "button" at bounding box center [268, 42] width 6 height 11
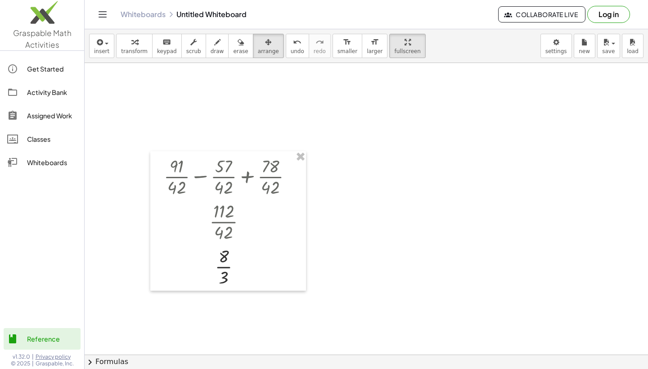
scroll to position [209, 1]
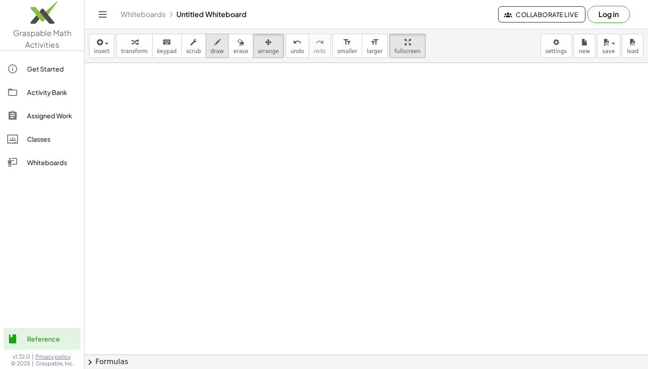
click at [212, 48] on span "draw" at bounding box center [217, 51] width 13 height 6
drag, startPoint x: 189, startPoint y: 121, endPoint x: 200, endPoint y: 147, distance: 28.4
click at [200, 148] on div at bounding box center [366, 145] width 566 height 583
drag, startPoint x: 172, startPoint y: 161, endPoint x: 239, endPoint y: 161, distance: 67.5
click at [239, 161] on div at bounding box center [366, 145] width 566 height 583
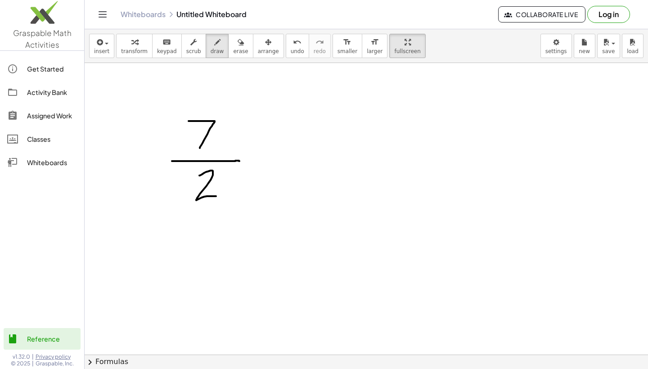
drag, startPoint x: 199, startPoint y: 175, endPoint x: 216, endPoint y: 196, distance: 26.6
click at [216, 196] on div at bounding box center [366, 145] width 566 height 583
drag, startPoint x: 246, startPoint y: 152, endPoint x: 259, endPoint y: 169, distance: 21.4
click at [259, 169] on div at bounding box center [366, 145] width 566 height 583
drag, startPoint x: 260, startPoint y: 153, endPoint x: 242, endPoint y: 171, distance: 25.8
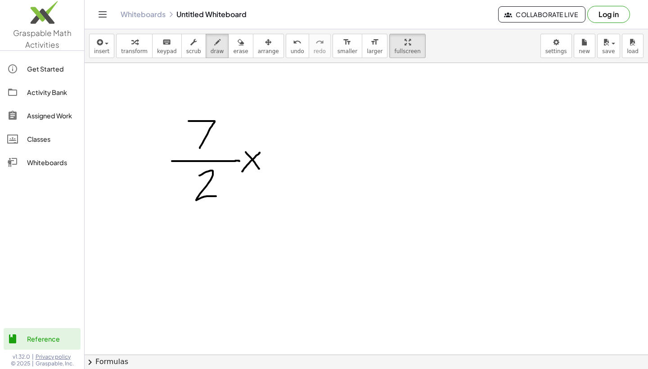
click at [242, 171] on div at bounding box center [366, 145] width 566 height 583
drag, startPoint x: 269, startPoint y: 162, endPoint x: 332, endPoint y: 162, distance: 62.5
click at [332, 162] on div at bounding box center [366, 145] width 566 height 583
drag, startPoint x: 301, startPoint y: 128, endPoint x: 308, endPoint y: 123, distance: 8.4
click at [309, 123] on div at bounding box center [366, 145] width 566 height 583
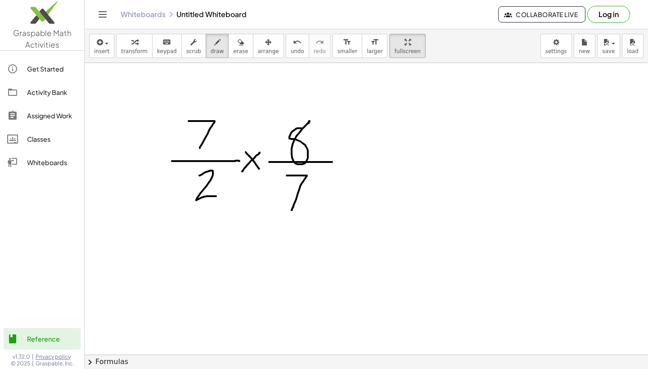
drag, startPoint x: 287, startPoint y: 175, endPoint x: 291, endPoint y: 211, distance: 36.2
click at [291, 211] on div at bounding box center [366, 145] width 566 height 583
drag, startPoint x: 341, startPoint y: 153, endPoint x: 353, endPoint y: 169, distance: 19.9
click at [353, 169] on div at bounding box center [366, 145] width 566 height 583
drag, startPoint x: 353, startPoint y: 152, endPoint x: 340, endPoint y: 174, distance: 26.0
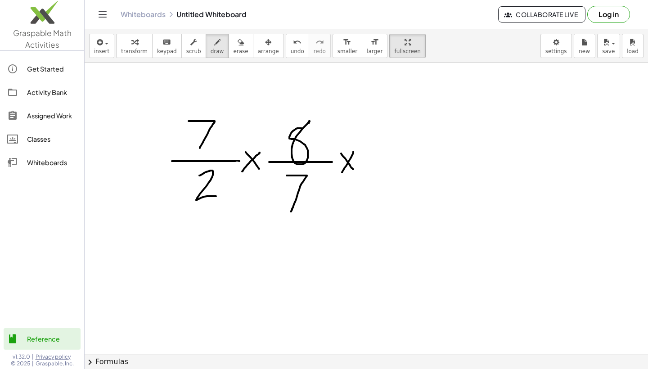
click at [340, 174] on div at bounding box center [366, 145] width 566 height 583
drag, startPoint x: 359, startPoint y: 159, endPoint x: 426, endPoint y: 159, distance: 67.0
click at [426, 159] on div at bounding box center [366, 145] width 566 height 583
drag, startPoint x: 381, startPoint y: 126, endPoint x: 387, endPoint y: 157, distance: 31.2
click at [387, 157] on div at bounding box center [366, 145] width 566 height 583
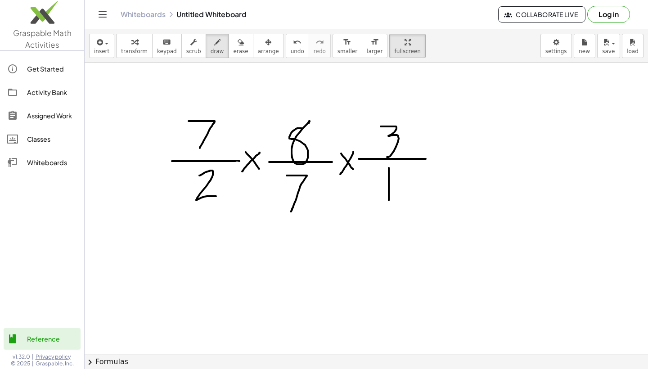
drag, startPoint x: 389, startPoint y: 168, endPoint x: 389, endPoint y: 200, distance: 32.4
click at [389, 200] on div at bounding box center [366, 145] width 566 height 583
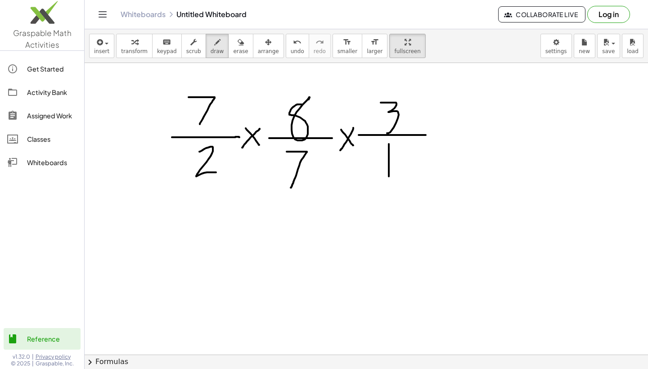
scroll to position [233, 1]
click at [102, 45] on icon "button" at bounding box center [99, 42] width 8 height 11
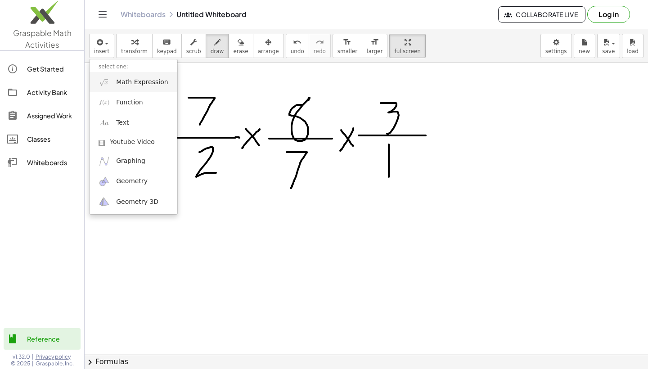
click at [123, 81] on span "Math Expression" at bounding box center [142, 82] width 52 height 9
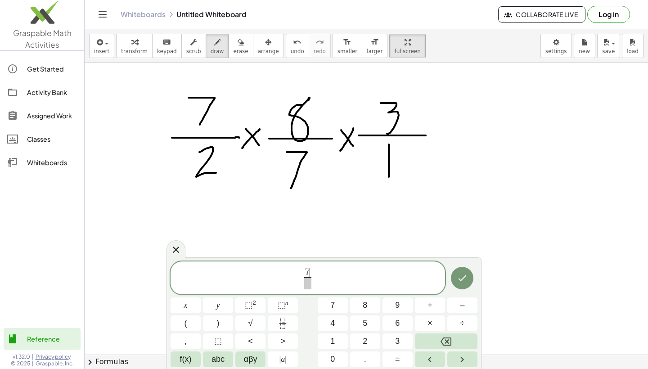
click at [311, 283] on span at bounding box center [307, 283] width 7 height 12
click at [321, 274] on span "7 2 ​ ​" at bounding box center [308, 279] width 274 height 24
click at [429, 328] on span "×" at bounding box center [429, 323] width 5 height 12
click at [433, 324] on button "×" at bounding box center [430, 323] width 30 height 16
click at [465, 280] on icon "Done" at bounding box center [462, 278] width 11 height 11
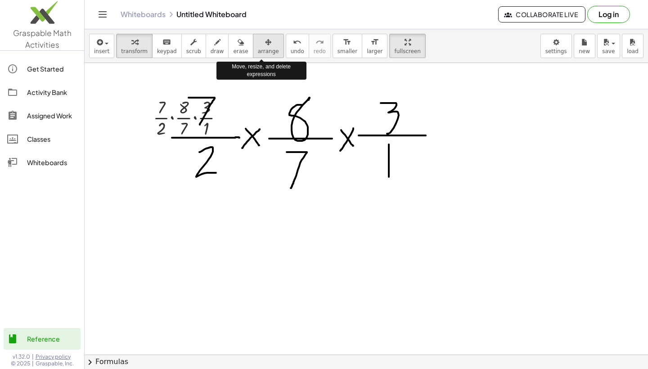
click at [258, 45] on div "button" at bounding box center [268, 41] width 21 height 11
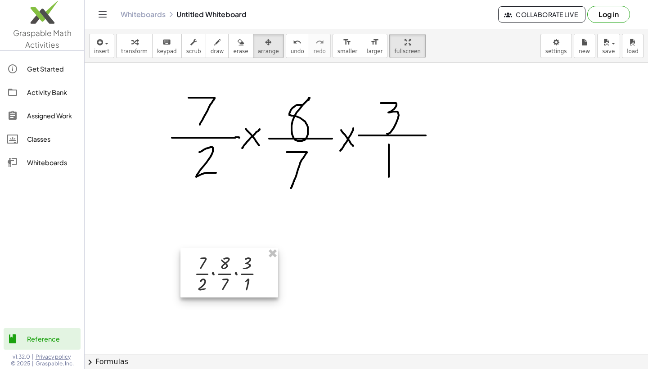
drag, startPoint x: 182, startPoint y: 121, endPoint x: 223, endPoint y: 279, distance: 162.7
click at [223, 279] on div at bounding box center [229, 272] width 98 height 49
click at [134, 45] on icon "button" at bounding box center [134, 42] width 6 height 11
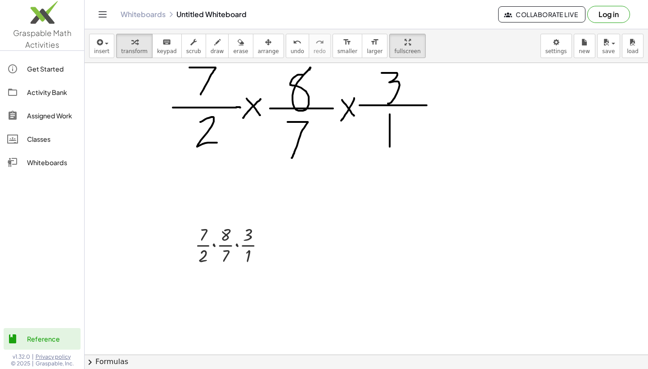
scroll to position [276, 0]
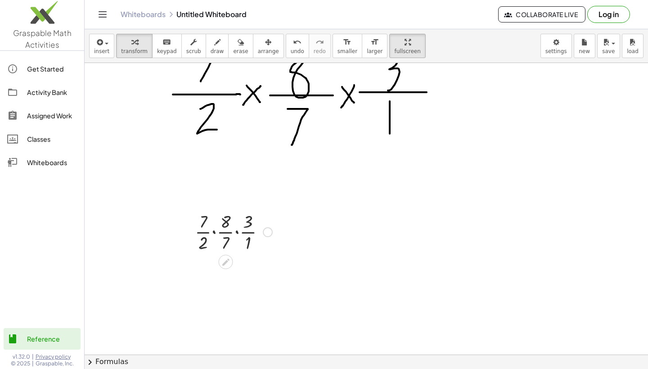
click at [213, 234] on div at bounding box center [233, 231] width 86 height 45
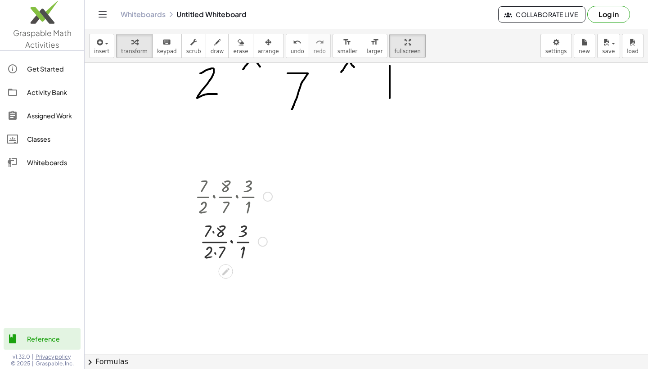
scroll to position [313, 0]
click at [232, 241] on div at bounding box center [233, 238] width 86 height 45
click at [212, 230] on div at bounding box center [233, 238] width 86 height 45
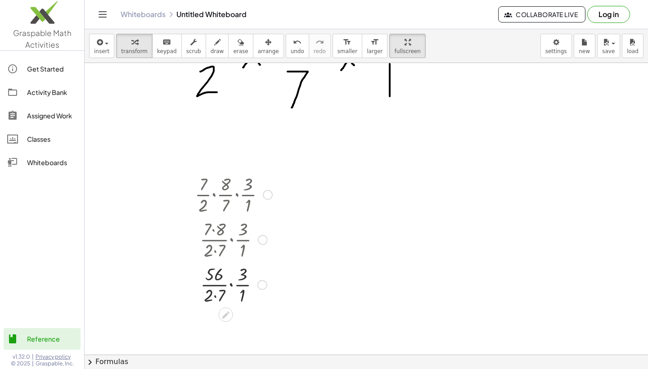
click at [215, 295] on div at bounding box center [233, 283] width 86 height 45
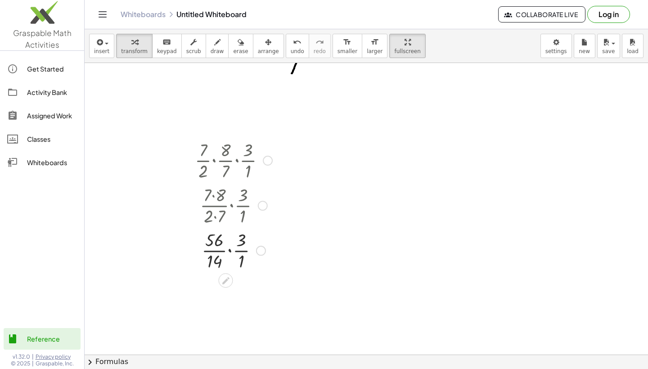
scroll to position [354, 0]
click at [229, 245] on div at bounding box center [233, 243] width 86 height 45
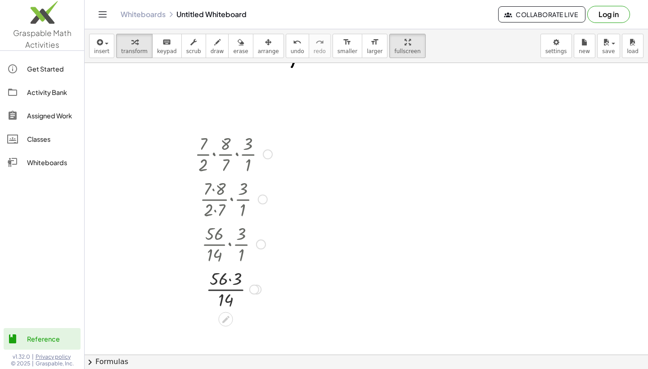
click at [230, 279] on div at bounding box center [233, 288] width 86 height 45
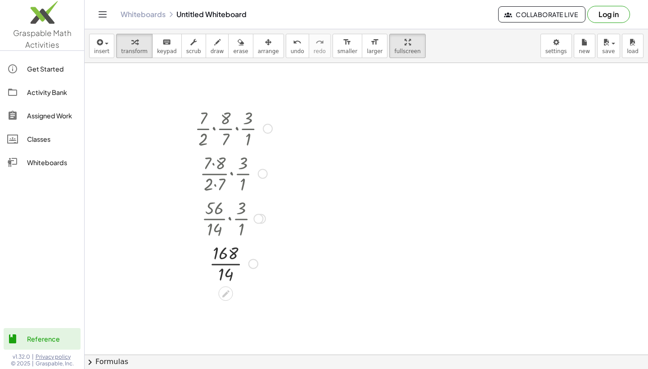
scroll to position [382, 0]
click at [225, 262] on div at bounding box center [233, 260] width 86 height 45
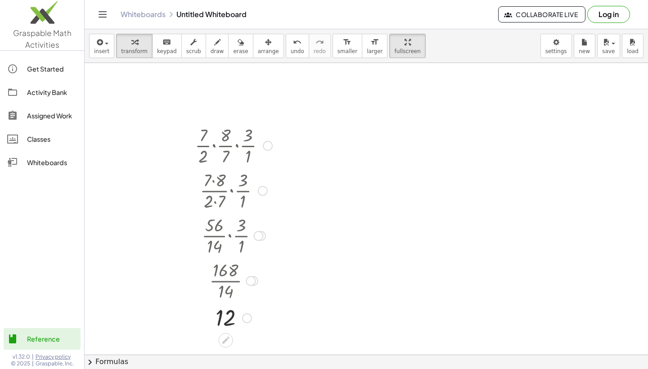
scroll to position [260, 0]
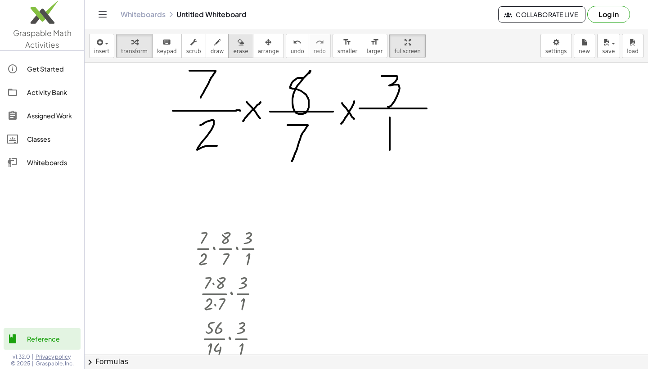
click at [234, 48] on span "erase" at bounding box center [240, 51] width 15 height 6
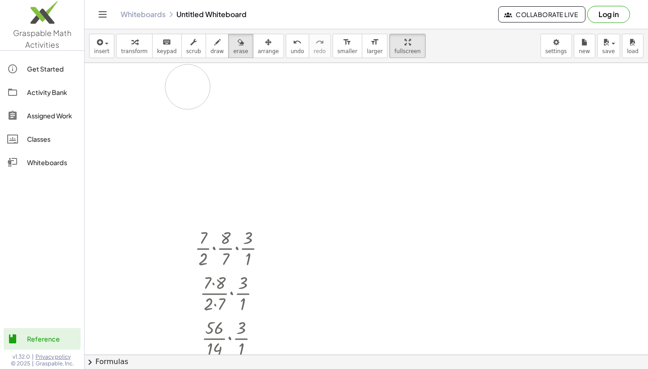
drag, startPoint x: 470, startPoint y: 188, endPoint x: 184, endPoint y: 76, distance: 306.9
click at [184, 76] on div at bounding box center [367, 240] width 566 height 875
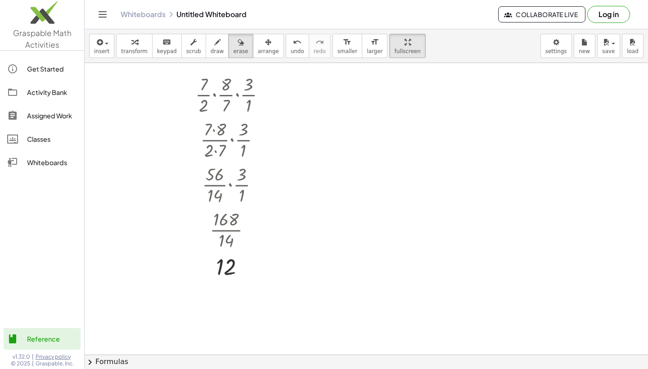
scroll to position [379, 0]
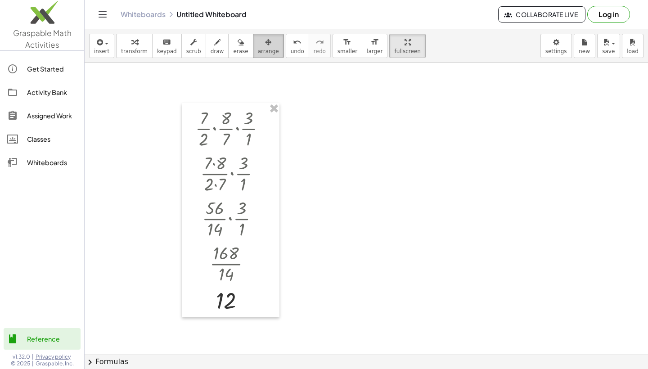
click at [265, 40] on icon "button" at bounding box center [268, 42] width 6 height 11
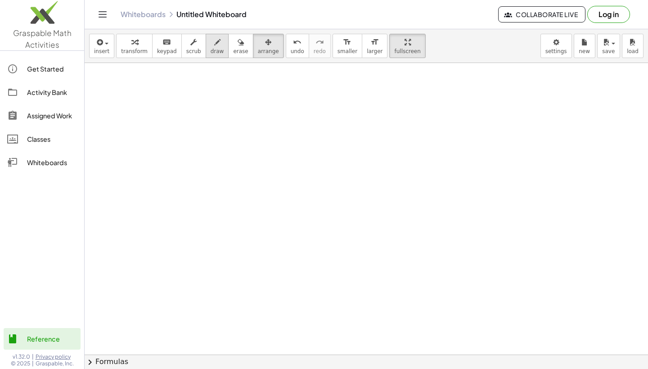
scroll to position [0, 0]
click at [218, 48] on span "draw" at bounding box center [217, 51] width 13 height 6
drag, startPoint x: 161, startPoint y: 112, endPoint x: 153, endPoint y: 141, distance: 30.1
click at [153, 141] on div at bounding box center [368, 354] width 566 height 583
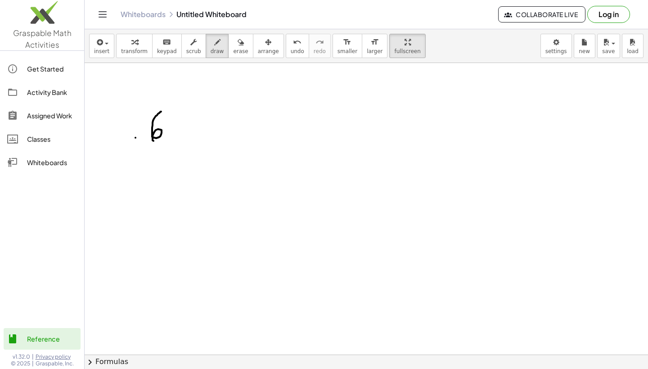
drag, startPoint x: 135, startPoint y: 138, endPoint x: 185, endPoint y: 138, distance: 49.5
click at [185, 138] on div at bounding box center [368, 354] width 566 height 583
drag, startPoint x: 154, startPoint y: 142, endPoint x: 154, endPoint y: 166, distance: 24.7
click at [155, 166] on div at bounding box center [368, 354] width 566 height 583
drag, startPoint x: 155, startPoint y: 140, endPoint x: 171, endPoint y: 141, distance: 16.2
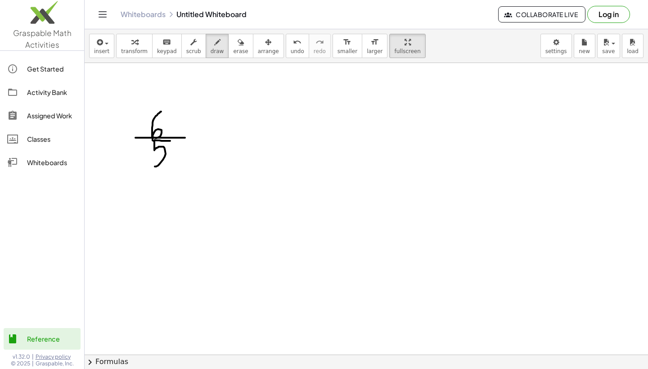
click at [171, 141] on div at bounding box center [368, 354] width 566 height 583
drag, startPoint x: 191, startPoint y: 137, endPoint x: 211, endPoint y: 137, distance: 19.8
click at [211, 137] on div at bounding box center [368, 354] width 566 height 583
click at [202, 130] on div at bounding box center [368, 354] width 566 height 583
click at [200, 143] on div at bounding box center [368, 354] width 566 height 583
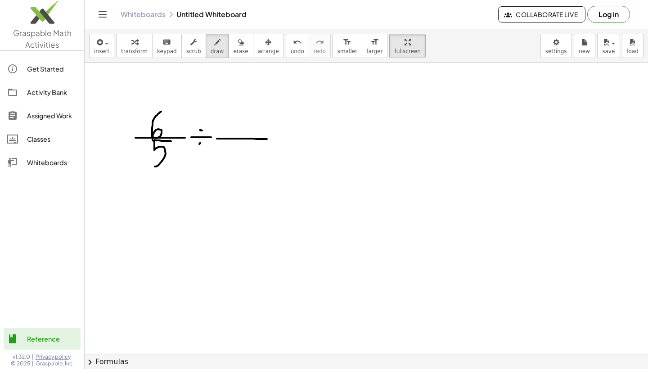
drag, startPoint x: 217, startPoint y: 139, endPoint x: 270, endPoint y: 139, distance: 53.1
click at [270, 139] on div at bounding box center [368, 354] width 566 height 583
drag, startPoint x: 230, startPoint y: 110, endPoint x: 230, endPoint y: 126, distance: 15.3
click at [230, 126] on div at bounding box center [368, 354] width 566 height 583
drag, startPoint x: 243, startPoint y: 108, endPoint x: 243, endPoint y: 132, distance: 23.8
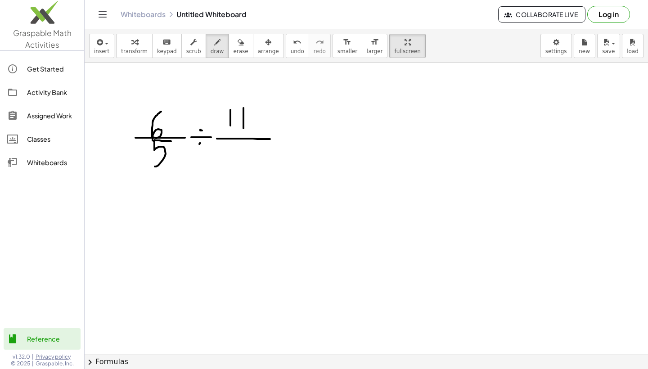
click at [243, 132] on div at bounding box center [368, 354] width 566 height 583
drag, startPoint x: 238, startPoint y: 144, endPoint x: 232, endPoint y: 175, distance: 32.6
click at [231, 175] on div at bounding box center [368, 354] width 566 height 583
click at [234, 179] on div at bounding box center [368, 354] width 566 height 583
drag, startPoint x: 278, startPoint y: 131, endPoint x: 288, endPoint y: 148, distance: 19.6
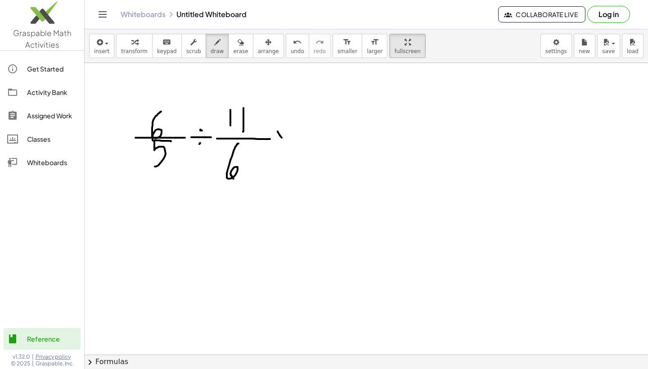
click at [288, 148] on div at bounding box center [368, 354] width 566 height 583
drag, startPoint x: 290, startPoint y: 133, endPoint x: 275, endPoint y: 148, distance: 21.0
click at [275, 148] on div at bounding box center [368, 354] width 566 height 583
drag, startPoint x: 297, startPoint y: 139, endPoint x: 353, endPoint y: 138, distance: 55.8
click at [353, 138] on div at bounding box center [368, 354] width 566 height 583
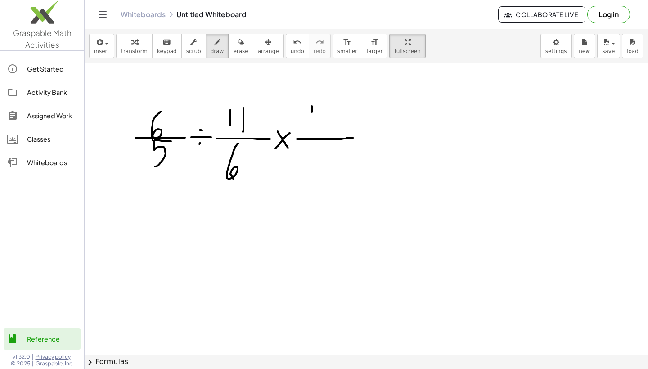
drag, startPoint x: 312, startPoint y: 106, endPoint x: 313, endPoint y: 133, distance: 26.6
click at [312, 133] on div at bounding box center [368, 354] width 566 height 583
drag, startPoint x: 324, startPoint y: 108, endPoint x: 325, endPoint y: 131, distance: 23.4
click at [325, 131] on div at bounding box center [368, 354] width 566 height 583
drag, startPoint x: 319, startPoint y: 147, endPoint x: 319, endPoint y: 176, distance: 28.8
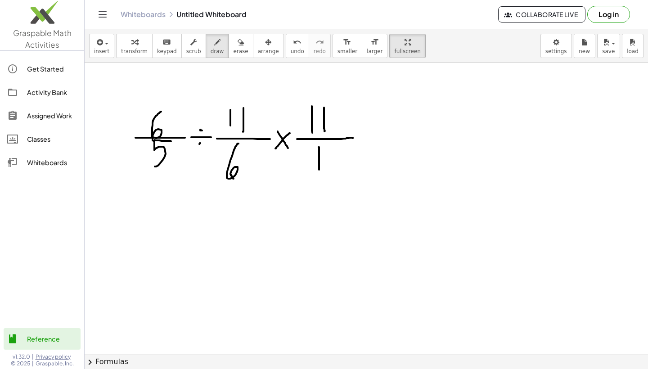
click at [319, 176] on div at bounding box center [368, 354] width 566 height 583
drag, startPoint x: 319, startPoint y: 148, endPoint x: 328, endPoint y: 161, distance: 16.2
click at [328, 161] on div at bounding box center [368, 354] width 566 height 583
click at [100, 40] on icon "button" at bounding box center [99, 42] width 8 height 11
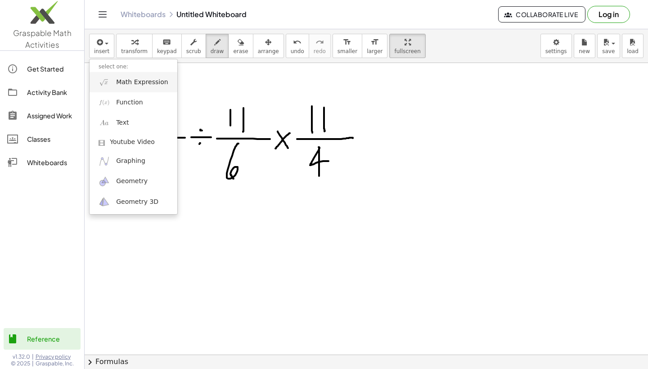
click at [141, 80] on span "Math Expression" at bounding box center [142, 82] width 52 height 9
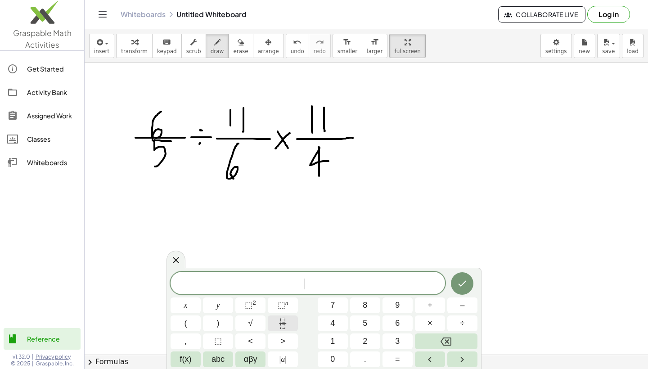
click at [285, 320] on icon "Fraction" at bounding box center [282, 323] width 11 height 11
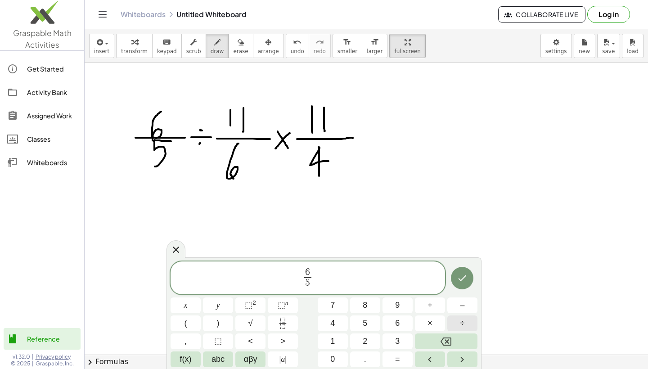
click at [460, 322] on span "÷" at bounding box center [462, 323] width 4 height 12
click at [431, 327] on span "×" at bounding box center [429, 323] width 5 height 12
click at [460, 274] on icon "Done" at bounding box center [462, 278] width 11 height 11
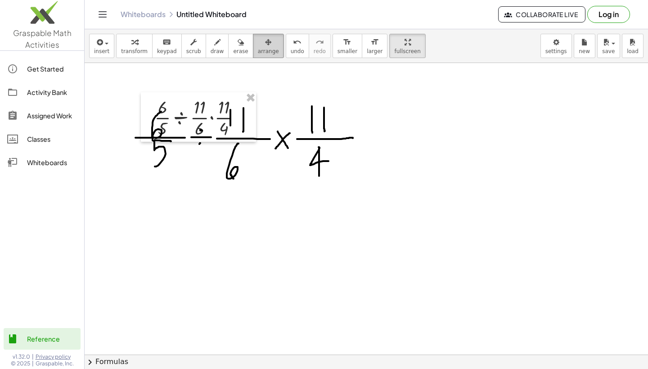
click at [258, 43] on div "button" at bounding box center [268, 41] width 21 height 11
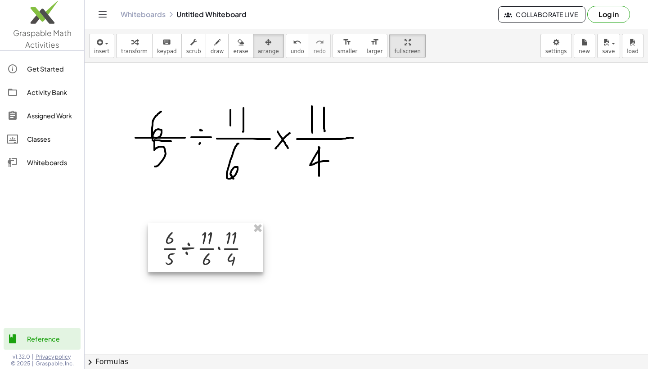
drag, startPoint x: 190, startPoint y: 114, endPoint x: 198, endPoint y: 244, distance: 130.2
click at [198, 244] on div at bounding box center [205, 247] width 115 height 49
click at [129, 49] on span "transform" at bounding box center [134, 51] width 27 height 6
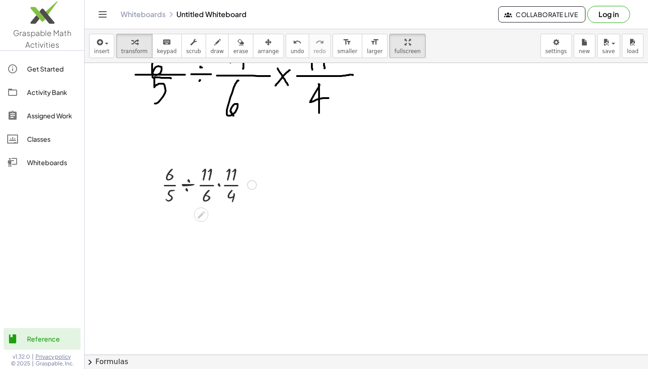
scroll to position [67, 0]
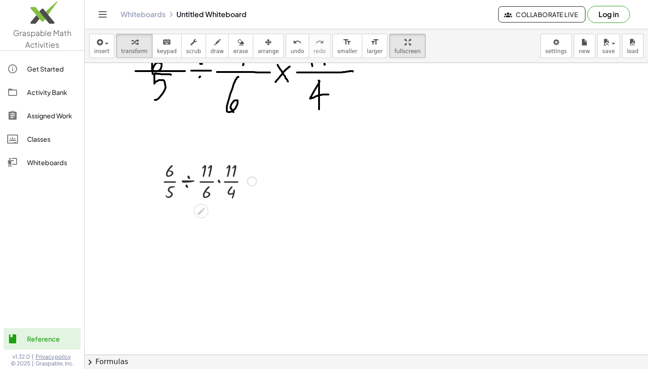
click at [188, 180] on div at bounding box center [209, 180] width 104 height 45
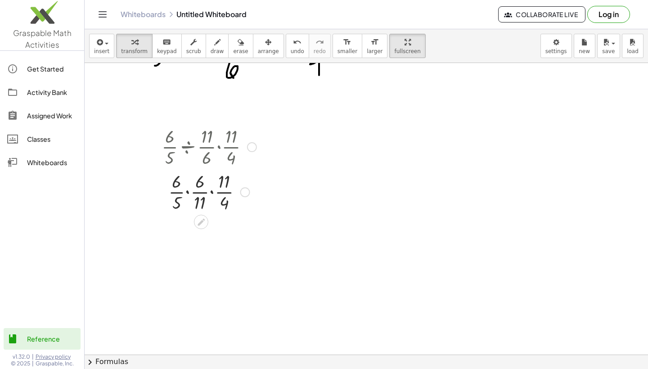
click at [188, 195] on div at bounding box center [209, 191] width 104 height 45
click at [188, 228] on div at bounding box center [209, 236] width 104 height 45
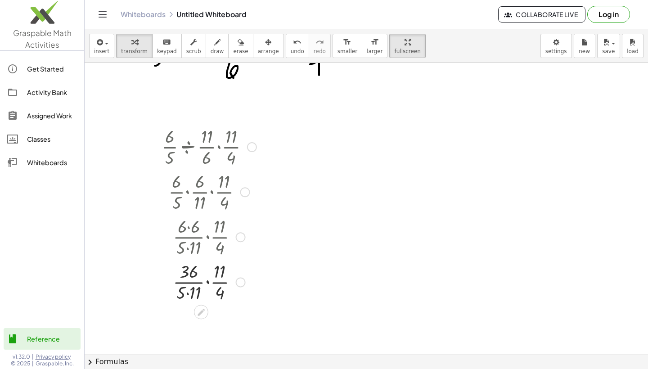
click at [189, 293] on div at bounding box center [209, 281] width 104 height 45
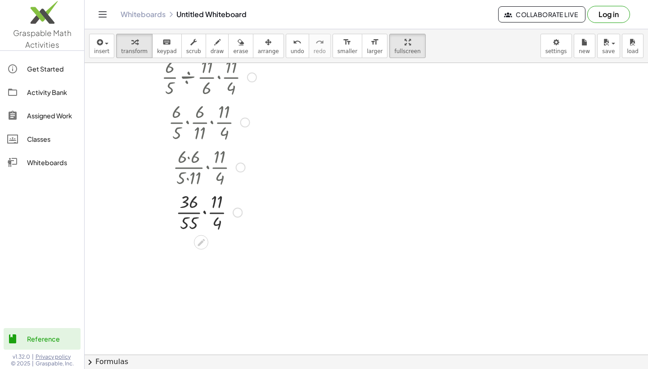
scroll to position [175, 0]
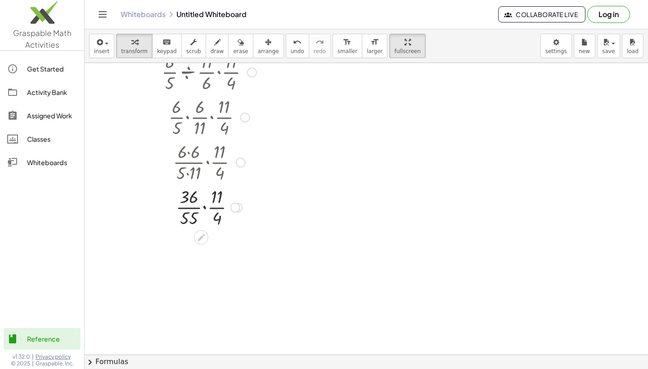
click at [204, 208] on div at bounding box center [209, 206] width 104 height 45
click at [205, 242] on div at bounding box center [209, 251] width 104 height 45
click at [205, 310] on div at bounding box center [209, 296] width 104 height 45
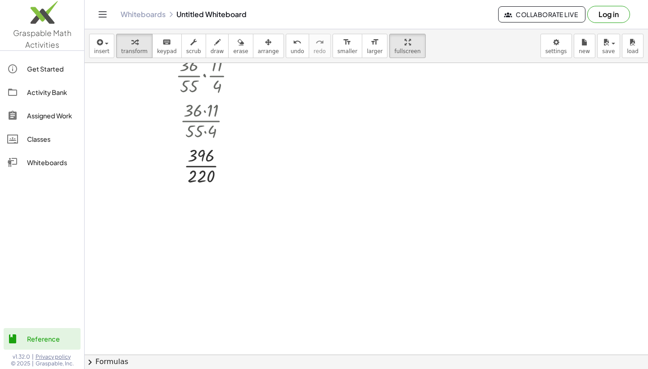
scroll to position [309, 0]
click at [201, 165] on div at bounding box center [209, 163] width 104 height 45
click at [199, 211] on div at bounding box center [209, 208] width 104 height 45
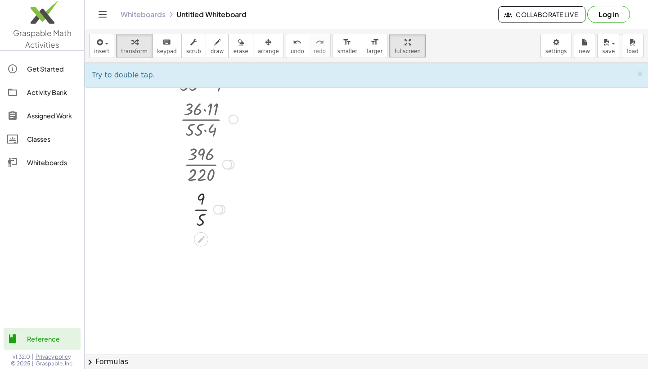
click at [199, 211] on div at bounding box center [209, 208] width 104 height 45
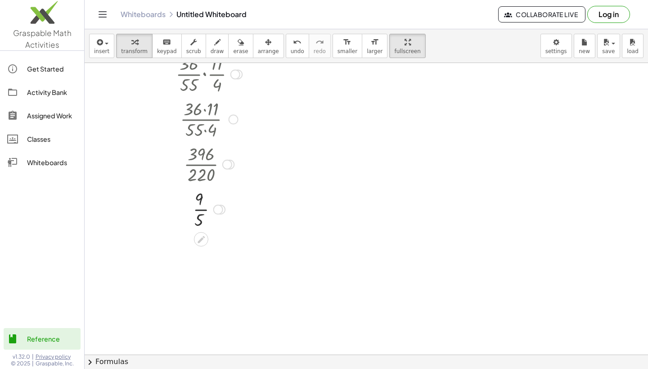
click at [199, 211] on div at bounding box center [209, 208] width 104 height 45
click at [294, 47] on button "undo undo" at bounding box center [297, 46] width 23 height 24
click at [293, 47] on icon "undo" at bounding box center [297, 42] width 9 height 11
click at [201, 164] on div at bounding box center [208, 163] width 99 height 45
click at [238, 39] on icon "button" at bounding box center [241, 42] width 6 height 11
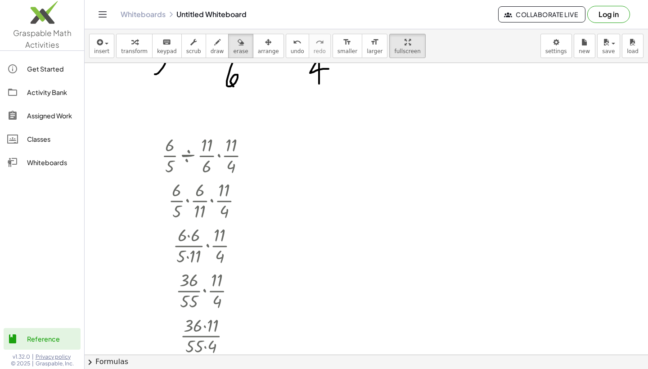
scroll to position [0, 0]
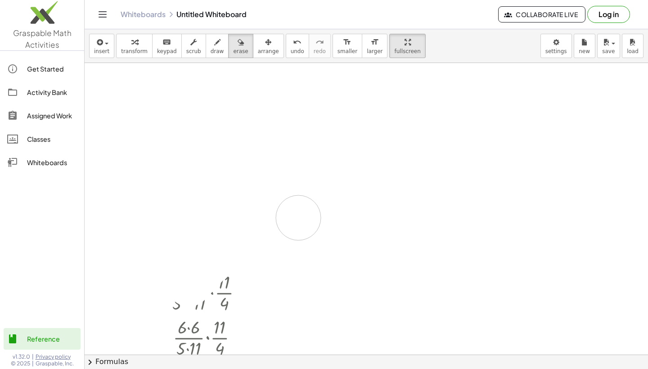
drag, startPoint x: 125, startPoint y: 115, endPoint x: 312, endPoint y: 171, distance: 195.2
click at [312, 171] on div at bounding box center [368, 354] width 566 height 583
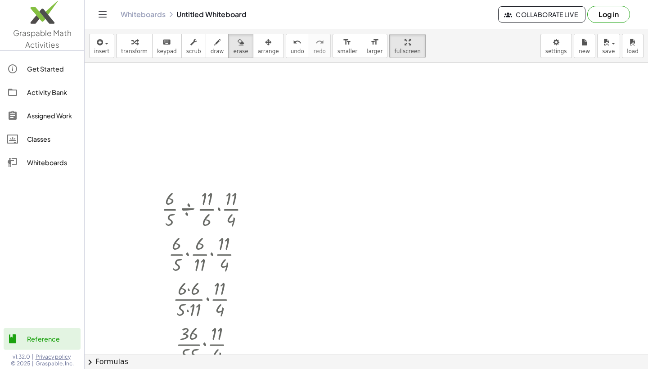
scroll to position [42, 0]
click at [258, 42] on div "button" at bounding box center [268, 41] width 21 height 11
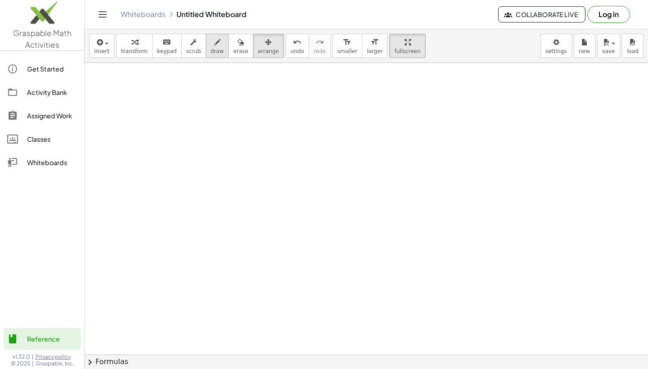
scroll to position [0, 0]
click at [214, 44] on icon "button" at bounding box center [217, 42] width 6 height 11
drag, startPoint x: 149, startPoint y: 108, endPoint x: 149, endPoint y: 135, distance: 27.0
click at [149, 135] on div at bounding box center [368, 354] width 566 height 583
drag, startPoint x: 173, startPoint y: 106, endPoint x: 167, endPoint y: 108, distance: 5.8
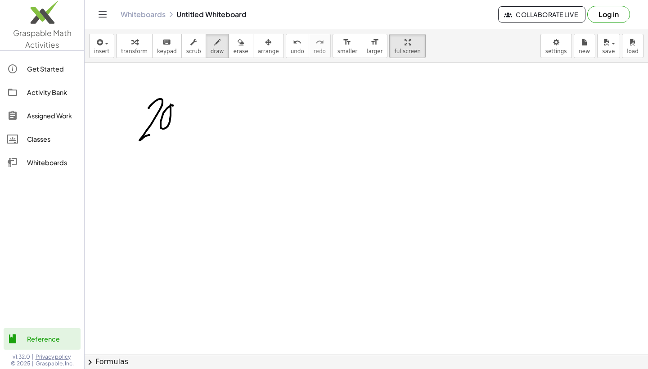
click at [167, 108] on div at bounding box center [368, 354] width 566 height 583
drag, startPoint x: 133, startPoint y: 146, endPoint x: 188, endPoint y: 145, distance: 54.4
click at [188, 145] on div at bounding box center [368, 354] width 566 height 583
drag, startPoint x: 161, startPoint y: 156, endPoint x: 164, endPoint y: 190, distance: 33.9
click at [164, 190] on div at bounding box center [368, 354] width 566 height 583
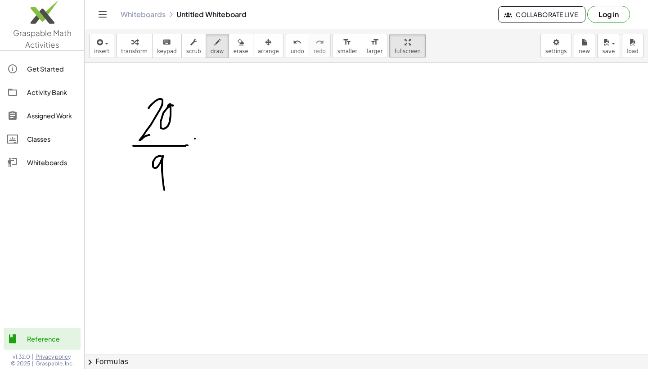
drag, startPoint x: 195, startPoint y: 139, endPoint x: 206, endPoint y: 150, distance: 15.9
click at [206, 150] on div at bounding box center [368, 354] width 566 height 583
drag, startPoint x: 208, startPoint y: 138, endPoint x: 194, endPoint y: 152, distance: 19.1
click at [194, 152] on div at bounding box center [368, 354] width 566 height 583
drag, startPoint x: 213, startPoint y: 144, endPoint x: 261, endPoint y: 145, distance: 47.7
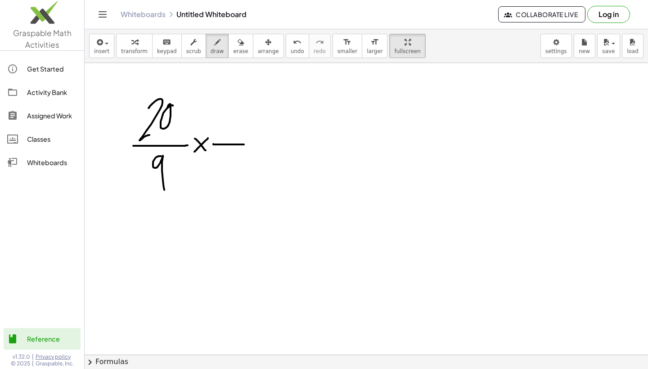
click at [261, 145] on div at bounding box center [368, 354] width 566 height 583
drag, startPoint x: 229, startPoint y: 115, endPoint x: 229, endPoint y: 138, distance: 23.0
click at [229, 138] on div at bounding box center [368, 354] width 566 height 583
drag, startPoint x: 238, startPoint y: 122, endPoint x: 241, endPoint y: 137, distance: 15.2
click at [241, 137] on div at bounding box center [368, 354] width 566 height 583
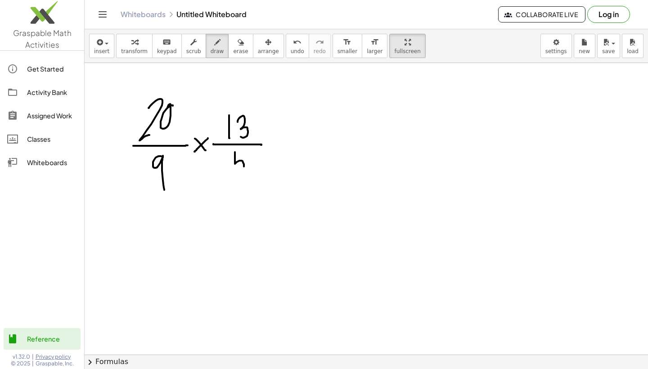
drag, startPoint x: 235, startPoint y: 153, endPoint x: 236, endPoint y: 180, distance: 27.0
click at [236, 180] on div at bounding box center [368, 354] width 566 height 583
drag, startPoint x: 233, startPoint y: 150, endPoint x: 247, endPoint y: 150, distance: 13.9
click at [247, 150] on div at bounding box center [368, 354] width 566 height 583
drag, startPoint x: 268, startPoint y: 145, endPoint x: 291, endPoint y: 145, distance: 22.5
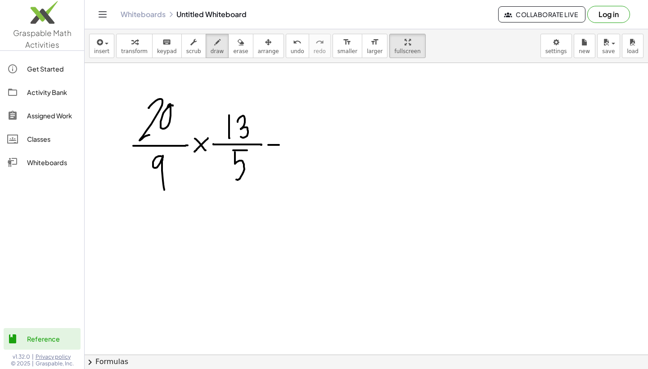
click at [291, 145] on div at bounding box center [368, 354] width 566 height 583
click at [279, 136] on div at bounding box center [368, 354] width 566 height 583
click at [278, 151] on div at bounding box center [368, 354] width 566 height 583
drag, startPoint x: 296, startPoint y: 144, endPoint x: 360, endPoint y: 145, distance: 64.4
click at [360, 145] on div at bounding box center [368, 354] width 566 height 583
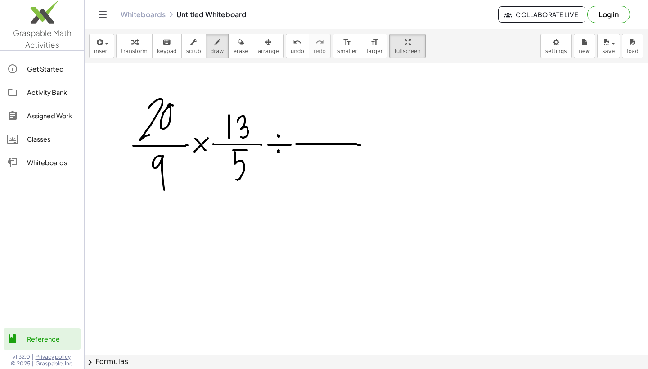
click at [278, 152] on div at bounding box center [368, 354] width 566 height 583
drag, startPoint x: 314, startPoint y: 115, endPoint x: 314, endPoint y: 136, distance: 21.6
click at [314, 136] on div at bounding box center [368, 354] width 566 height 583
click at [328, 119] on div at bounding box center [368, 354] width 566 height 583
drag, startPoint x: 315, startPoint y: 154, endPoint x: 319, endPoint y: 174, distance: 20.0
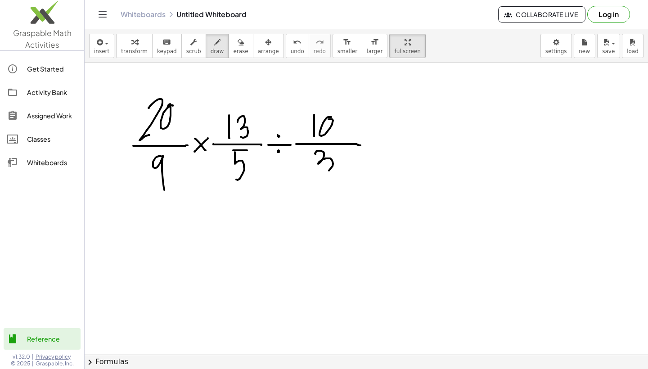
click at [319, 174] on div at bounding box center [368, 354] width 566 height 583
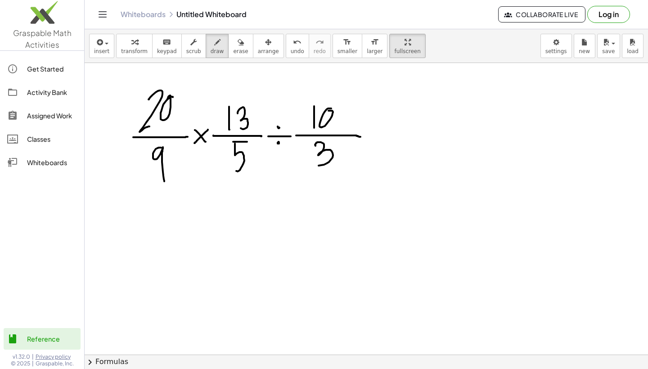
scroll to position [13, 0]
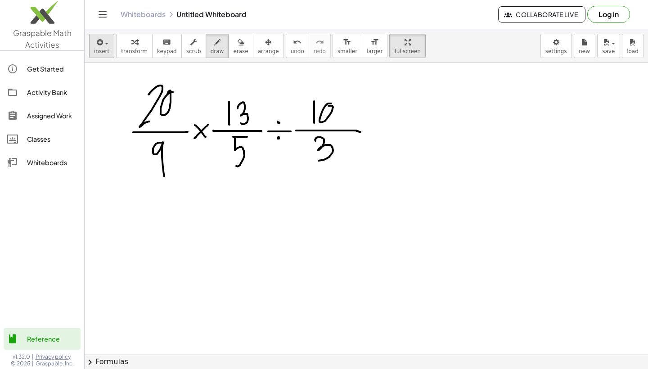
click at [100, 43] on icon "button" at bounding box center [99, 42] width 8 height 11
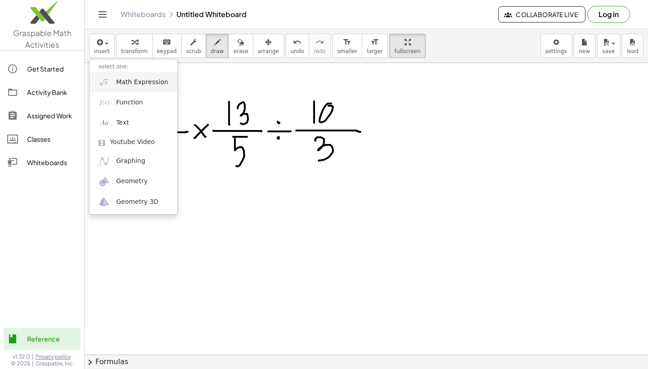
click at [117, 82] on span "Math Expression" at bounding box center [142, 82] width 52 height 9
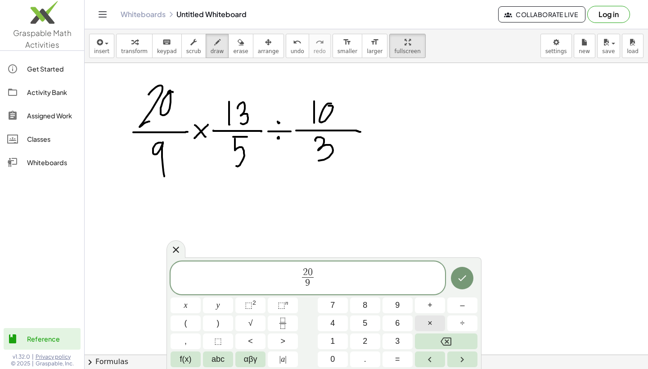
click at [428, 320] on span "×" at bounding box center [429, 323] width 5 height 12
click at [470, 326] on button "÷" at bounding box center [462, 323] width 30 height 16
click at [462, 273] on icon "Done" at bounding box center [462, 278] width 11 height 11
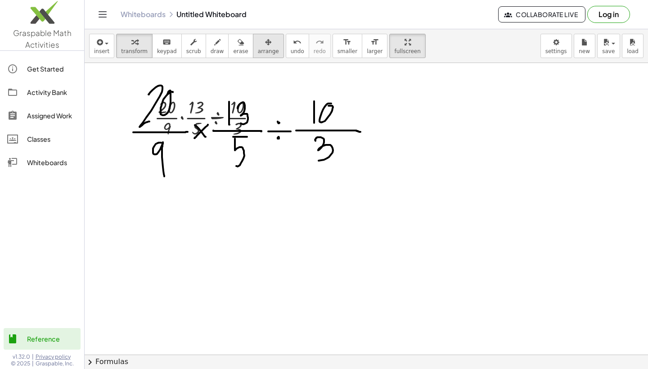
click at [259, 52] on span "arrange" at bounding box center [268, 51] width 21 height 6
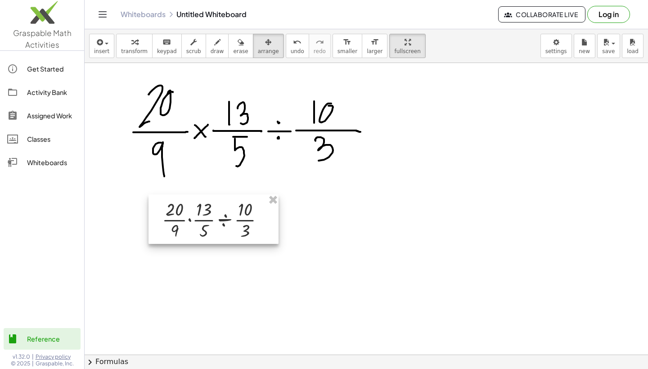
drag, startPoint x: 196, startPoint y: 111, endPoint x: 200, endPoint y: 205, distance: 94.1
click at [200, 205] on div at bounding box center [213, 218] width 130 height 49
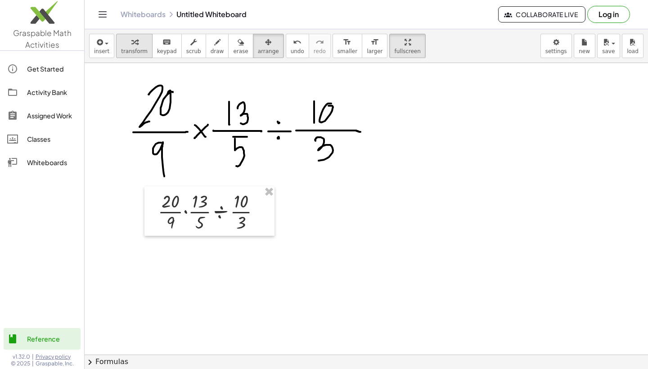
click at [137, 50] on span "transform" at bounding box center [134, 51] width 27 height 6
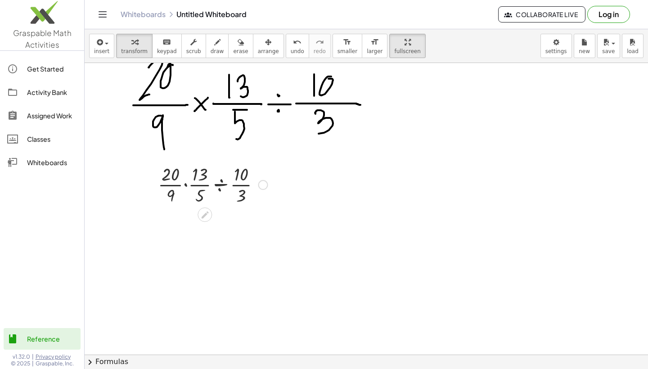
scroll to position [32, 0]
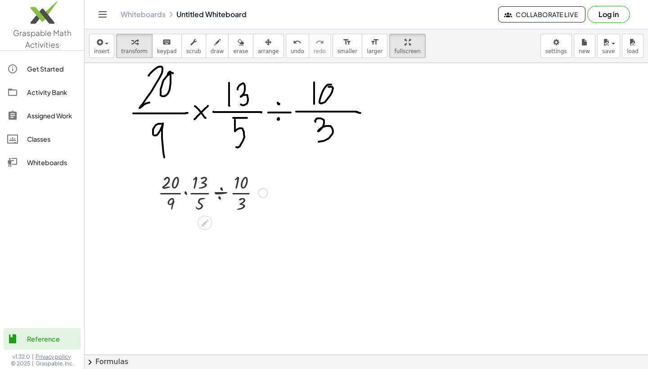
click at [220, 192] on div at bounding box center [212, 192] width 119 height 45
click at [219, 239] on div at bounding box center [212, 237] width 119 height 45
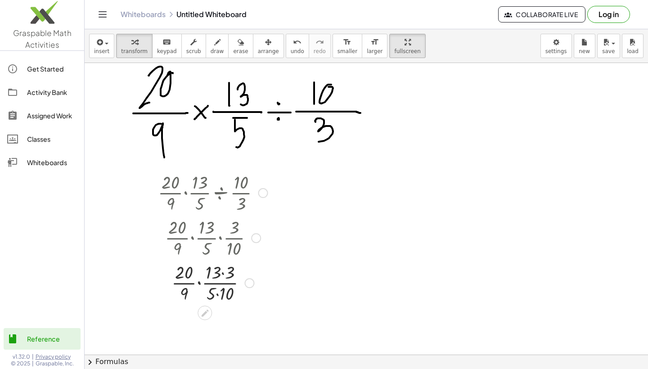
click at [222, 275] on div at bounding box center [212, 282] width 119 height 45
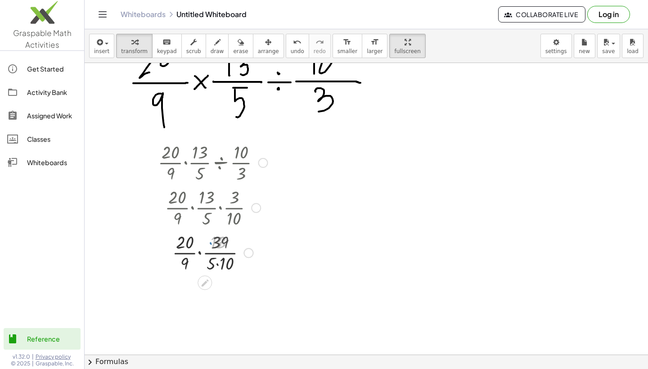
scroll to position [126, 0]
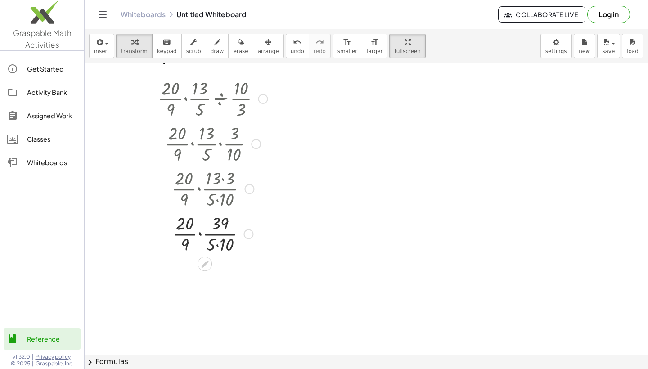
click at [216, 246] on div at bounding box center [212, 233] width 119 height 45
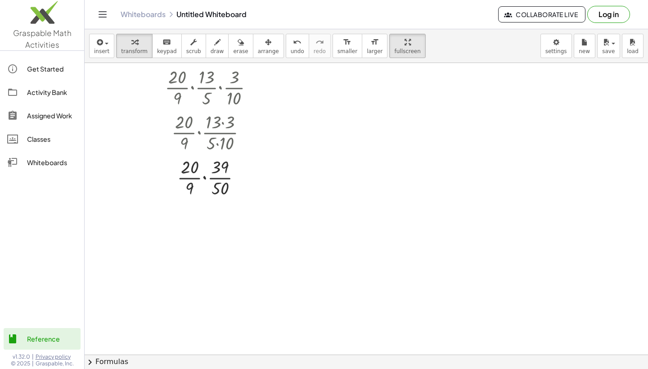
scroll to position [191, 0]
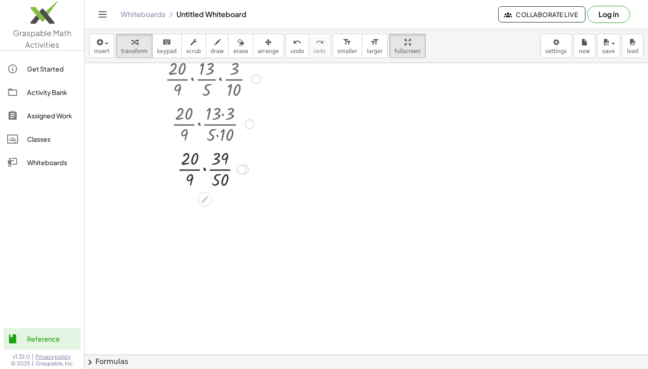
click at [205, 170] on div at bounding box center [212, 168] width 119 height 45
click at [204, 206] on div at bounding box center [212, 213] width 119 height 45
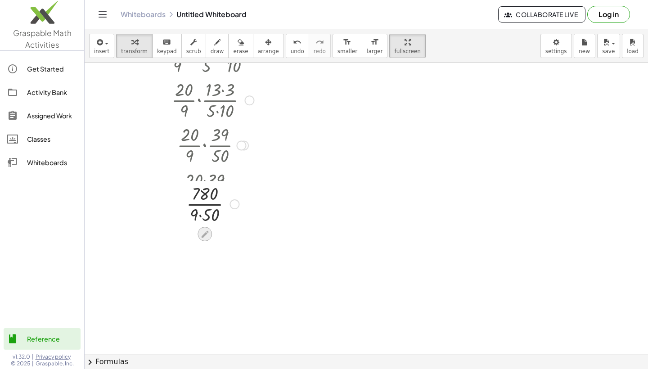
scroll to position [218, 0]
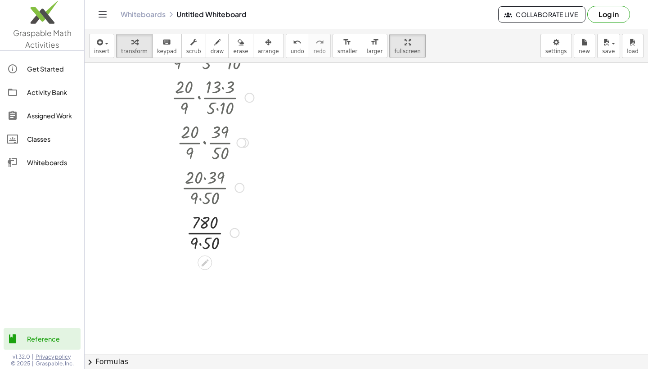
click at [199, 240] on div at bounding box center [212, 232] width 119 height 45
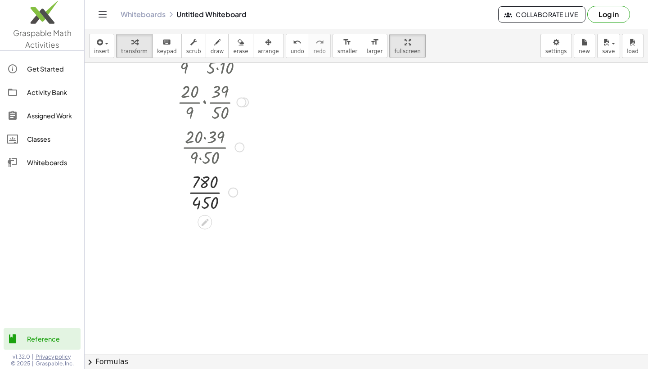
scroll to position [288, 0]
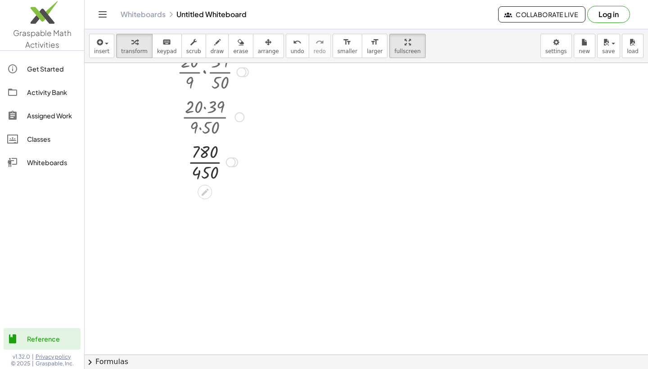
click at [208, 163] on div at bounding box center [212, 161] width 119 height 45
click at [203, 207] on div at bounding box center [212, 206] width 119 height 45
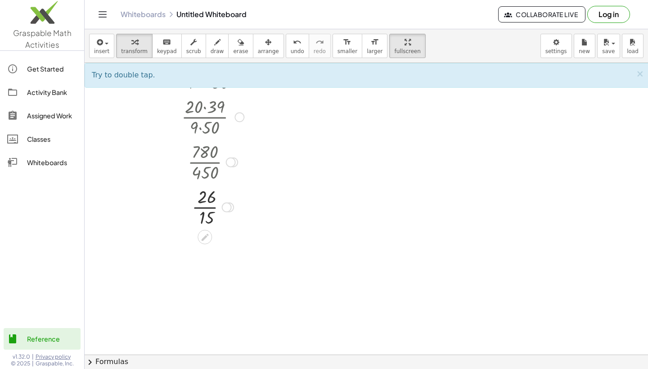
click at [203, 207] on div at bounding box center [212, 206] width 119 height 45
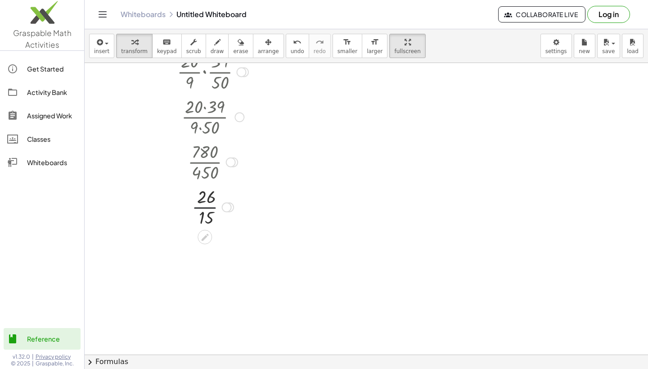
click at [203, 207] on div at bounding box center [212, 206] width 119 height 45
click at [293, 47] on icon "undo" at bounding box center [297, 42] width 9 height 11
click at [291, 49] on span "undo" at bounding box center [297, 51] width 13 height 6
click at [206, 163] on div at bounding box center [212, 161] width 105 height 45
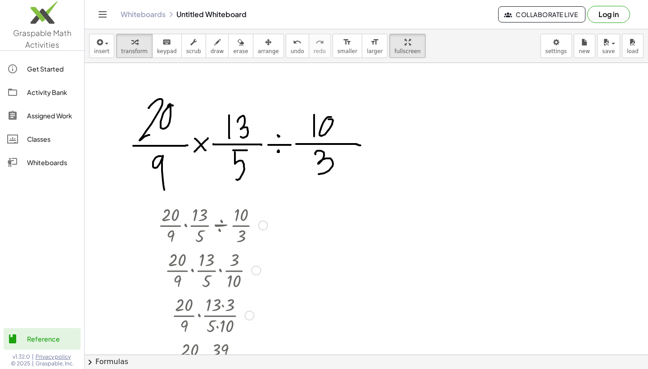
scroll to position [0, 0]
click at [238, 45] on icon "button" at bounding box center [241, 42] width 6 height 11
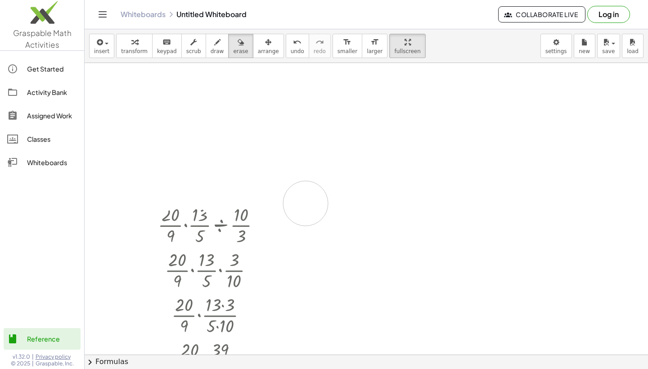
drag, startPoint x: 147, startPoint y: 75, endPoint x: 295, endPoint y: 211, distance: 200.6
click at [295, 211] on div at bounding box center [368, 354] width 566 height 583
click at [265, 53] on span "arrange" at bounding box center [268, 51] width 21 height 6
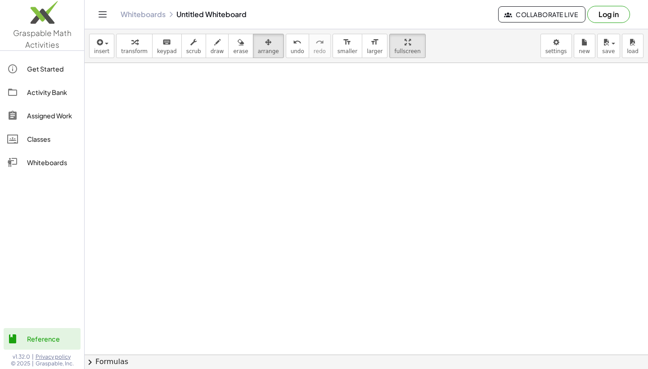
scroll to position [1, 0]
click at [109, 47] on button "insert" at bounding box center [101, 46] width 25 height 24
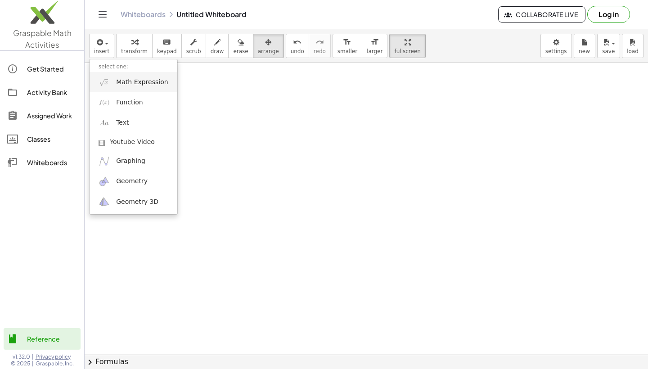
click at [126, 82] on span "Math Expression" at bounding box center [142, 82] width 52 height 9
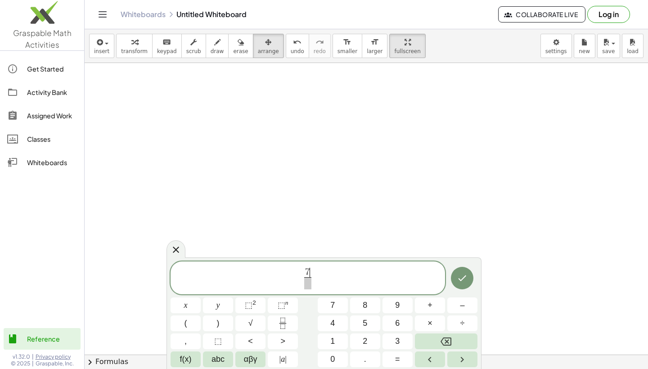
click at [310, 284] on span at bounding box center [307, 283] width 7 height 12
click at [430, 321] on span "×" at bounding box center [429, 323] width 5 height 12
click at [437, 329] on button "×" at bounding box center [430, 323] width 30 height 16
click at [463, 281] on icon "Done" at bounding box center [462, 278] width 11 height 11
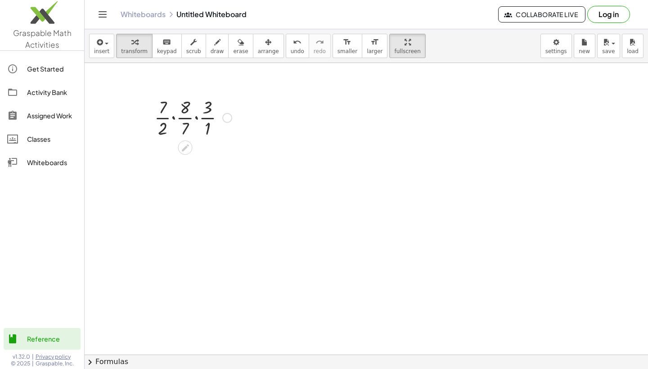
click at [174, 119] on div at bounding box center [193, 116] width 86 height 45
click at [174, 154] on div at bounding box center [193, 161] width 86 height 45
click at [174, 174] on div at bounding box center [193, 161] width 86 height 45
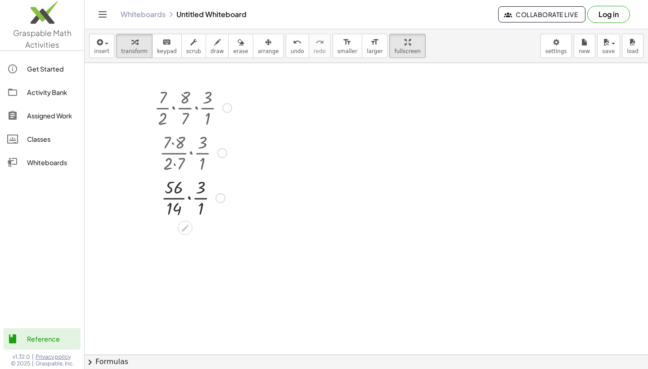
scroll to position [14, 0]
click at [190, 196] on div at bounding box center [193, 193] width 86 height 45
click at [189, 230] on div at bounding box center [193, 238] width 86 height 45
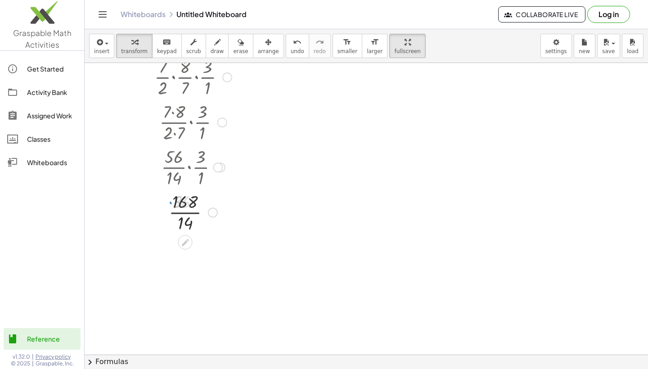
scroll to position [71, 0]
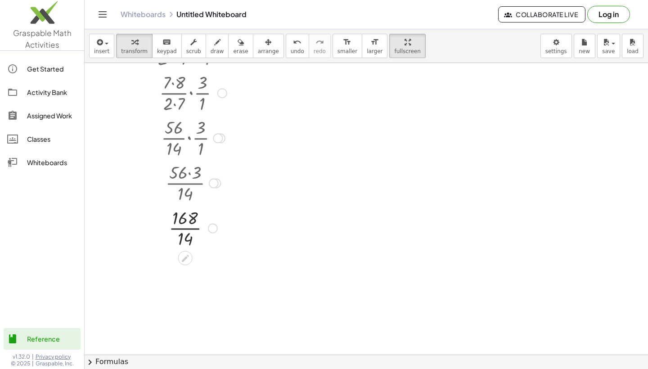
click at [185, 231] on div at bounding box center [193, 227] width 86 height 45
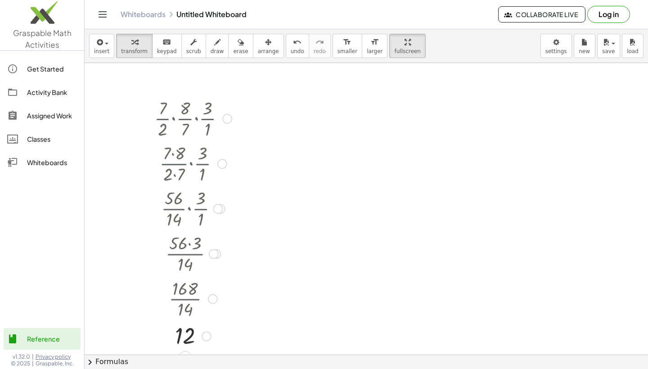
scroll to position [0, 0]
click at [258, 48] on span "arrange" at bounding box center [268, 51] width 21 height 6
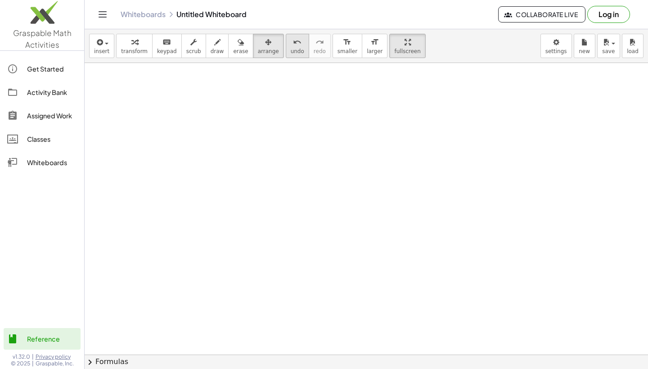
click at [293, 45] on icon "undo" at bounding box center [297, 42] width 9 height 11
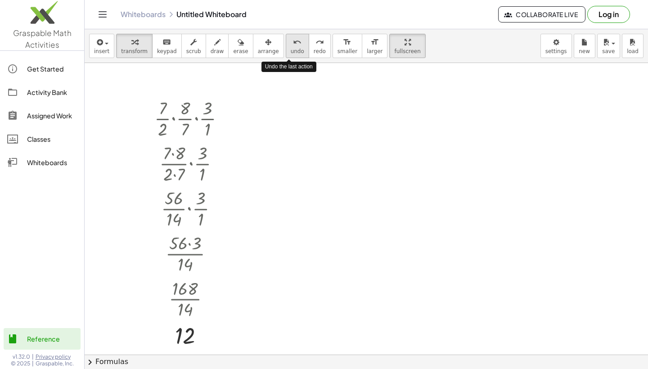
click at [293, 44] on icon "undo" at bounding box center [297, 42] width 9 height 11
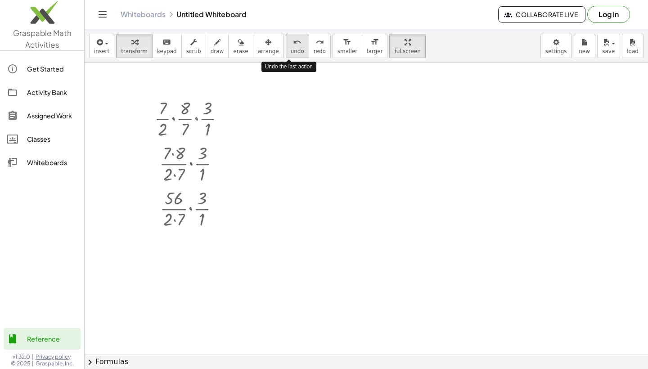
click at [293, 44] on icon "undo" at bounding box center [297, 42] width 9 height 11
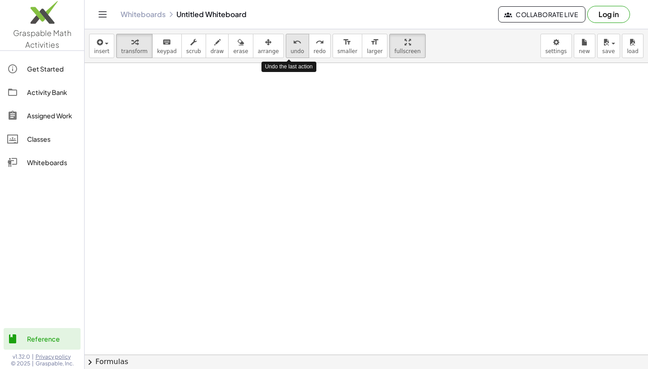
click at [293, 44] on icon "undo" at bounding box center [297, 42] width 9 height 11
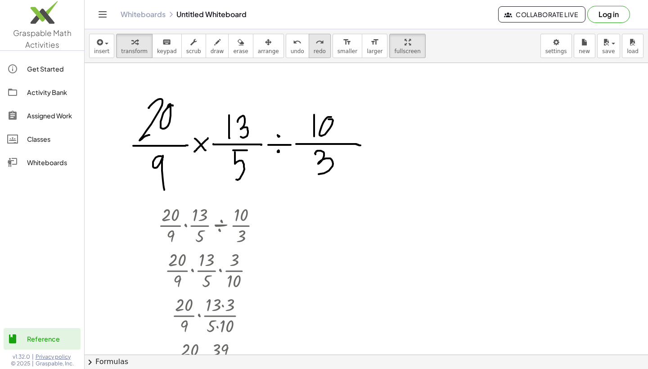
click at [315, 46] on icon "redo" at bounding box center [319, 42] width 9 height 11
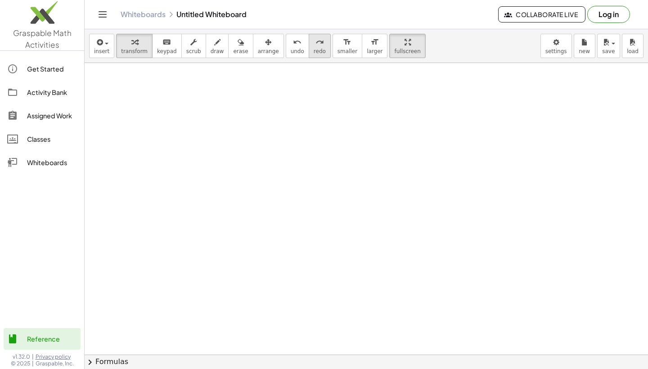
click at [315, 46] on icon "redo" at bounding box center [319, 42] width 9 height 11
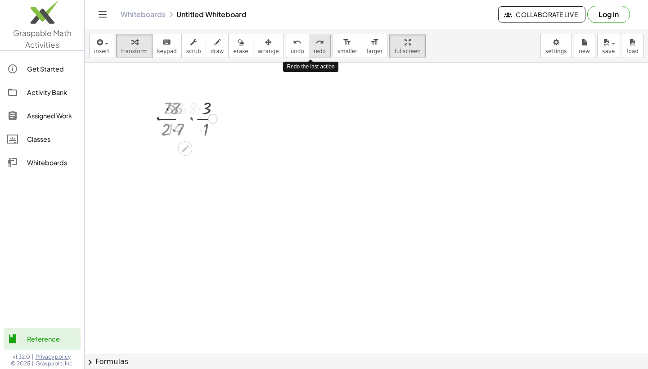
click at [315, 46] on icon "redo" at bounding box center [319, 42] width 9 height 11
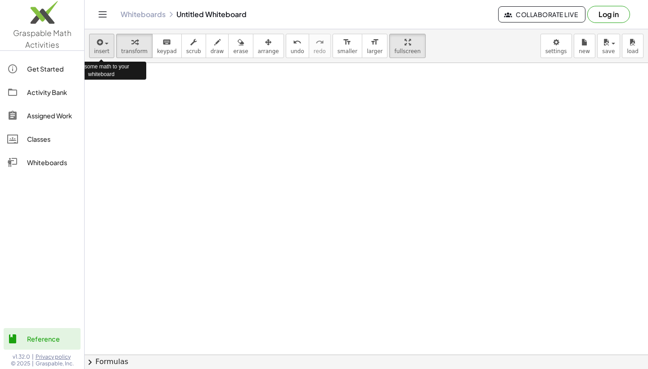
click at [108, 54] on span "insert" at bounding box center [101, 51] width 15 height 6
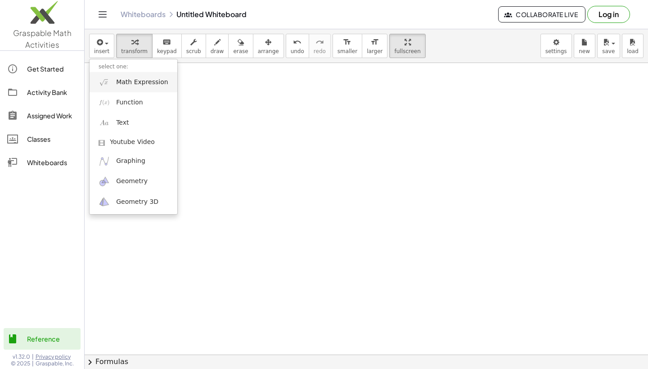
click at [111, 81] on link "Math Expression" at bounding box center [134, 82] width 88 height 20
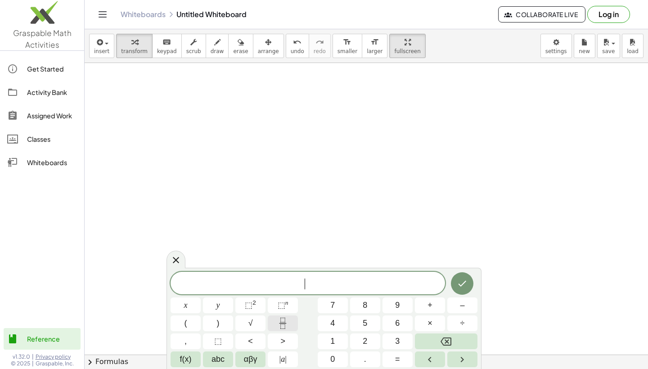
click at [274, 317] on button "Fraction" at bounding box center [283, 323] width 30 height 16
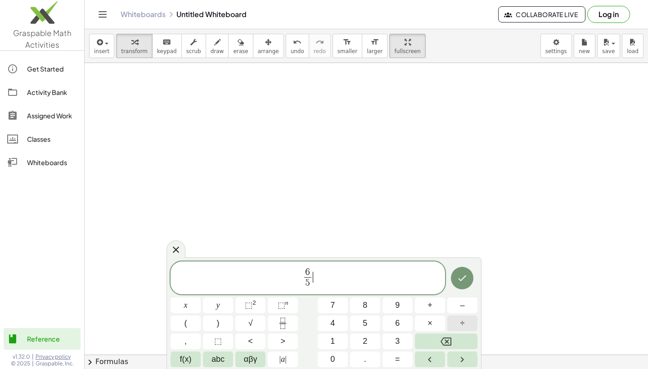
click at [460, 328] on span "÷" at bounding box center [462, 323] width 4 height 12
click at [431, 322] on span "×" at bounding box center [429, 323] width 5 height 12
click at [463, 273] on button "Done" at bounding box center [462, 278] width 22 height 22
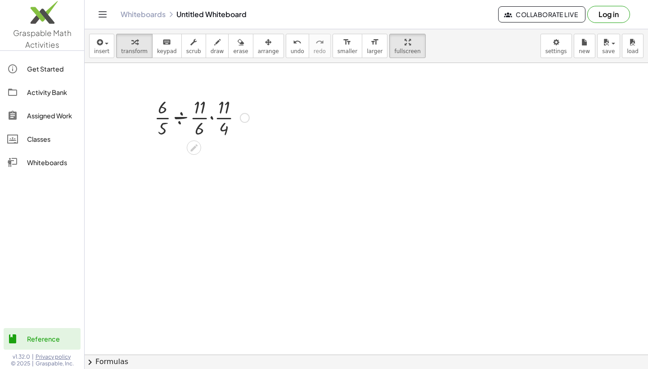
click at [179, 118] on div at bounding box center [202, 116] width 104 height 45
click at [180, 165] on div at bounding box center [202, 161] width 104 height 45
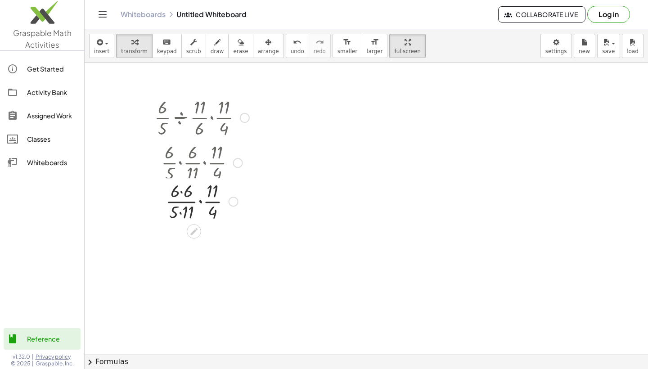
click at [181, 156] on div at bounding box center [201, 161] width 113 height 45
click at [180, 198] on div at bounding box center [202, 206] width 104 height 45
click at [182, 262] on div at bounding box center [202, 251] width 104 height 45
click at [198, 256] on div at bounding box center [202, 251] width 104 height 45
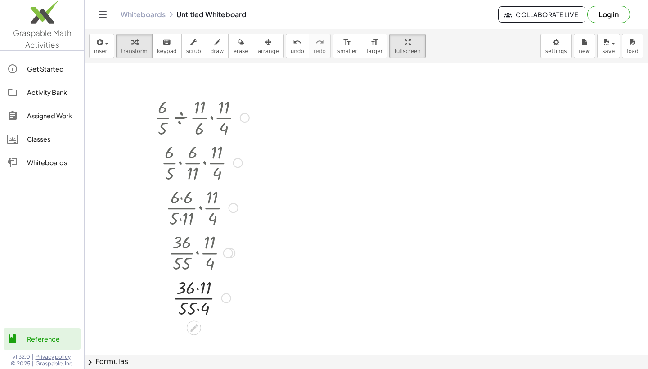
click at [199, 292] on div at bounding box center [202, 297] width 104 height 45
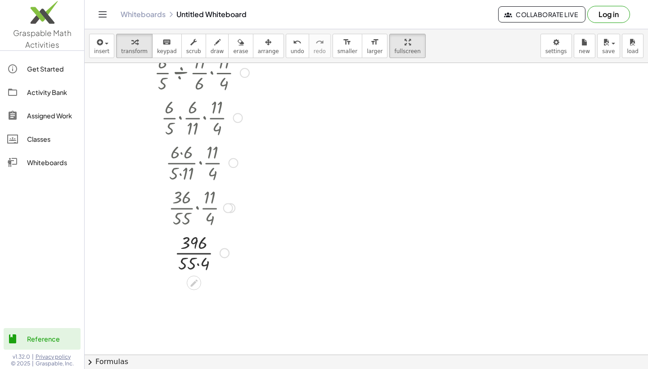
scroll to position [72, 0]
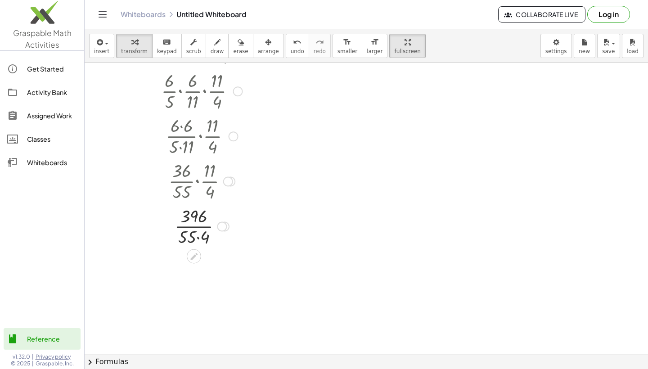
click at [196, 240] on div at bounding box center [202, 225] width 104 height 45
click at [198, 238] on div at bounding box center [202, 225] width 104 height 45
click at [194, 228] on div at bounding box center [202, 225] width 104 height 45
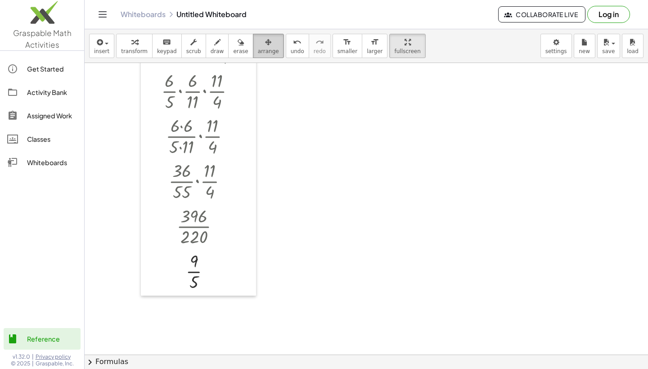
click at [265, 45] on icon "button" at bounding box center [268, 42] width 6 height 11
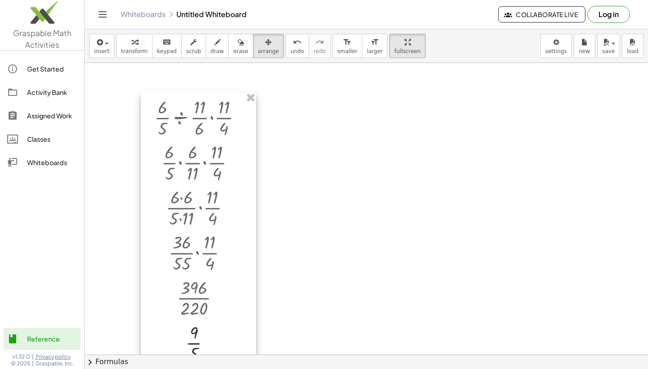
scroll to position [0, 0]
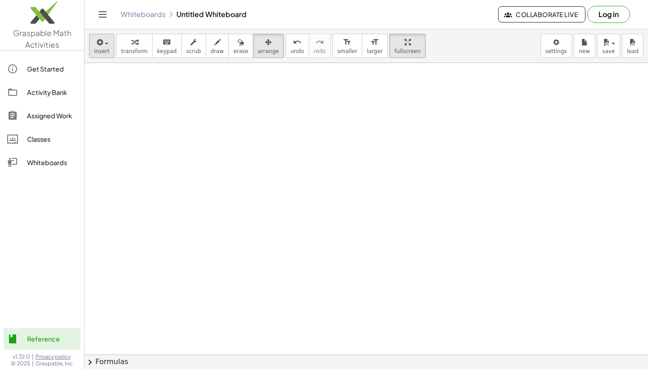
click at [104, 49] on span "insert" at bounding box center [101, 51] width 15 height 6
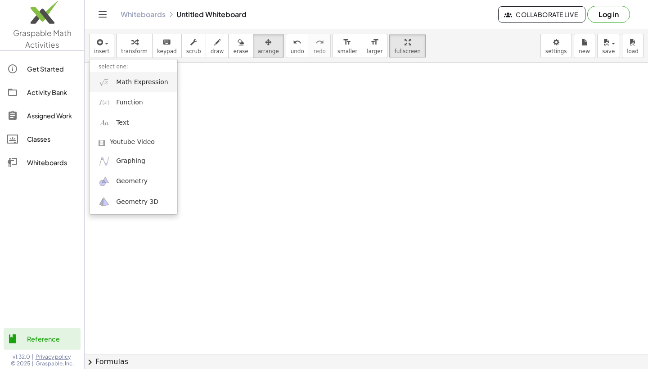
click at [107, 83] on img at bounding box center [104, 81] width 11 height 11
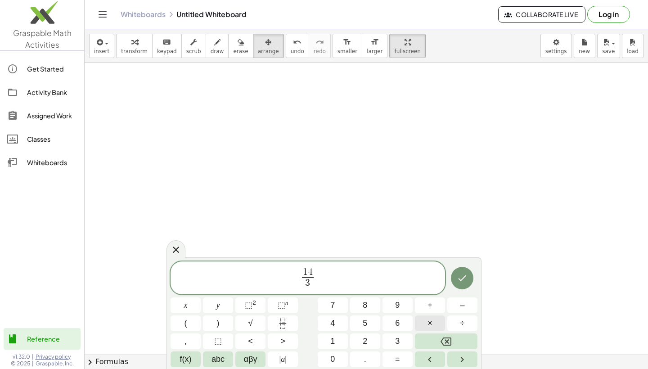
click at [421, 326] on button "×" at bounding box center [430, 323] width 30 height 16
click at [424, 324] on button "×" at bounding box center [430, 323] width 30 height 16
click at [467, 280] on icon "Done" at bounding box center [462, 278] width 11 height 11
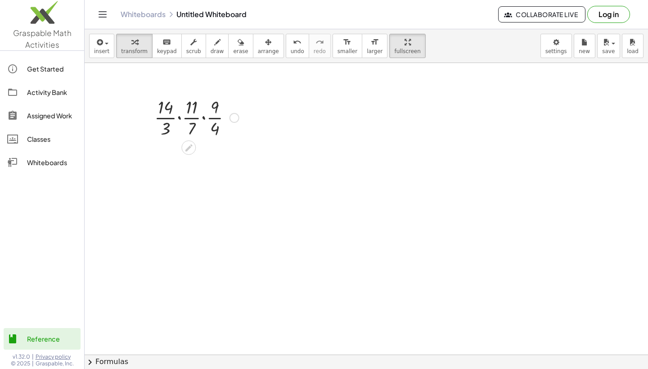
click at [179, 121] on div at bounding box center [197, 116] width 94 height 45
click at [179, 153] on div at bounding box center [197, 161] width 94 height 45
click at [179, 179] on div at bounding box center [197, 161] width 94 height 45
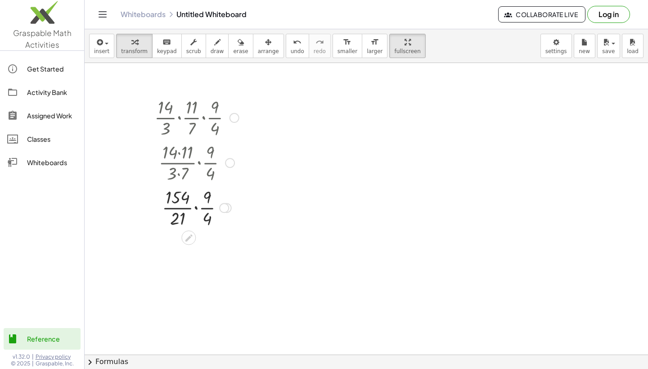
click at [194, 210] on div at bounding box center [197, 206] width 94 height 45
click at [197, 201] on div at bounding box center [196, 206] width 103 height 45
click at [195, 247] on div at bounding box center [197, 251] width 94 height 45
click at [191, 309] on div at bounding box center [197, 297] width 94 height 45
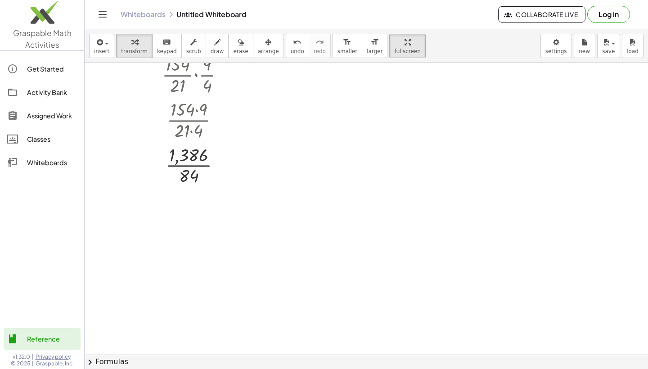
scroll to position [133, 0]
click at [189, 167] on div at bounding box center [197, 164] width 94 height 45
click at [189, 213] on div at bounding box center [197, 209] width 94 height 45
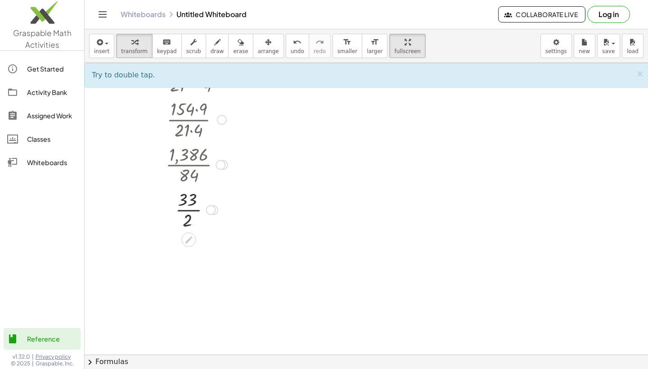
click at [189, 211] on div at bounding box center [197, 209] width 94 height 45
click at [647, 72] on div "Try to double tap. ×" at bounding box center [368, 75] width 566 height 25
click at [643, 74] on span "×" at bounding box center [640, 73] width 8 height 11
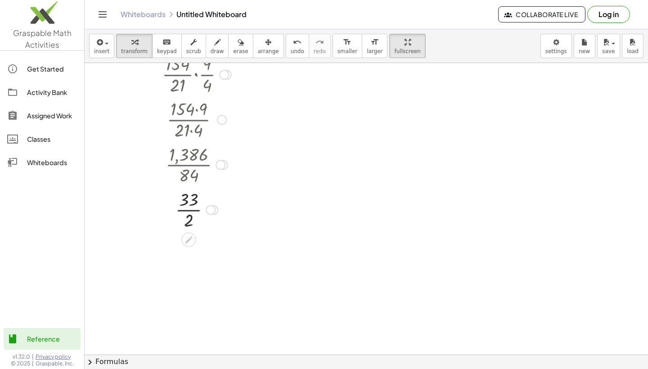
click at [192, 210] on div at bounding box center [197, 209] width 94 height 45
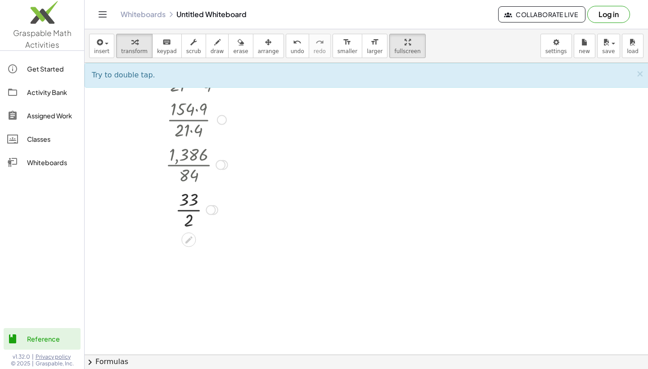
click at [192, 213] on div at bounding box center [197, 209] width 94 height 45
click at [645, 73] on div "Try to double tap. ×" at bounding box center [368, 75] width 566 height 25
click at [641, 74] on span "×" at bounding box center [640, 73] width 8 height 11
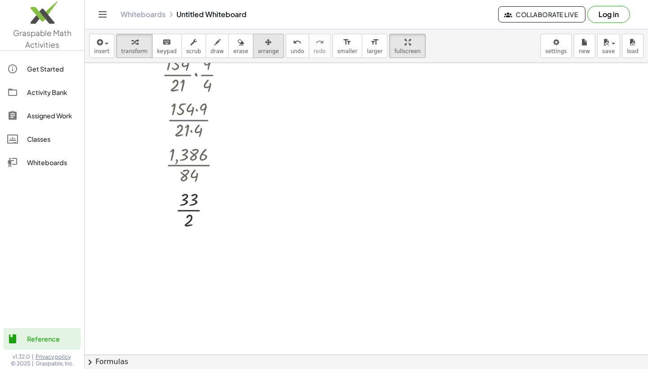
click at [258, 51] on span "arrange" at bounding box center [268, 51] width 21 height 6
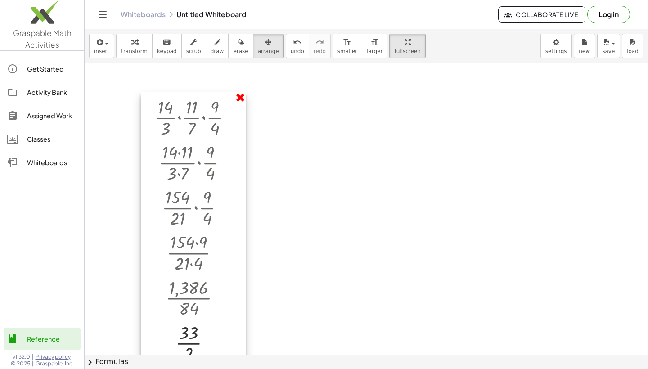
scroll to position [0, 0]
